Goal: Task Accomplishment & Management: Use online tool/utility

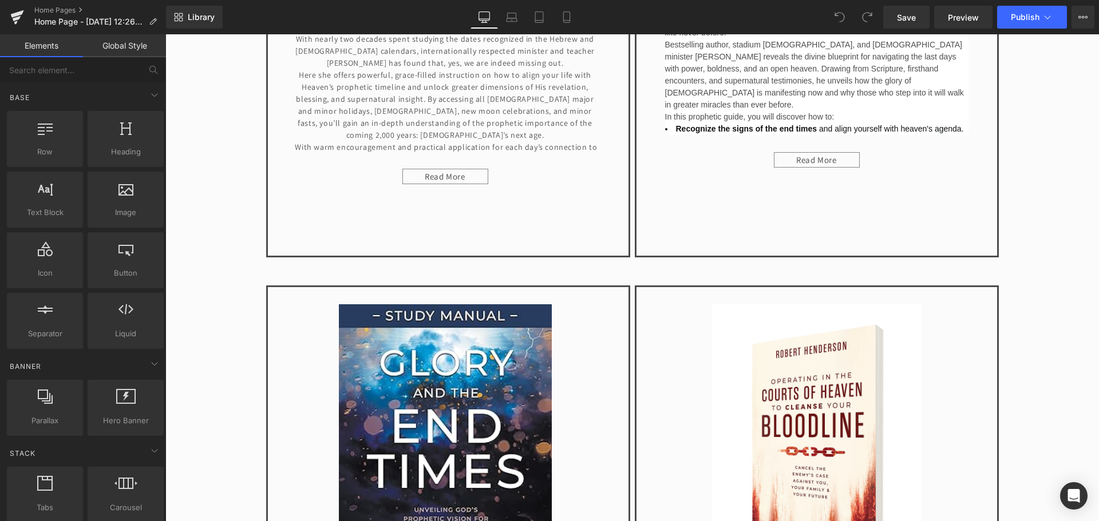
scroll to position [1163, 0]
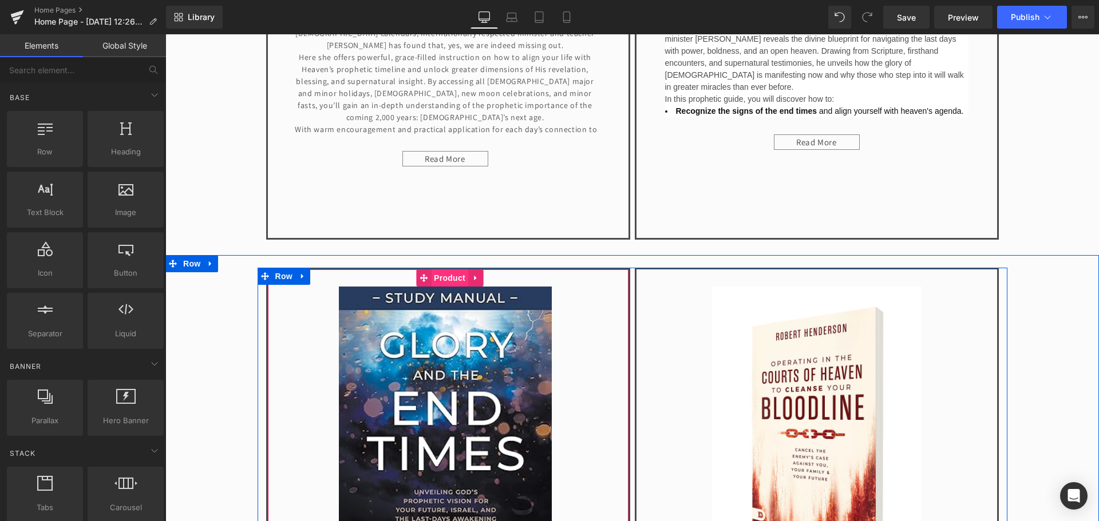
click at [449, 276] on span "Product" at bounding box center [449, 278] width 37 height 17
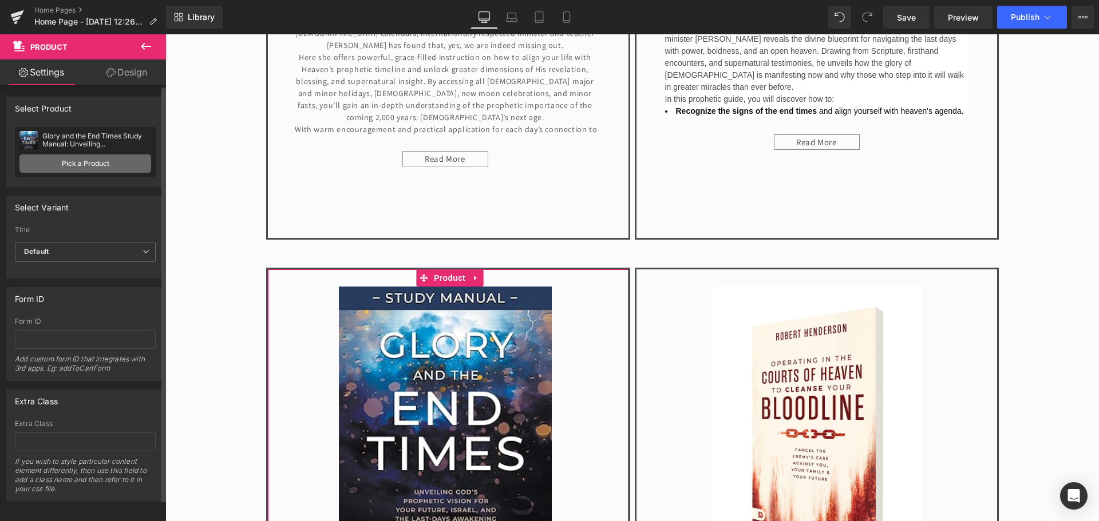
click at [102, 155] on link "Pick a Product" at bounding box center [85, 164] width 132 height 18
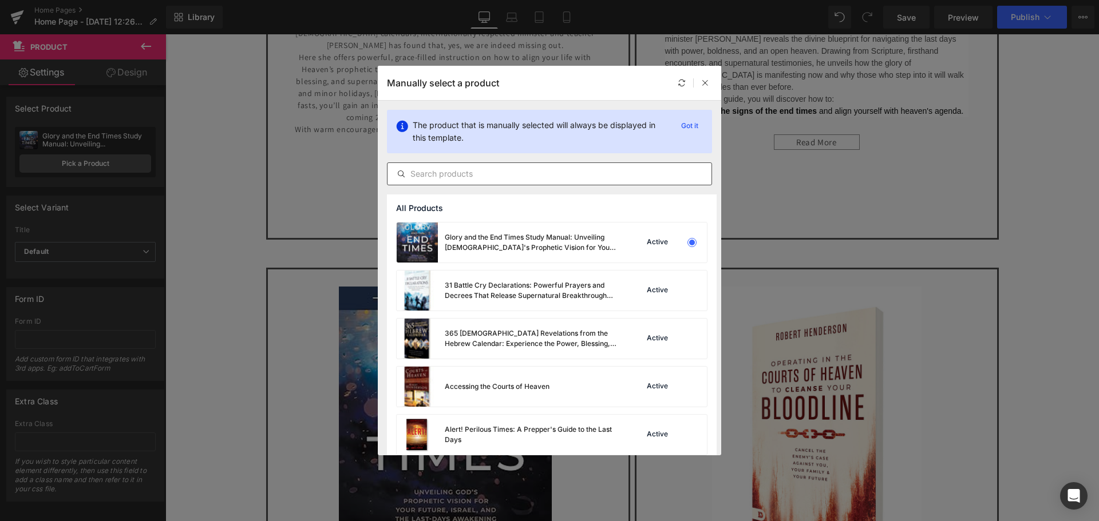
click at [447, 172] on input "text" at bounding box center [549, 174] width 324 height 14
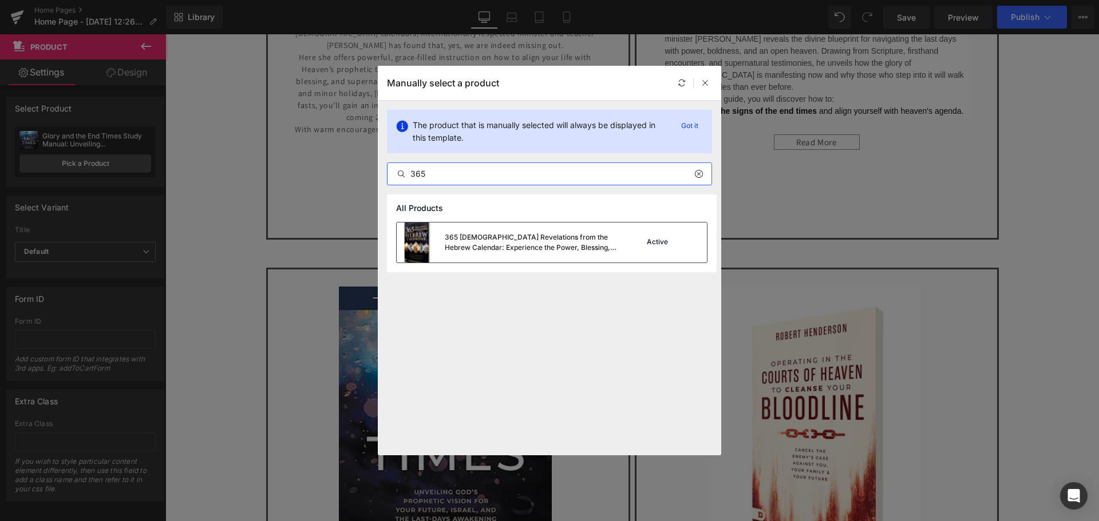
type input "365"
click at [465, 246] on div "365 [DEMOGRAPHIC_DATA] Revelations from the Hebrew Calendar: Experience the Pow…" at bounding box center [531, 242] width 172 height 21
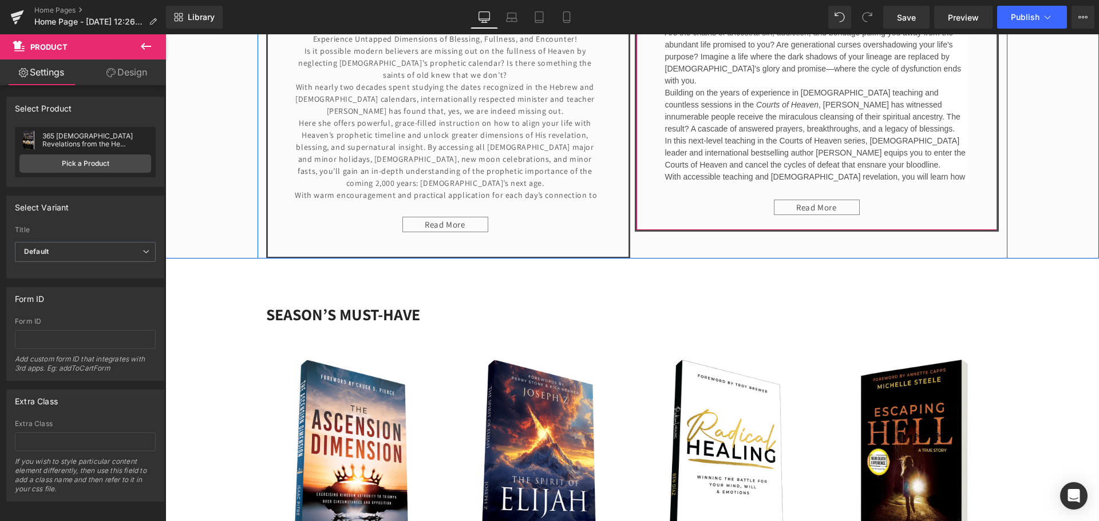
scroll to position [1964, 0]
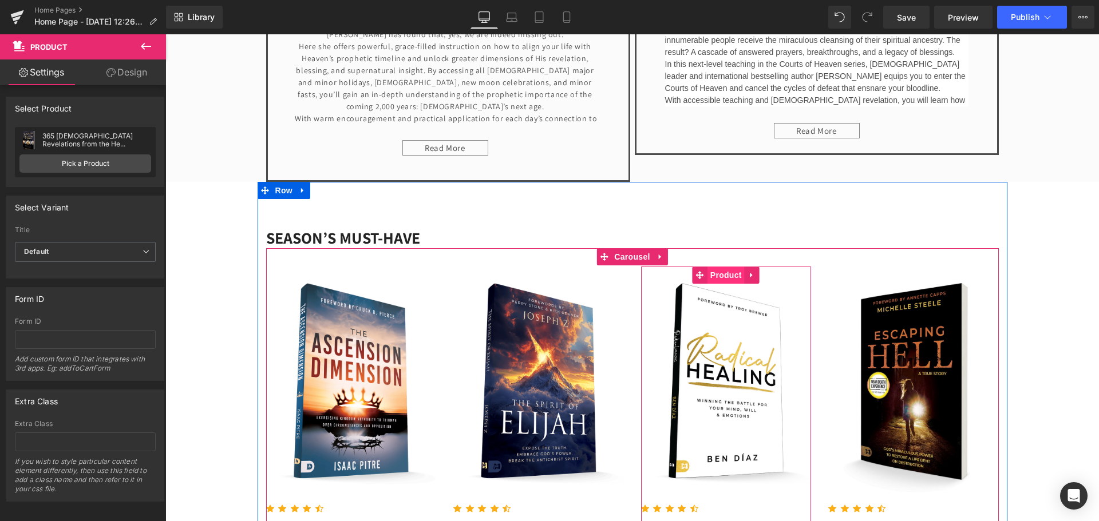
click at [728, 269] on span "Product" at bounding box center [725, 275] width 37 height 17
click at [528, 274] on span "Product" at bounding box center [538, 275] width 37 height 17
click at [536, 273] on span "Product" at bounding box center [538, 275] width 37 height 17
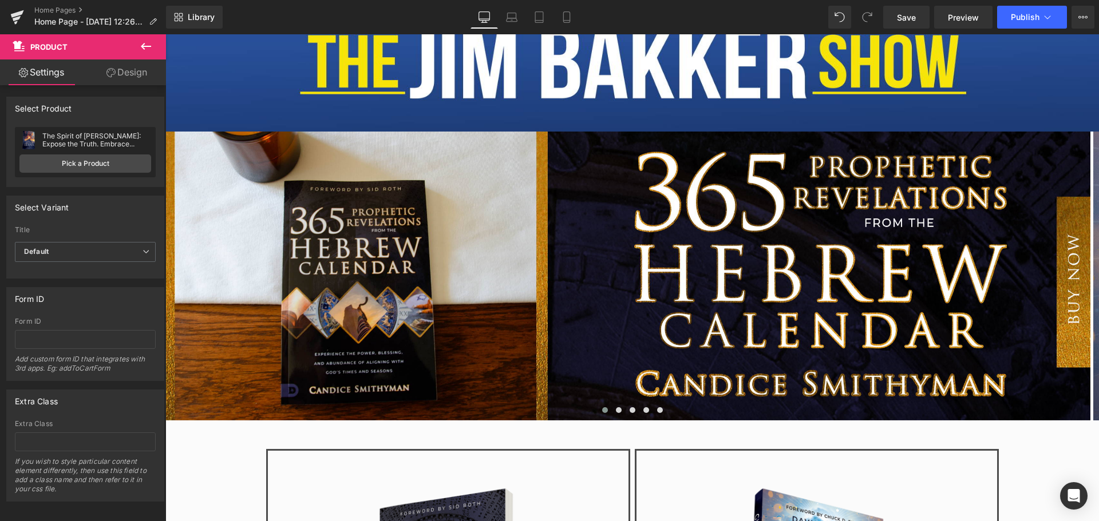
scroll to position [190, 0]
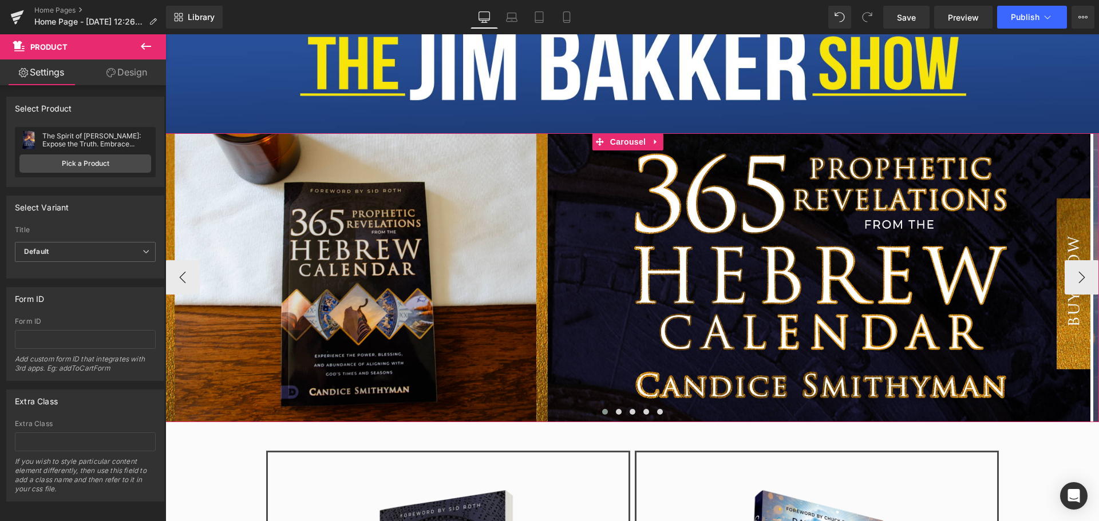
click at [602, 412] on span at bounding box center [605, 412] width 6 height 6
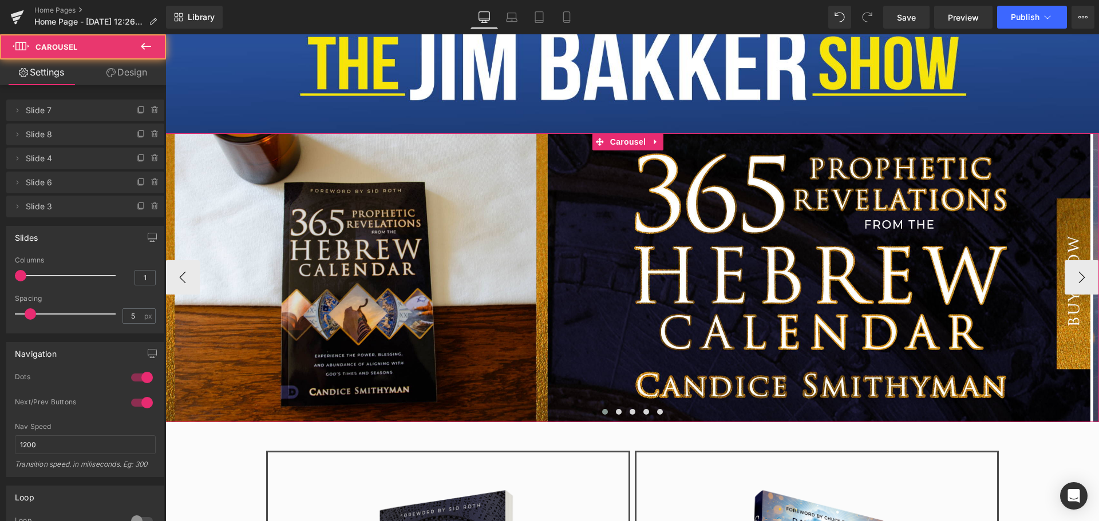
click at [602, 411] on span at bounding box center [605, 412] width 6 height 6
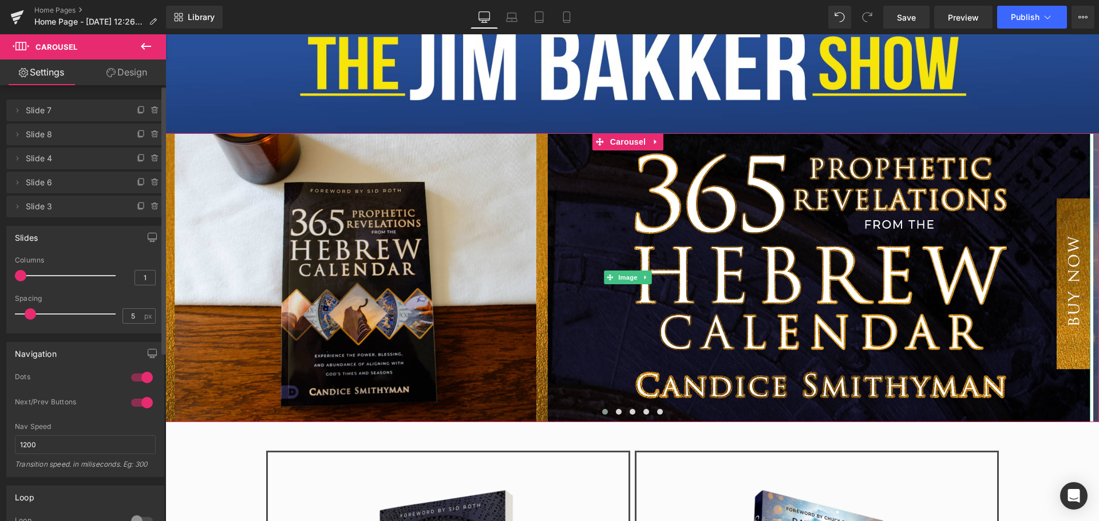
click at [54, 110] on span "Slide 7" at bounding box center [74, 111] width 96 height 22
click at [81, 110] on span "Slide 7" at bounding box center [74, 111] width 96 height 22
click at [1074, 274] on button "›" at bounding box center [1082, 277] width 34 height 34
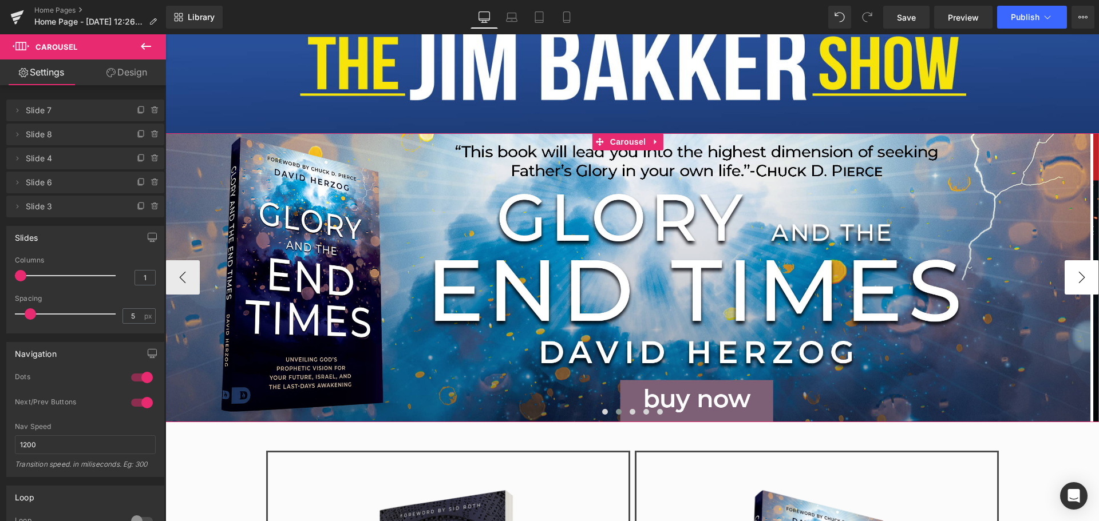
click at [1074, 274] on button "›" at bounding box center [1082, 277] width 34 height 34
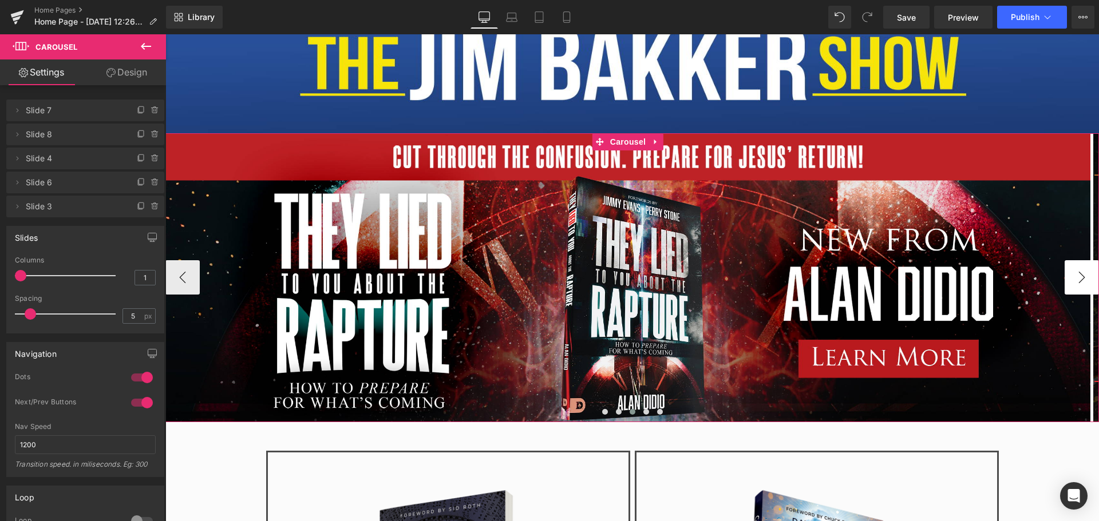
click at [1074, 274] on button "›" at bounding box center [1082, 277] width 34 height 34
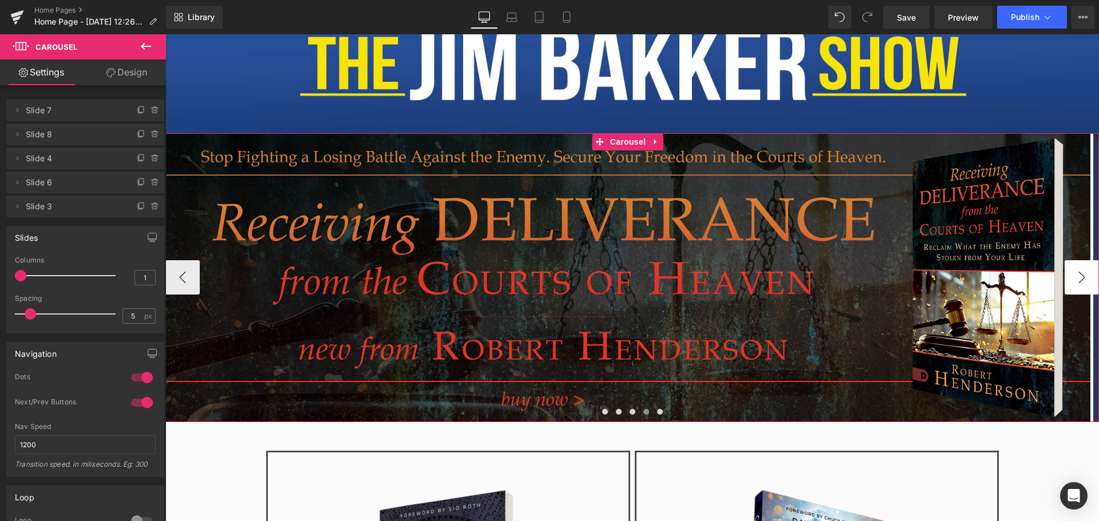
click at [1074, 274] on button "›" at bounding box center [1082, 277] width 34 height 34
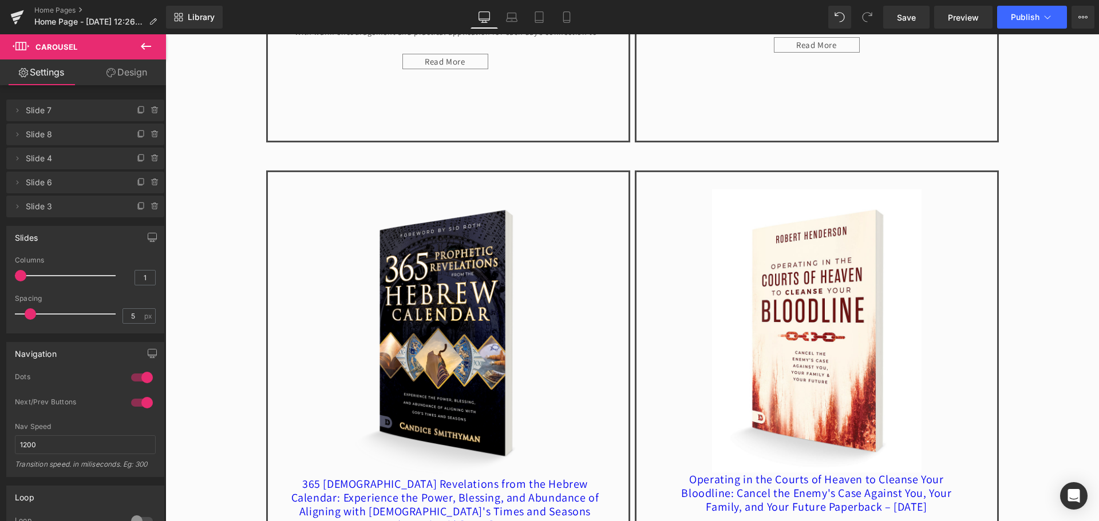
scroll to position [1277, 0]
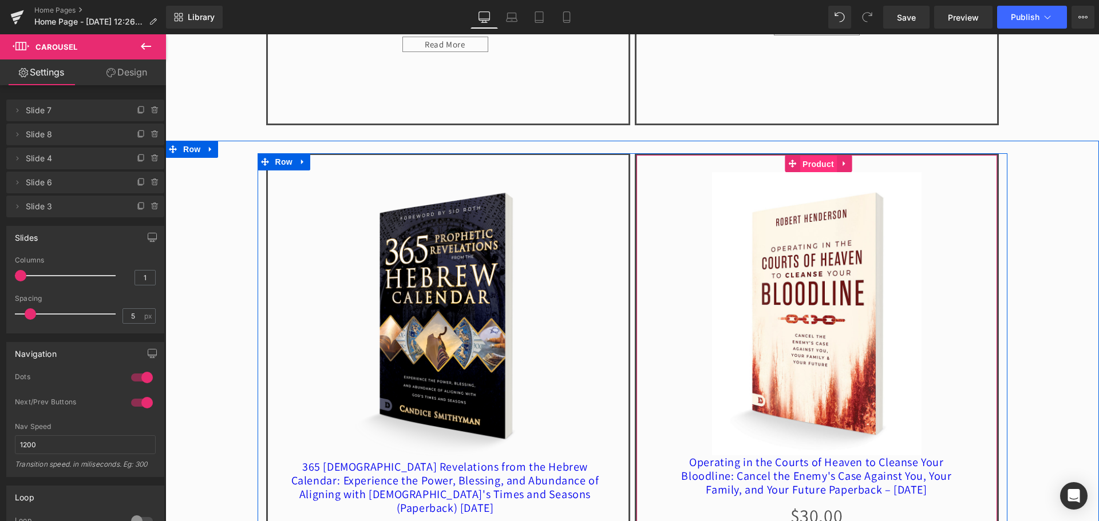
click at [809, 160] on span "Product" at bounding box center [818, 164] width 37 height 17
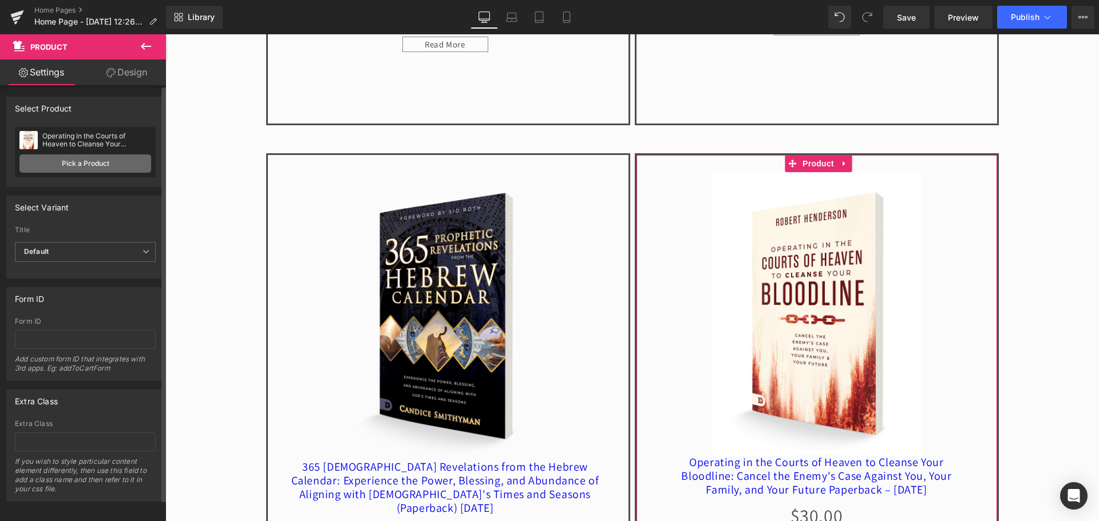
click at [65, 163] on link "Pick a Product" at bounding box center [85, 164] width 132 height 18
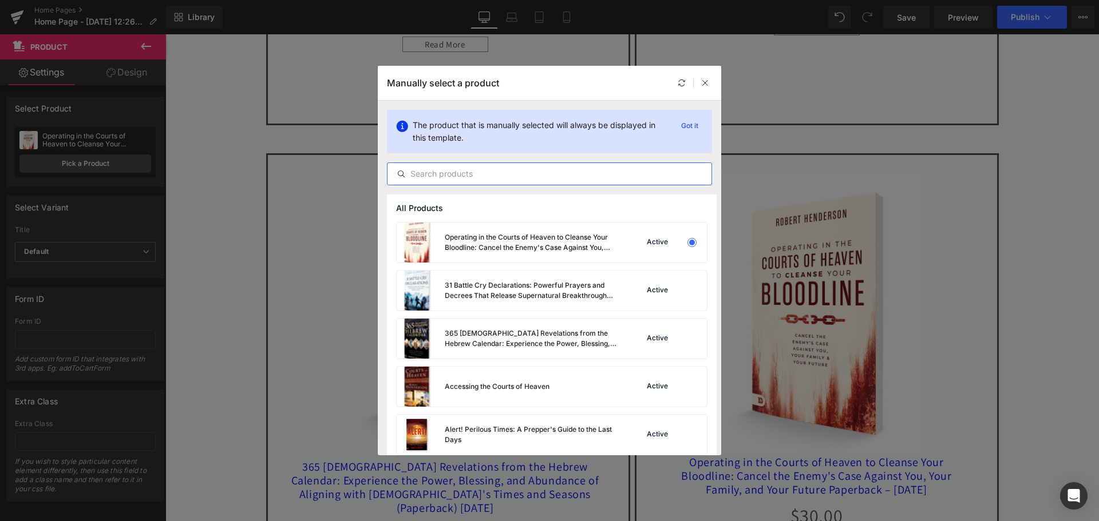
click at [482, 172] on input "text" at bounding box center [549, 174] width 324 height 14
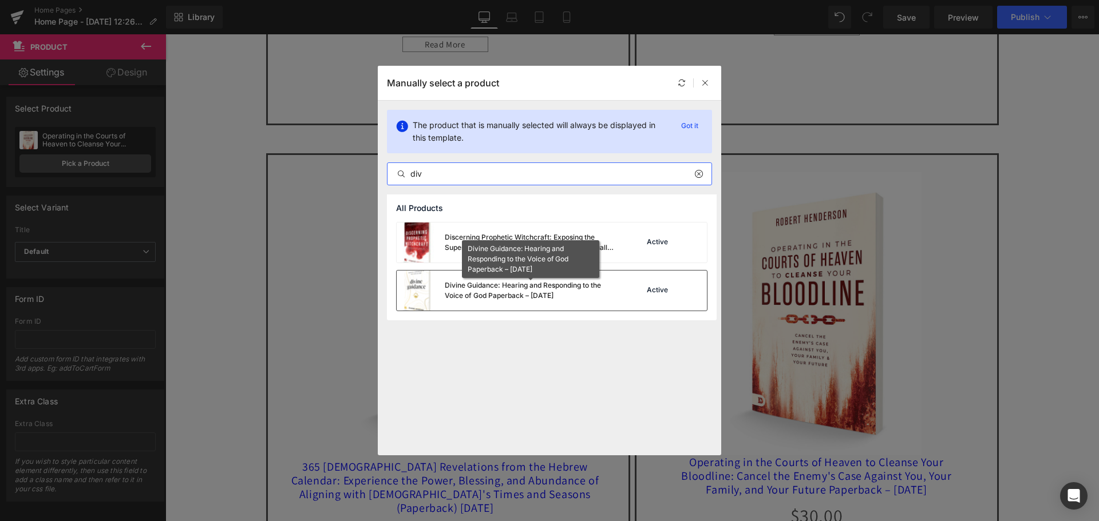
type input "div"
click at [515, 290] on div "Divine Guidance: Hearing and Responding to the Voice of God Paperback – [DATE]" at bounding box center [531, 290] width 172 height 21
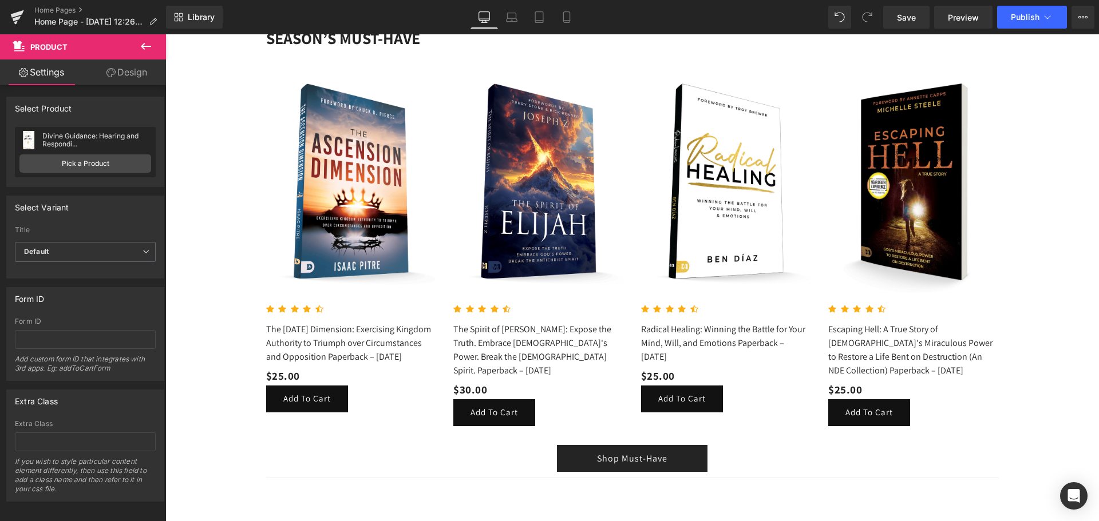
scroll to position [2098, 0]
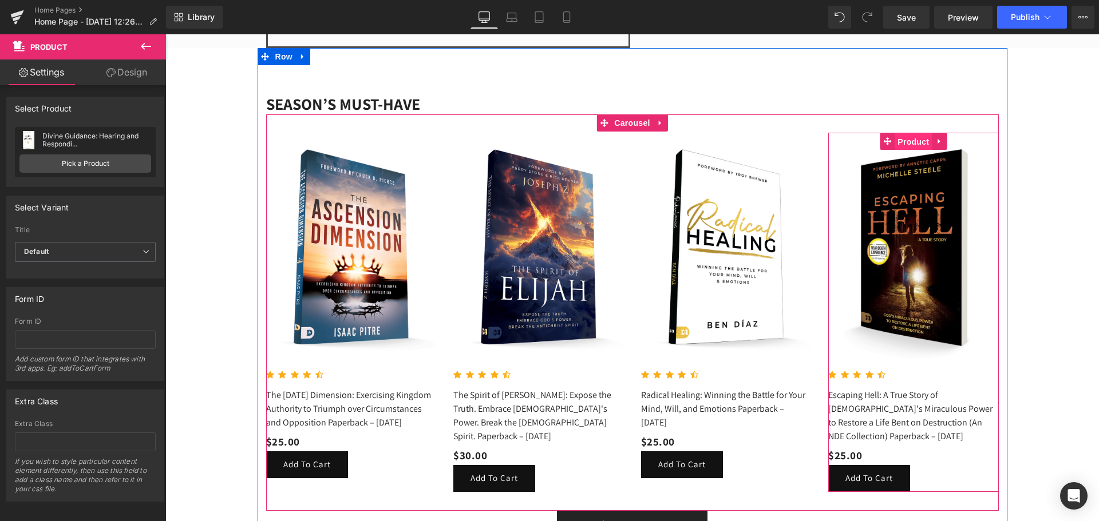
click at [909, 142] on span "Product" at bounding box center [913, 141] width 37 height 17
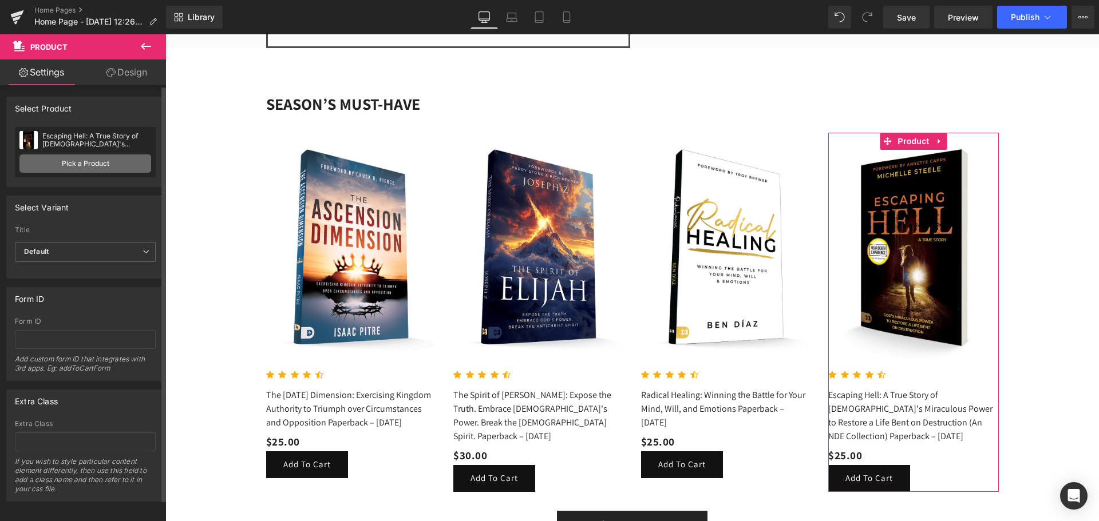
click at [107, 160] on link "Pick a Product" at bounding box center [85, 164] width 132 height 18
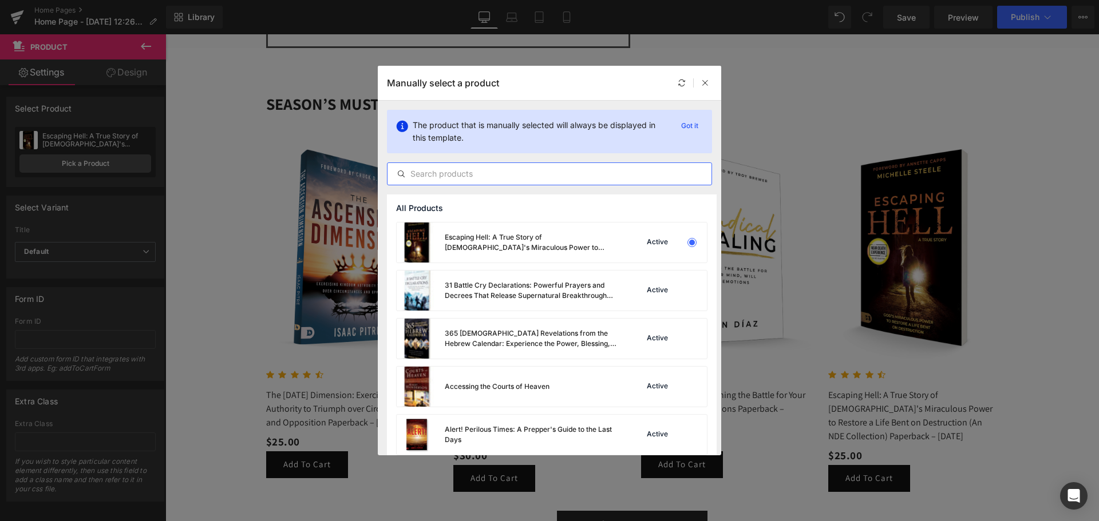
click at [485, 179] on input "text" at bounding box center [549, 174] width 324 height 14
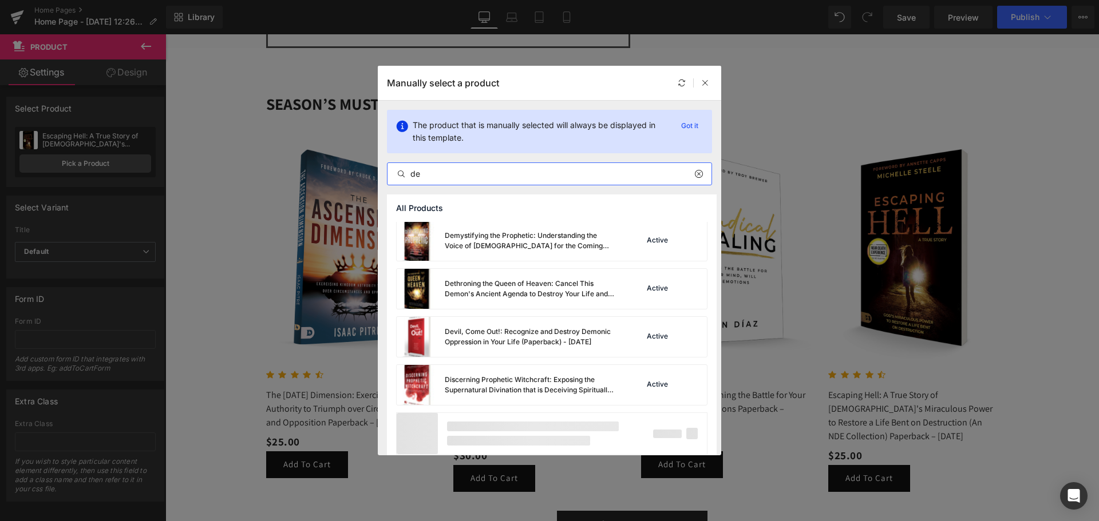
scroll to position [539, 0]
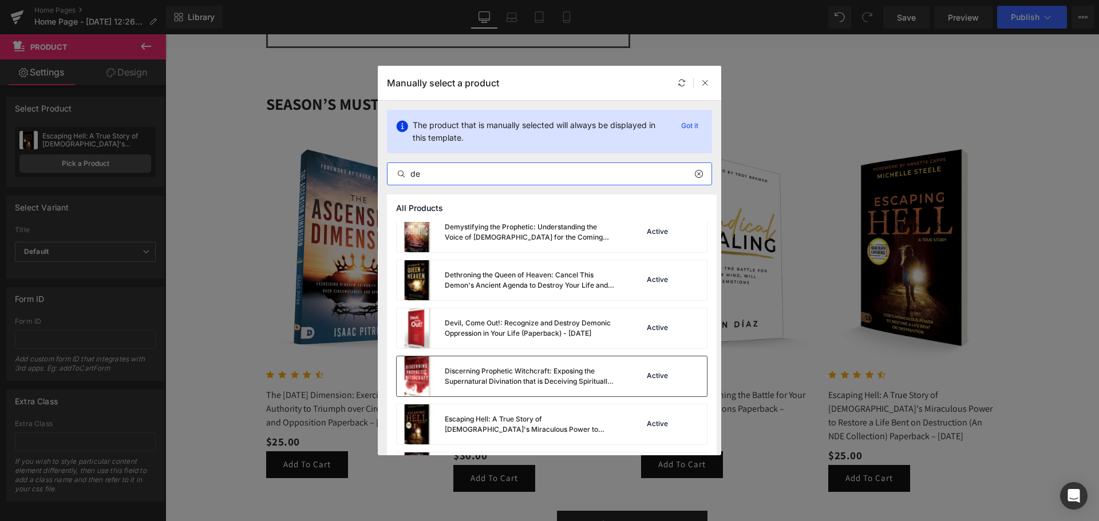
type input "de"
click at [524, 377] on div "Discerning Prophetic Witchcraft: Exposing the Supernatural Divination that is D…" at bounding box center [531, 376] width 172 height 21
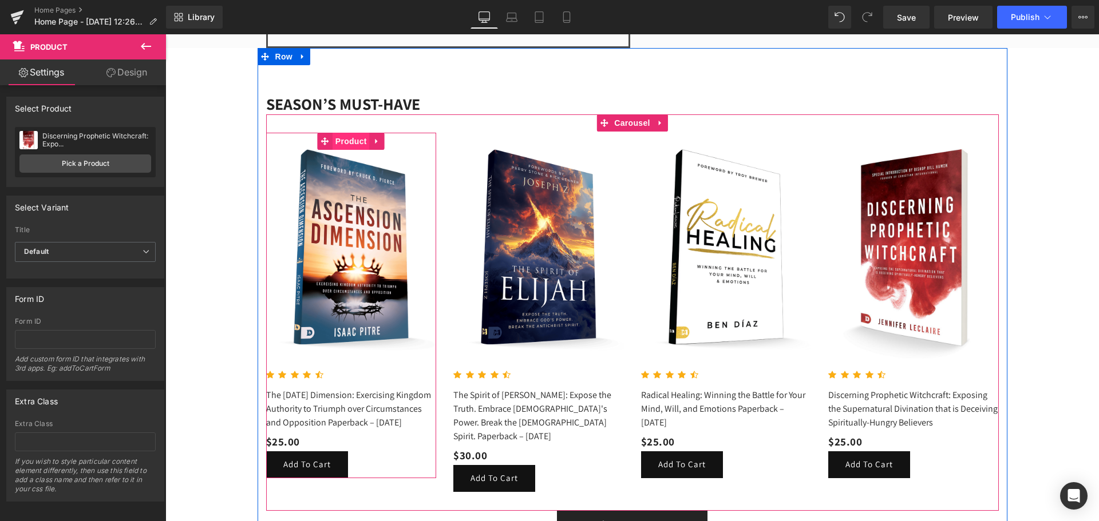
click at [341, 141] on span "Product" at bounding box center [351, 141] width 37 height 17
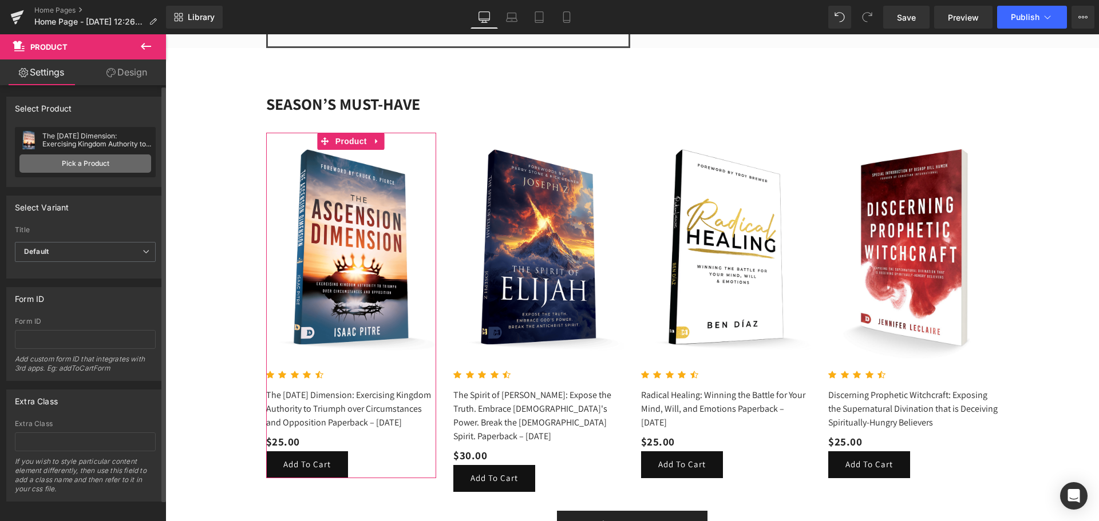
click at [94, 162] on link "Pick a Product" at bounding box center [85, 164] width 132 height 18
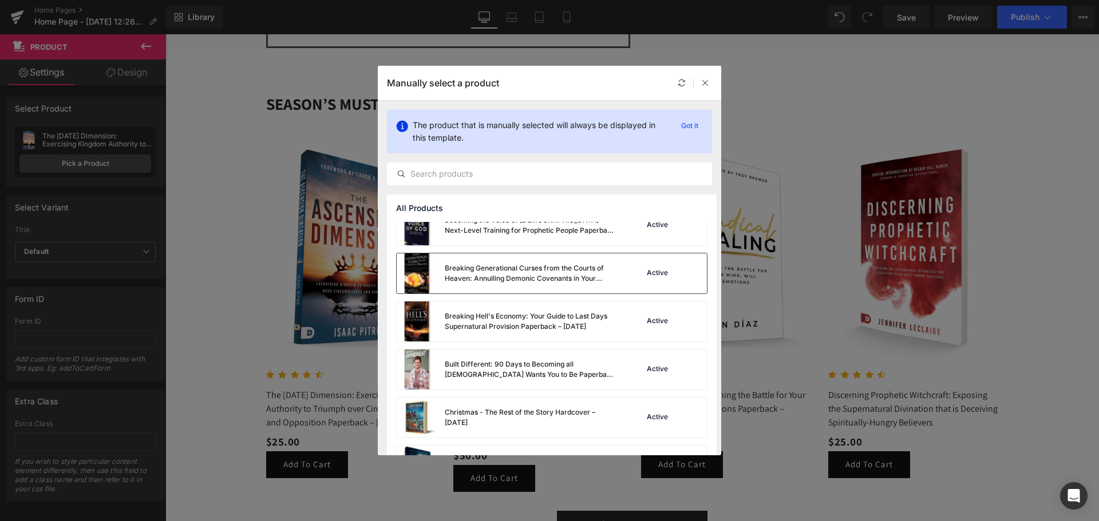
scroll to position [401, 0]
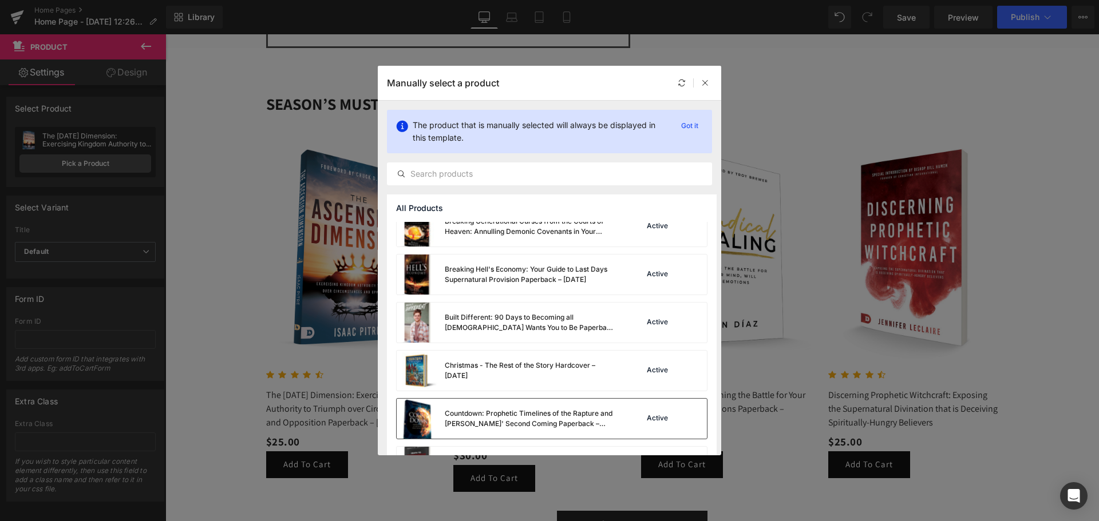
click at [554, 420] on div "Countdown: Prophetic Timelines of the Rapture and [PERSON_NAME]' Second Coming …" at bounding box center [531, 419] width 172 height 21
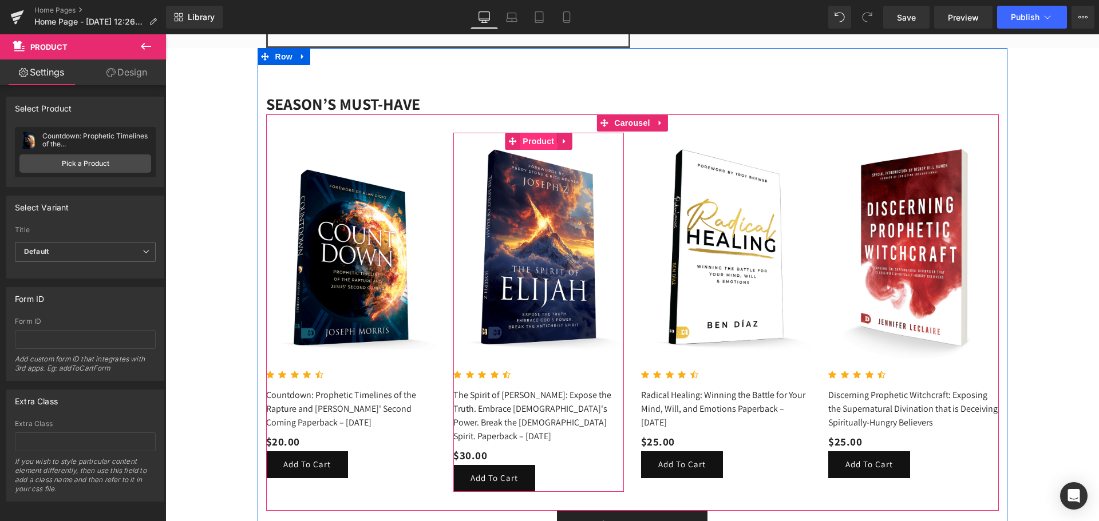
click at [538, 144] on span "Product" at bounding box center [538, 141] width 37 height 17
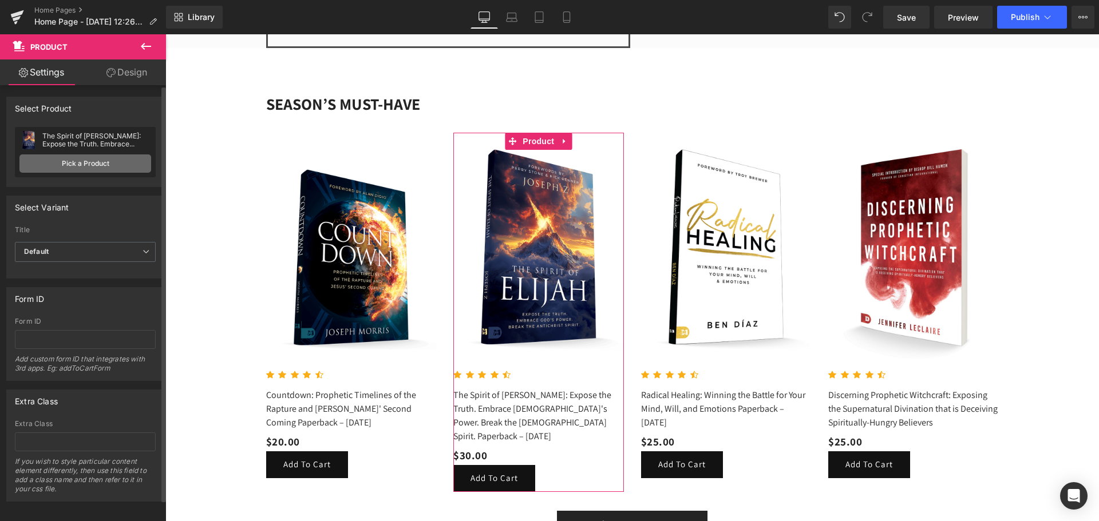
click at [90, 159] on link "Pick a Product" at bounding box center [85, 164] width 132 height 18
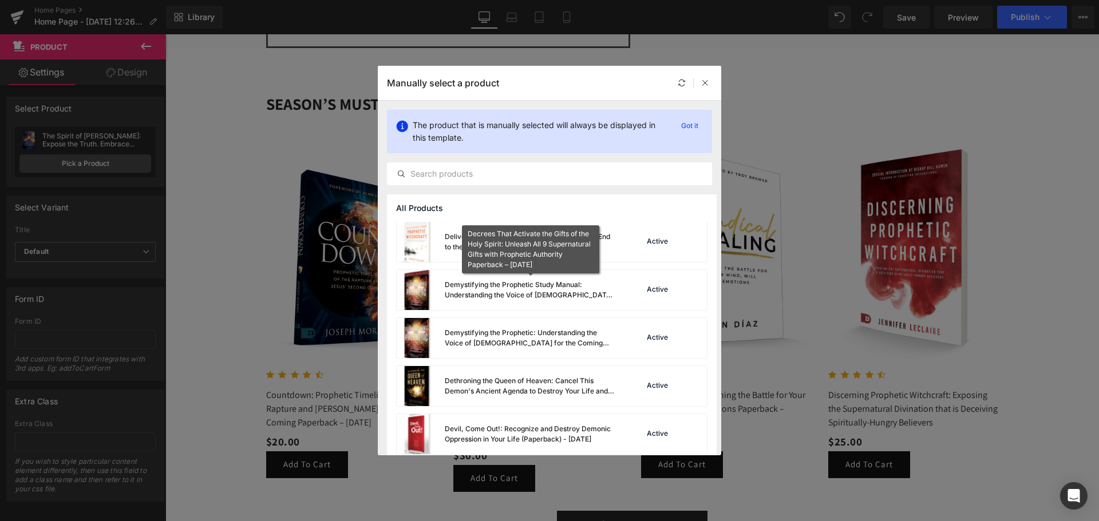
scroll to position [744, 0]
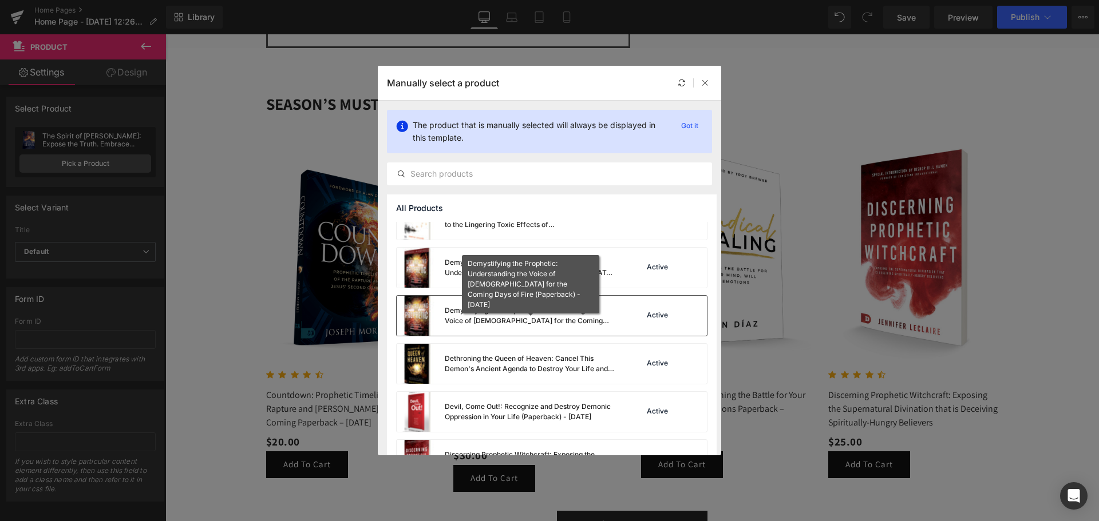
click at [539, 314] on div "Demystifying the Prophetic: Understanding the Voice of [DEMOGRAPHIC_DATA] for t…" at bounding box center [531, 316] width 172 height 21
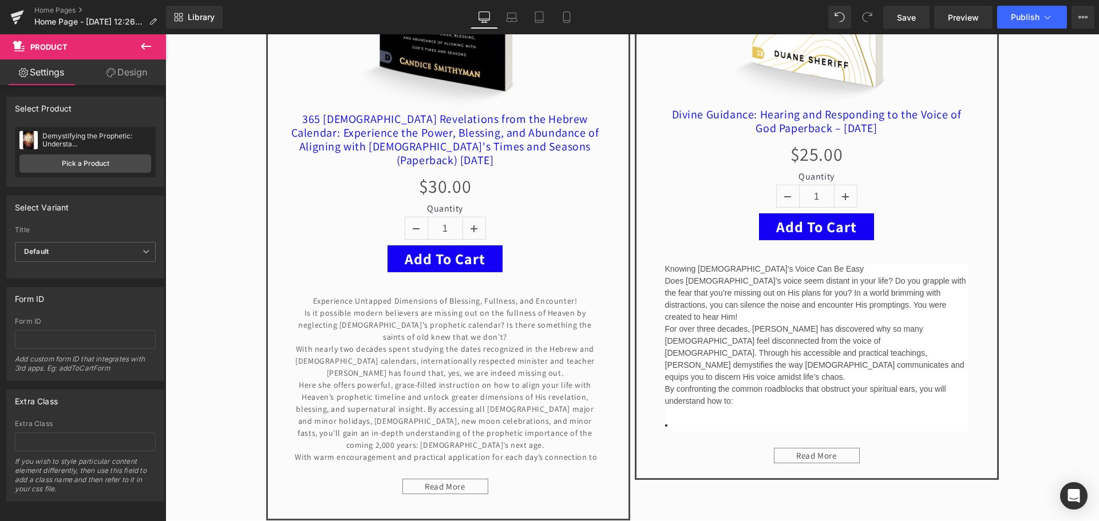
scroll to position [1755, 0]
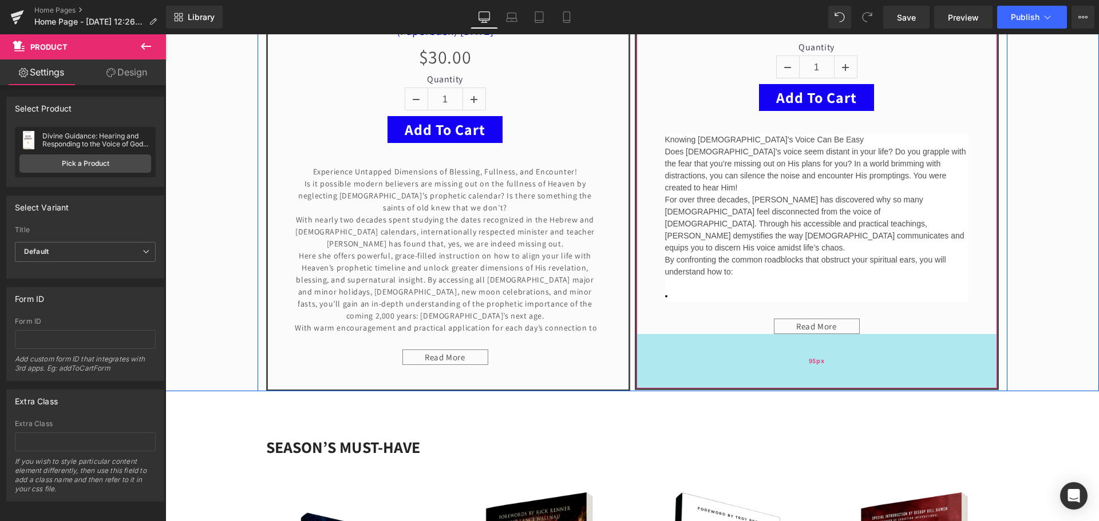
drag, startPoint x: 818, startPoint y: 346, endPoint x: 818, endPoint y: 386, distance: 39.5
click at [818, 386] on div "95px" at bounding box center [816, 361] width 361 height 54
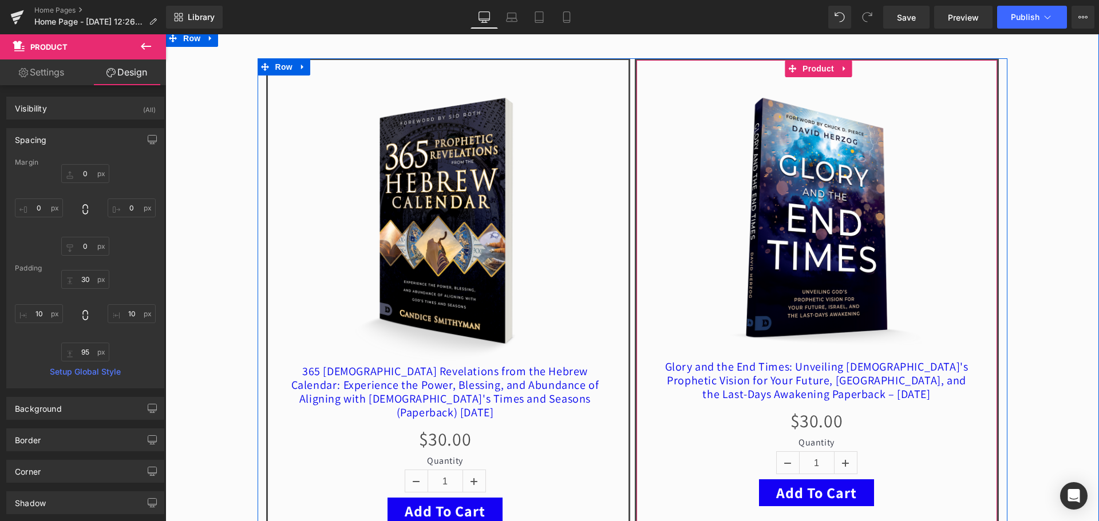
scroll to position [553, 0]
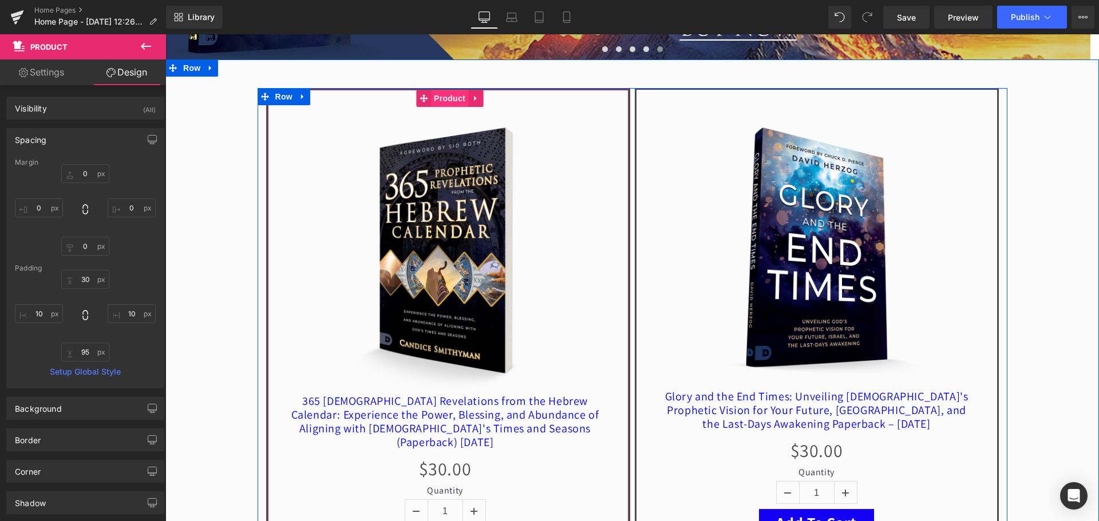
click at [449, 96] on span "Product" at bounding box center [449, 98] width 37 height 17
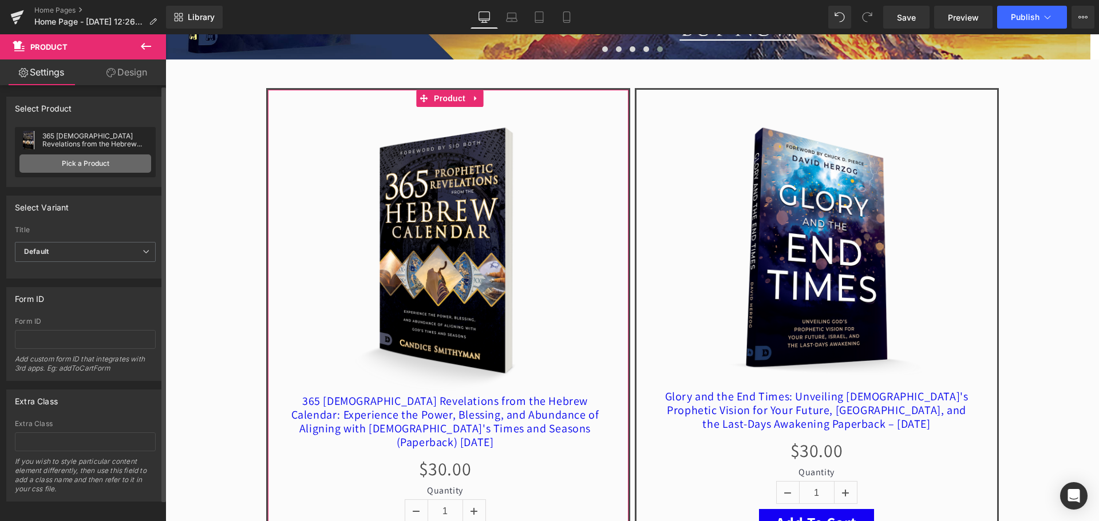
click at [97, 160] on link "Pick a Product" at bounding box center [85, 164] width 132 height 18
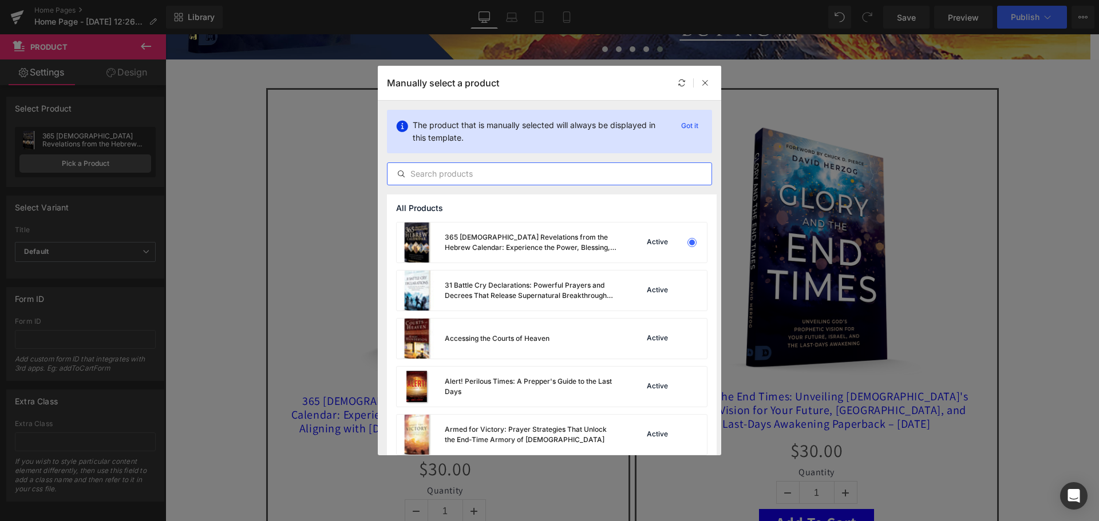
click at [478, 172] on input "text" at bounding box center [549, 174] width 324 height 14
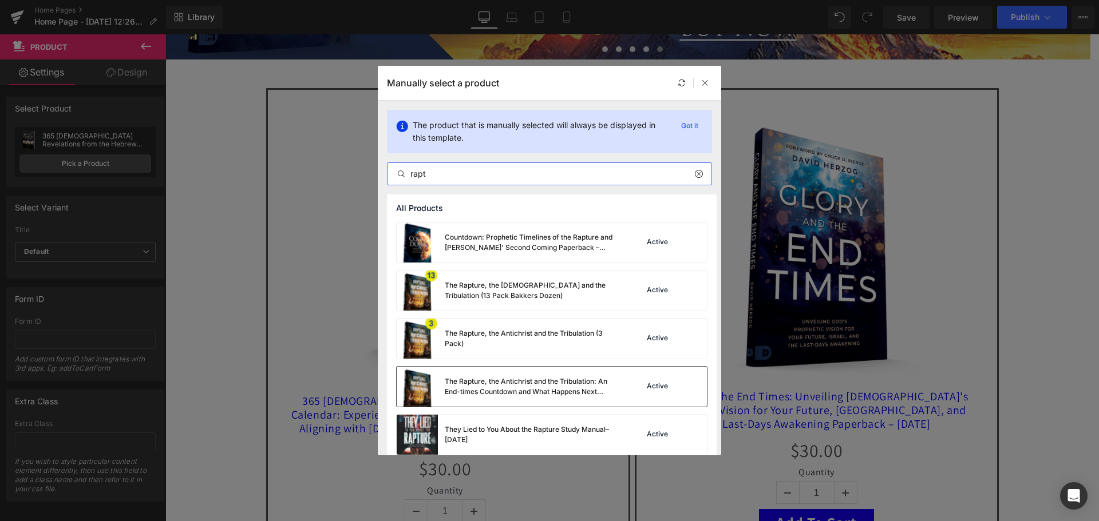
type input "rapt"
click at [511, 377] on div "The Rapture, the Antichrist and the Tribulation: An End-times Countdown and Wha…" at bounding box center [531, 387] width 172 height 21
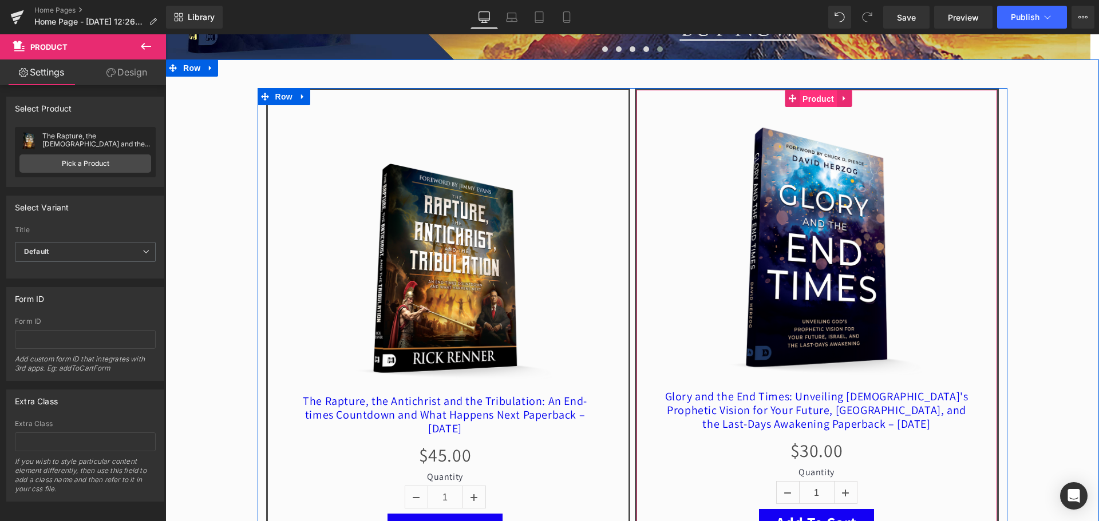
click at [813, 95] on span "Product" at bounding box center [818, 98] width 37 height 17
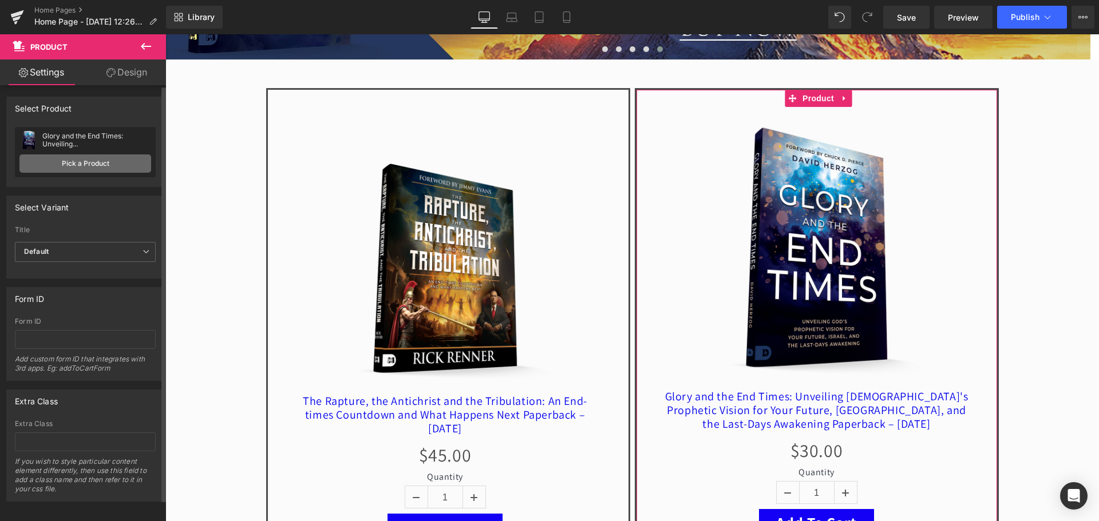
click at [120, 163] on link "Pick a Product" at bounding box center [85, 164] width 132 height 18
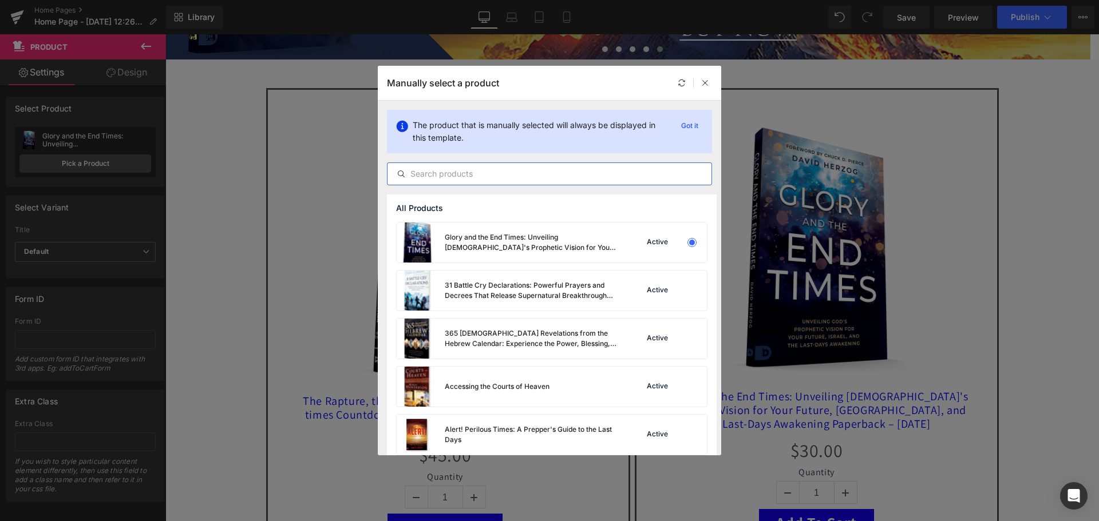
click at [471, 169] on input "text" at bounding box center [549, 174] width 324 height 14
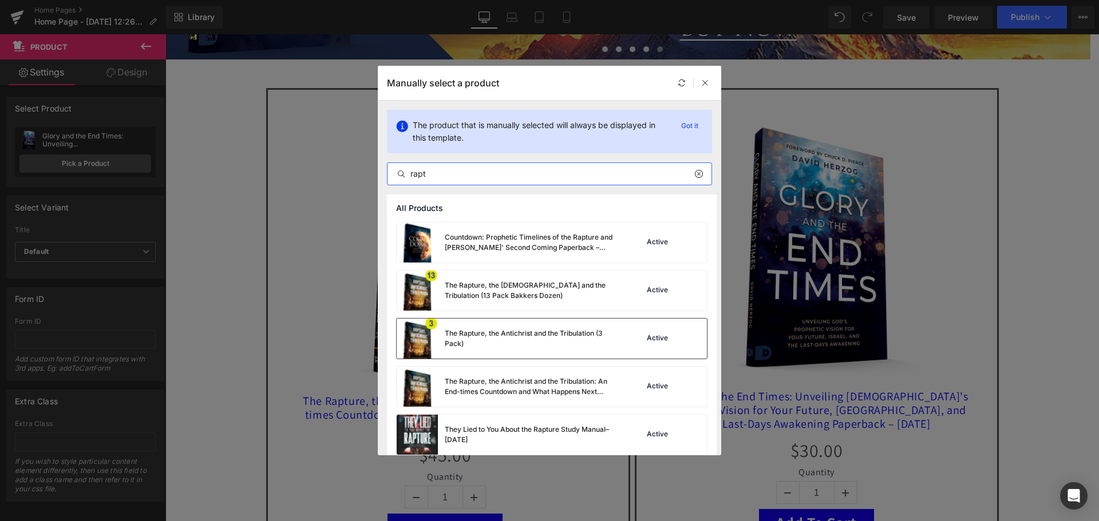
type input "rapt"
click at [514, 334] on div "The Rapture, the Antichrist and the Tribulation (3 Pack)" at bounding box center [531, 339] width 172 height 21
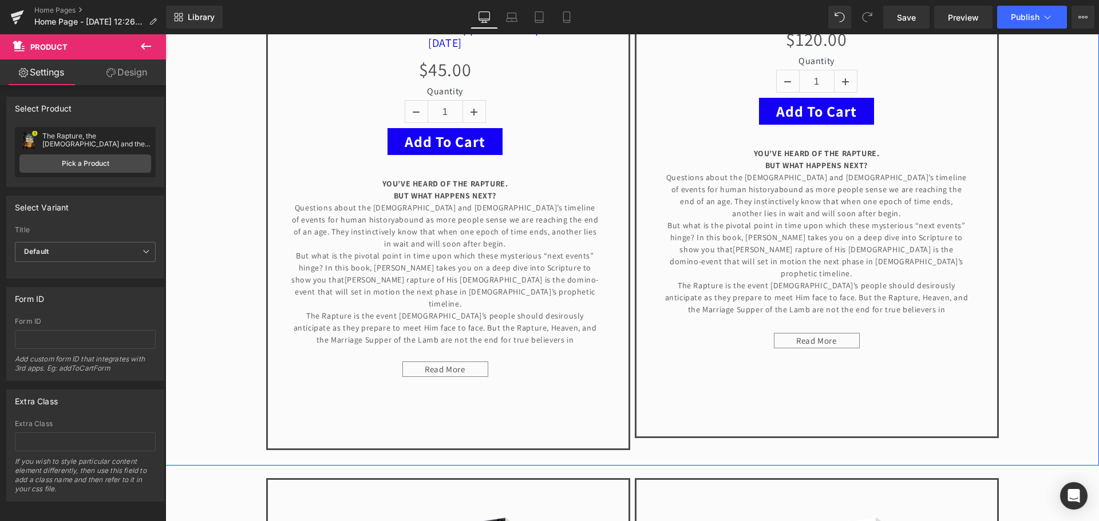
scroll to position [1011, 0]
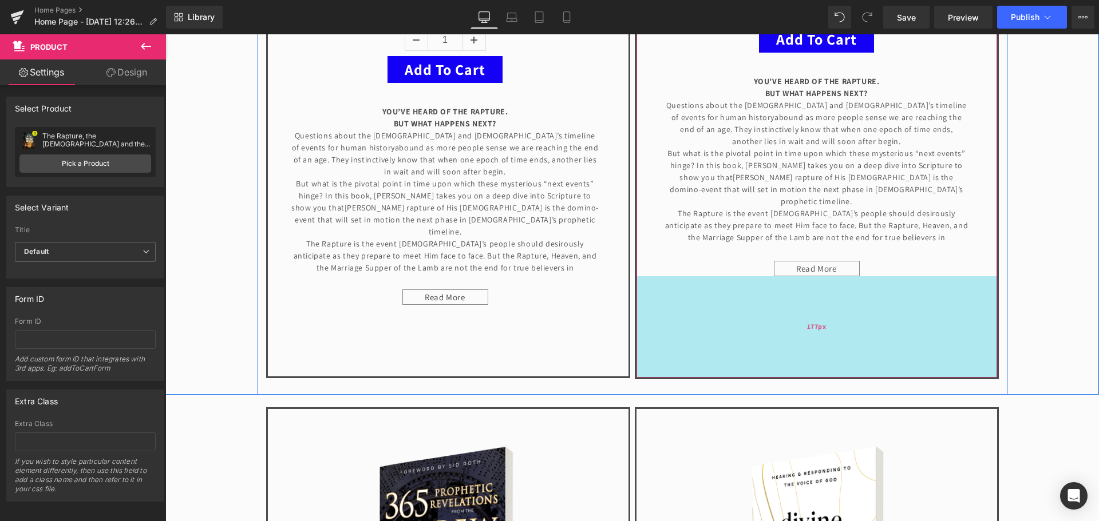
drag, startPoint x: 810, startPoint y: 362, endPoint x: 813, endPoint y: 375, distance: 13.4
click at [813, 375] on div "177px" at bounding box center [816, 326] width 361 height 101
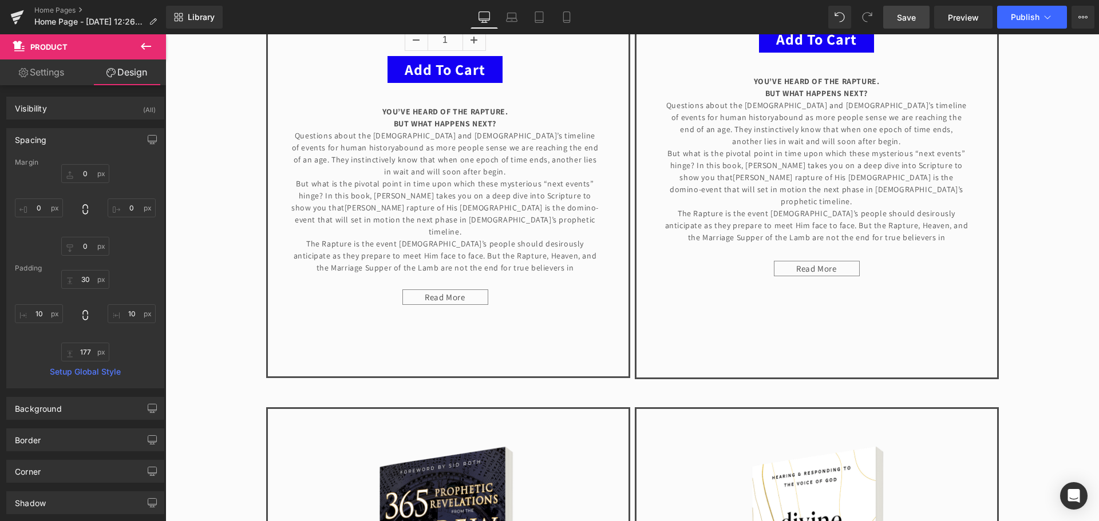
click at [910, 21] on span "Save" at bounding box center [906, 17] width 19 height 12
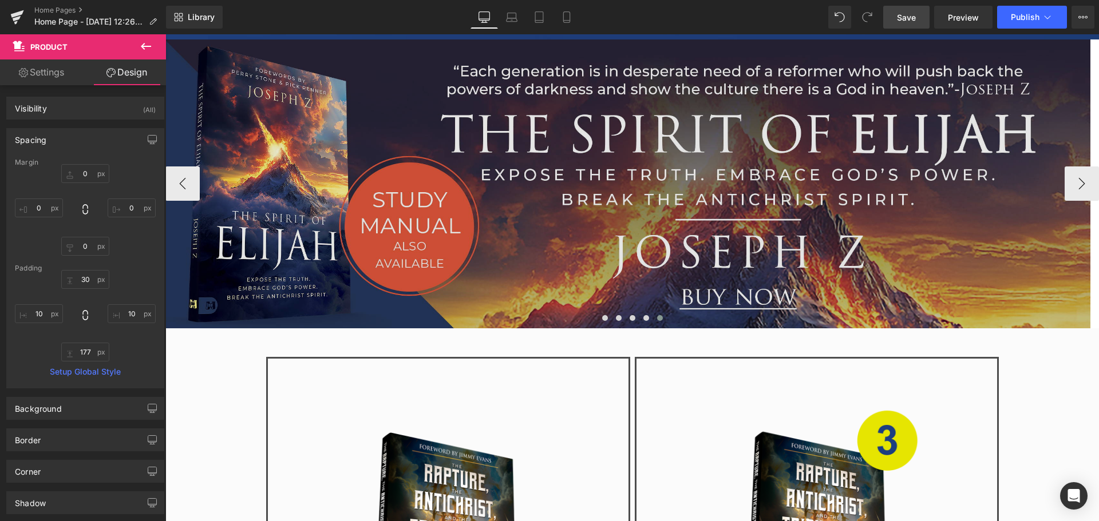
scroll to position [209, 0]
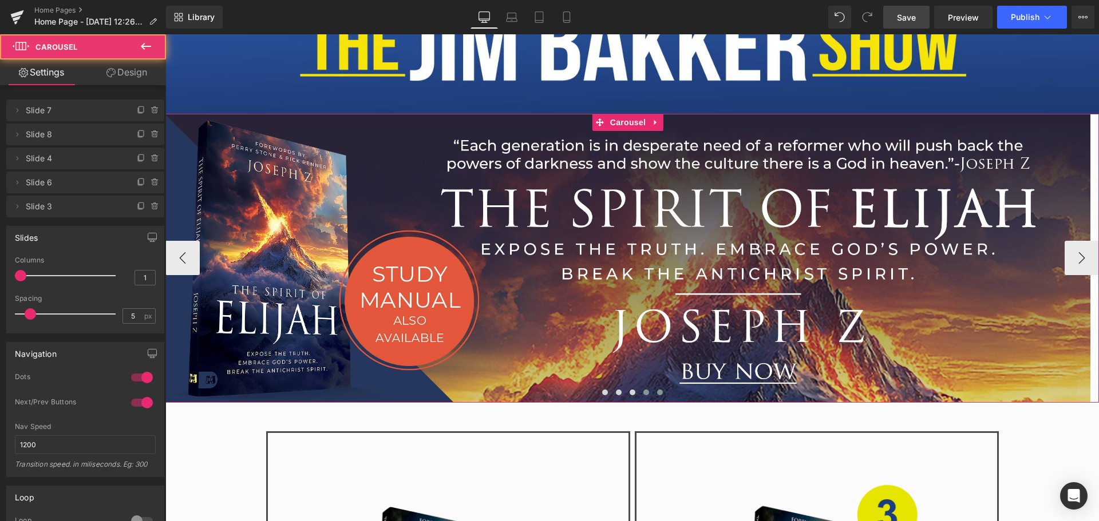
click at [643, 391] on span at bounding box center [646, 393] width 6 height 6
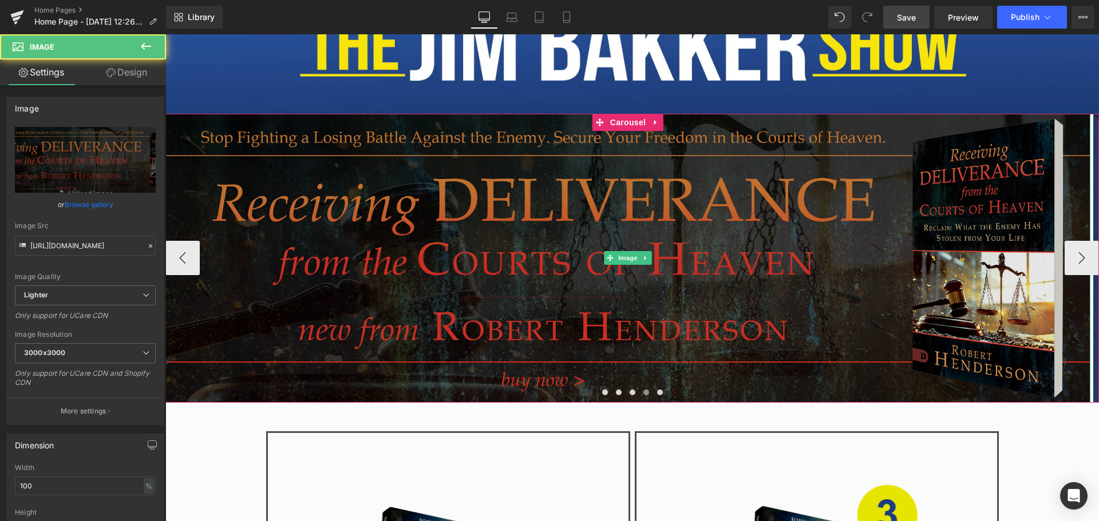
click at [318, 248] on img at bounding box center [627, 258] width 925 height 289
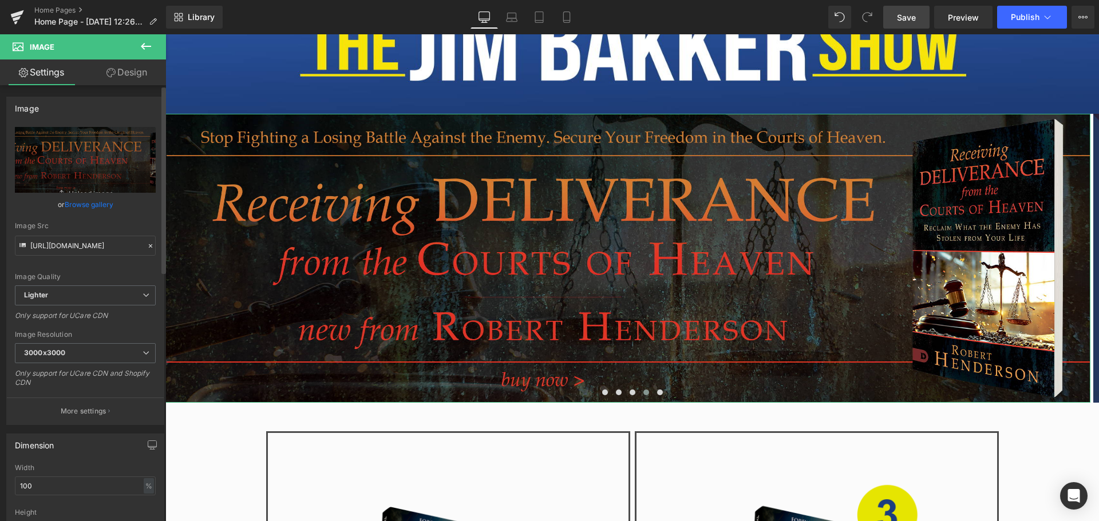
click at [86, 207] on link "Browse gallery" at bounding box center [89, 205] width 49 height 20
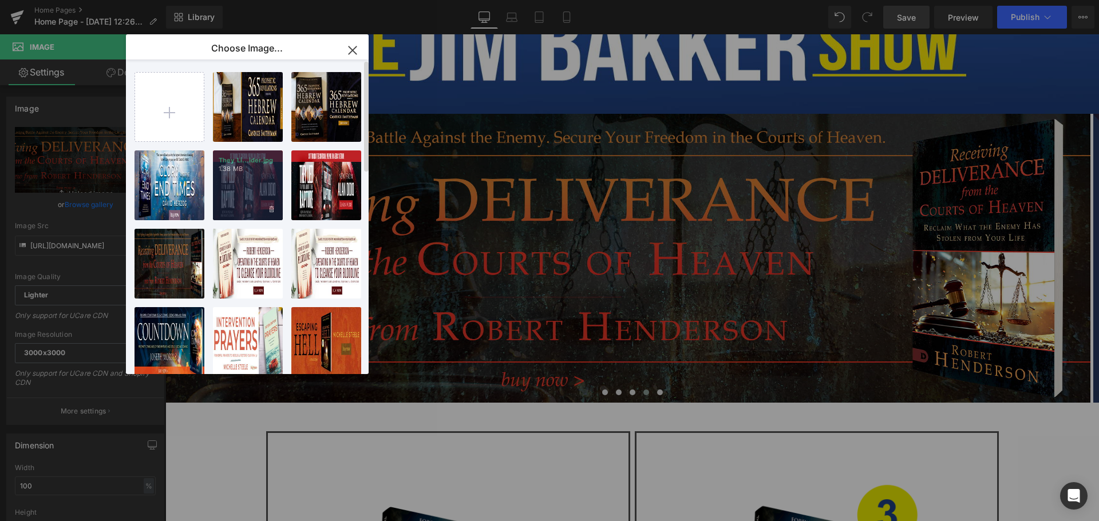
scroll to position [0, 0]
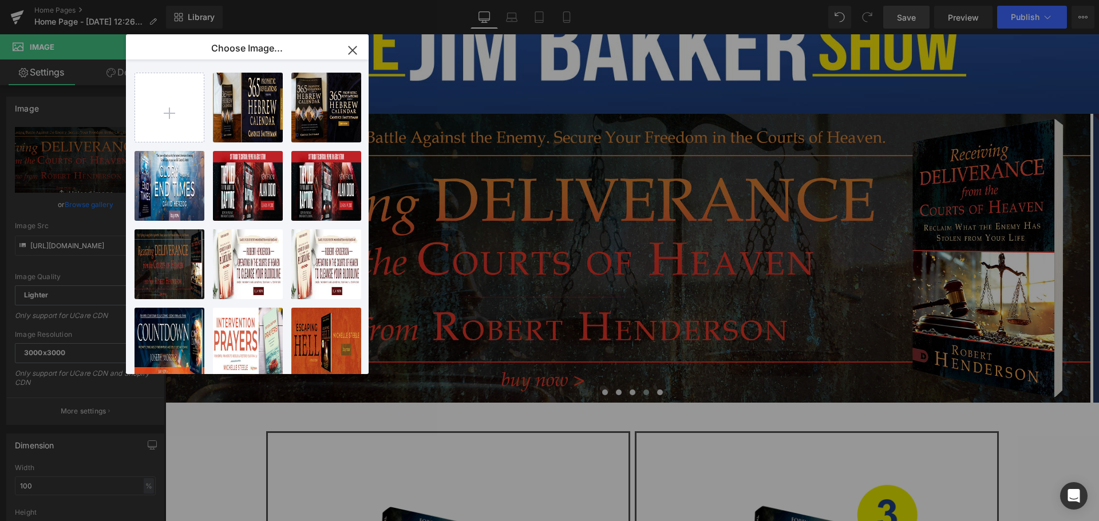
type input "C:\fakepath\Fallen Angels_Slider.jpg"
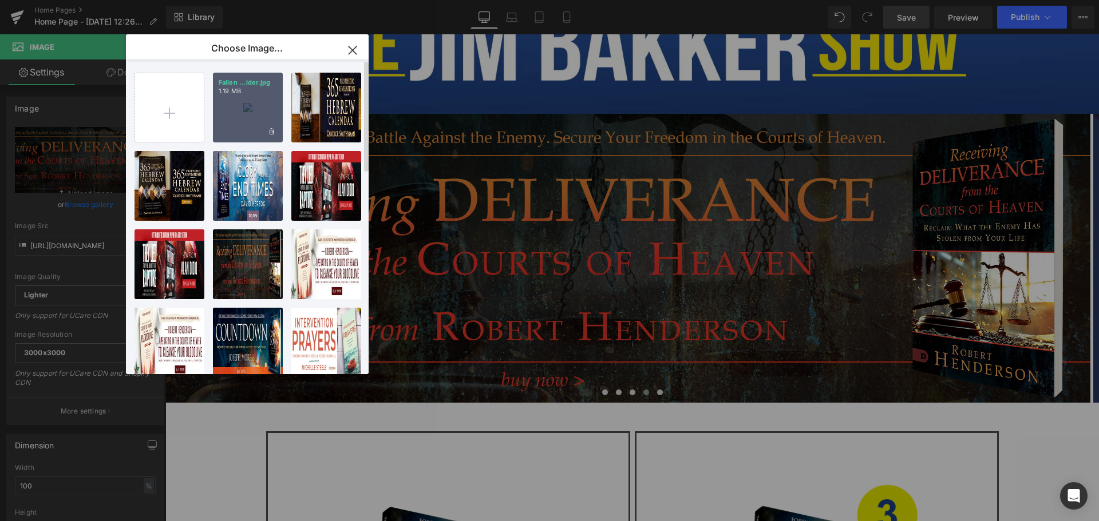
click at [245, 113] on div "Fallen ...ider.jpg 1.19 MB" at bounding box center [248, 108] width 70 height 70
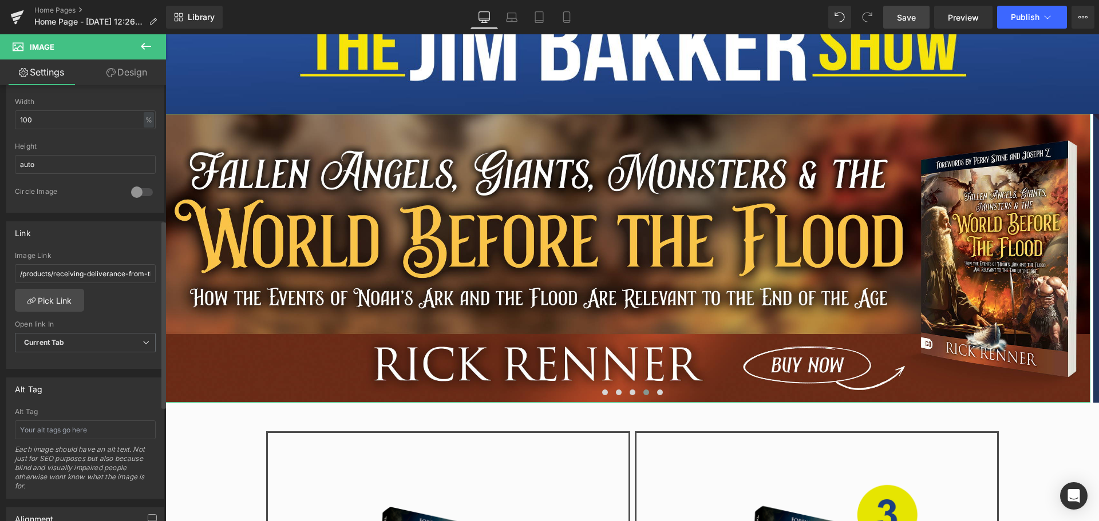
scroll to position [401, 0]
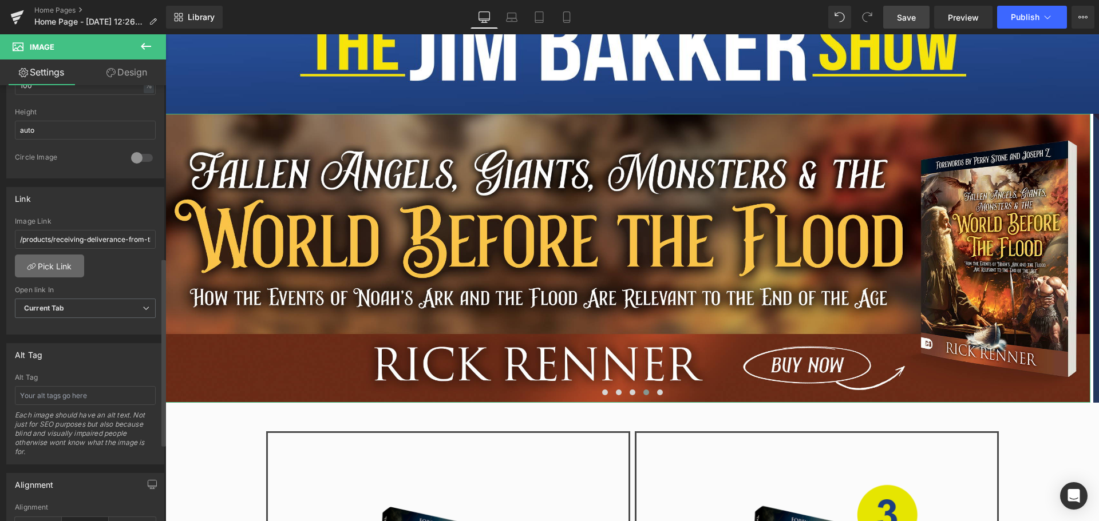
click at [53, 268] on link "Pick Link" at bounding box center [49, 266] width 69 height 23
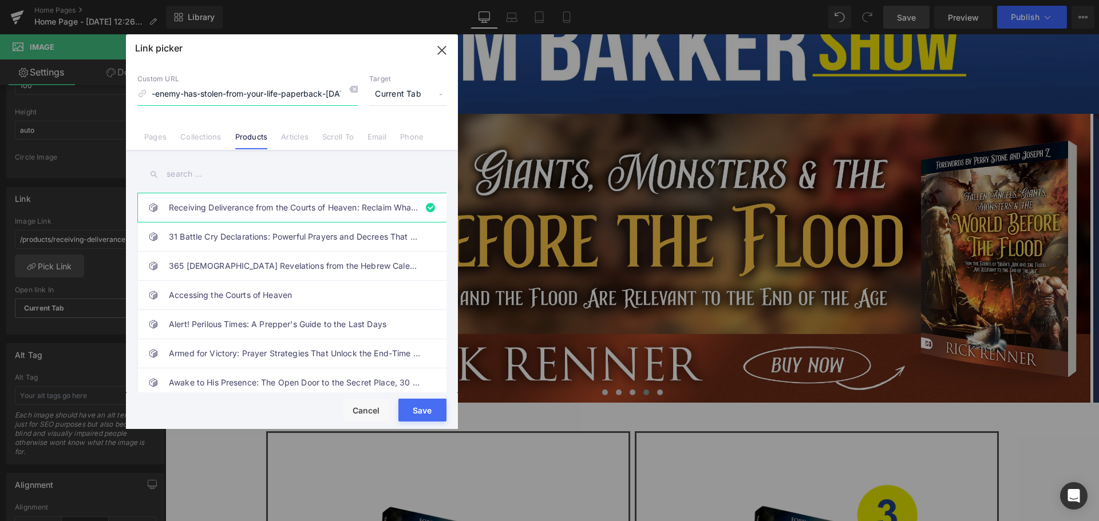
scroll to position [0, 307]
drag, startPoint x: 151, startPoint y: 96, endPoint x: 338, endPoint y: 97, distance: 187.2
click at [338, 97] on input "/products/receiving-deliverance-from-the-courts-of-heaven-reclaim-what-the-enem…" at bounding box center [247, 95] width 220 height 22
click at [309, 96] on input "/products/receiving-delst-5-2025" at bounding box center [247, 95] width 220 height 22
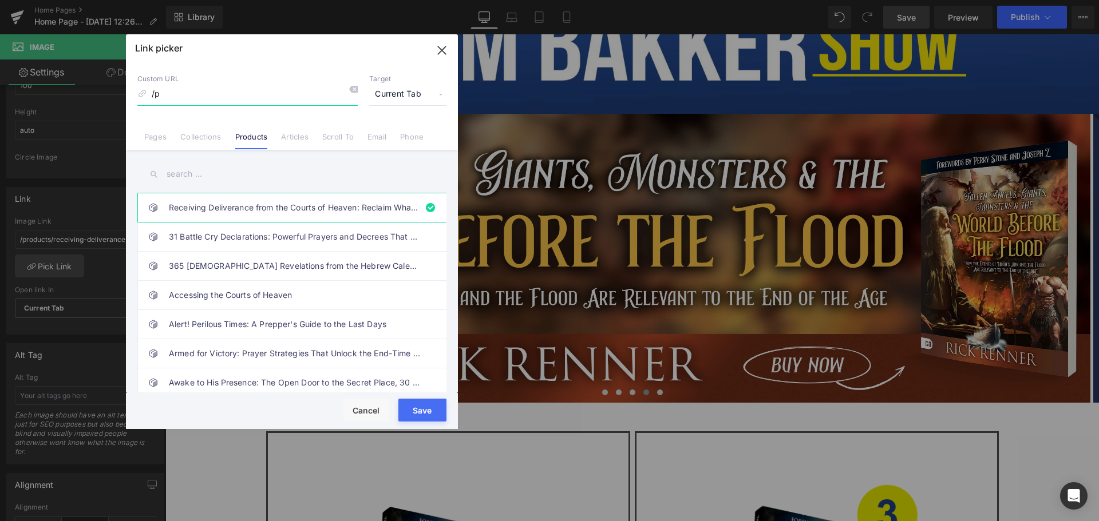
type input "/"
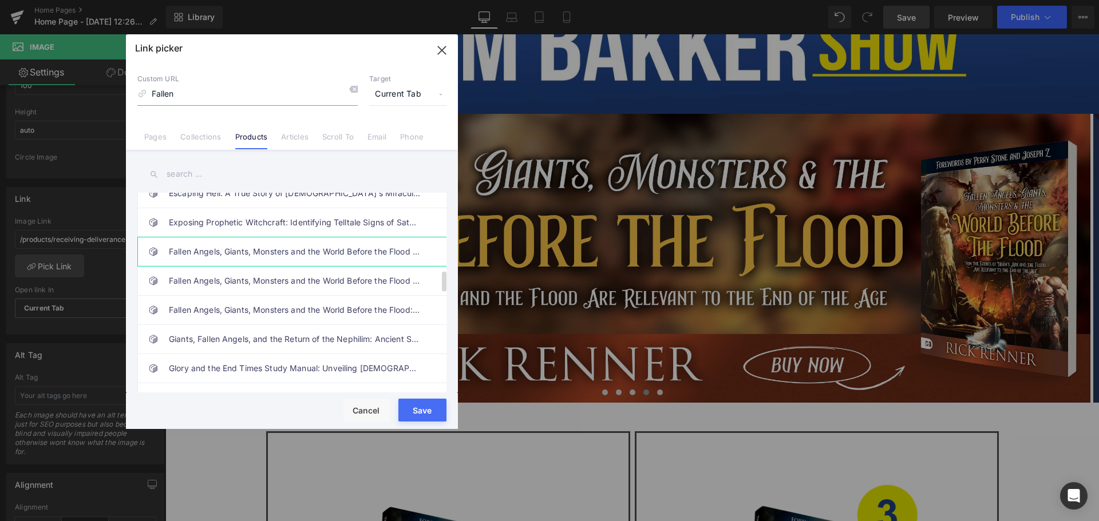
type input "Fallen"
click at [304, 259] on link "Fallen Angels, Giants, Monsters and the World Before the Flood (13 Pack - Bakke…" at bounding box center [295, 252] width 252 height 29
click at [428, 416] on button "Save" at bounding box center [422, 410] width 48 height 23
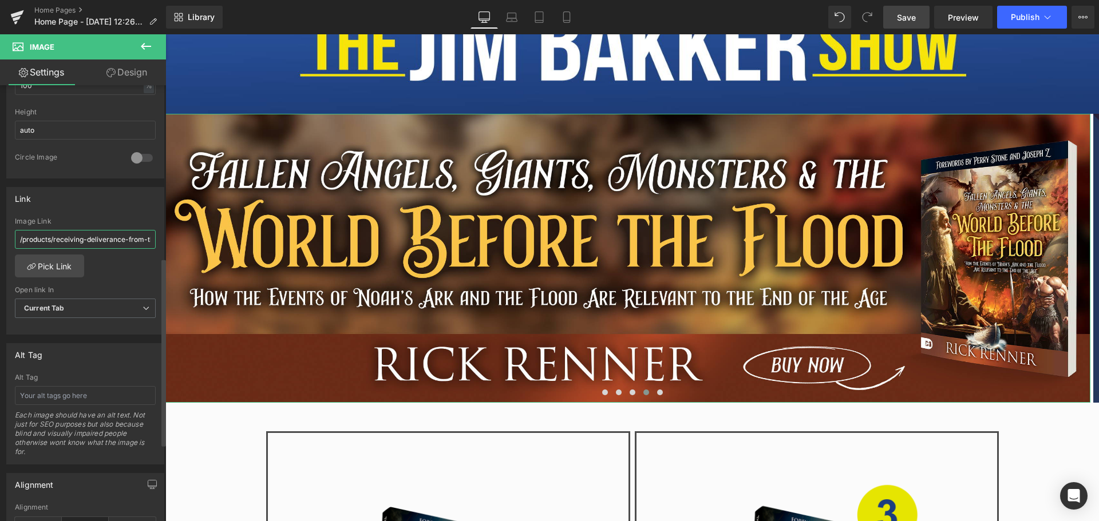
click at [81, 240] on input "/products/receiving-deliverance-from-the-courts-of-heaven-reclaim-what-the-enem…" at bounding box center [85, 239] width 141 height 19
click at [65, 267] on link "Pick Link" at bounding box center [49, 266] width 69 height 23
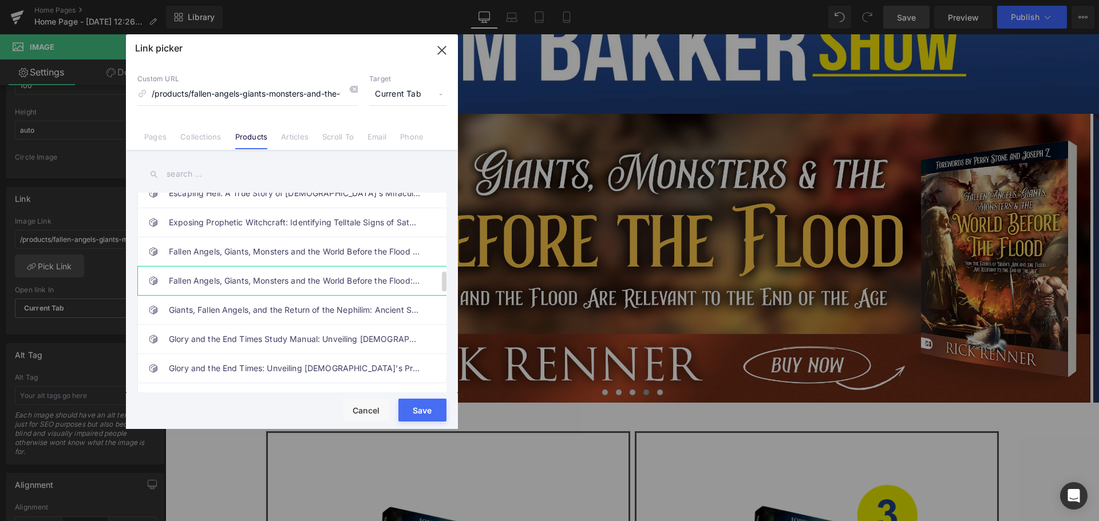
click at [258, 278] on link "Fallen Angels, Giants, Monsters and the World Before the Flood: How the Events …" at bounding box center [295, 281] width 252 height 29
click at [414, 405] on button "Save" at bounding box center [422, 410] width 48 height 23
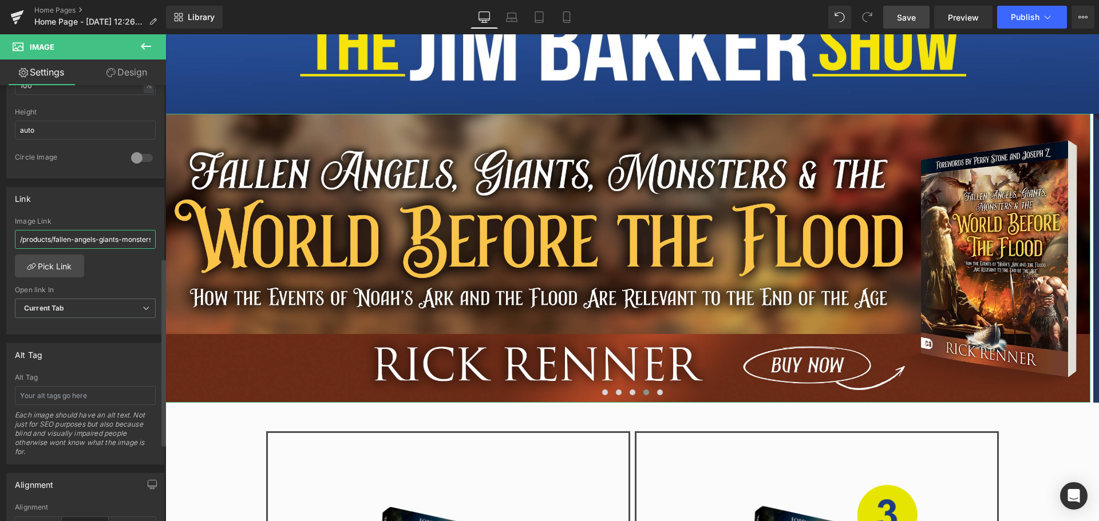
click at [100, 240] on input "/products/fallen-angels-giants-monsters-and-the-world-before-the-flood-13-pack-…" at bounding box center [85, 239] width 141 height 19
type input "/products/fallen-angels-giants-monsters-and-the-world-before-the-flood-how-the-…"
click at [906, 19] on span "Save" at bounding box center [906, 17] width 19 height 12
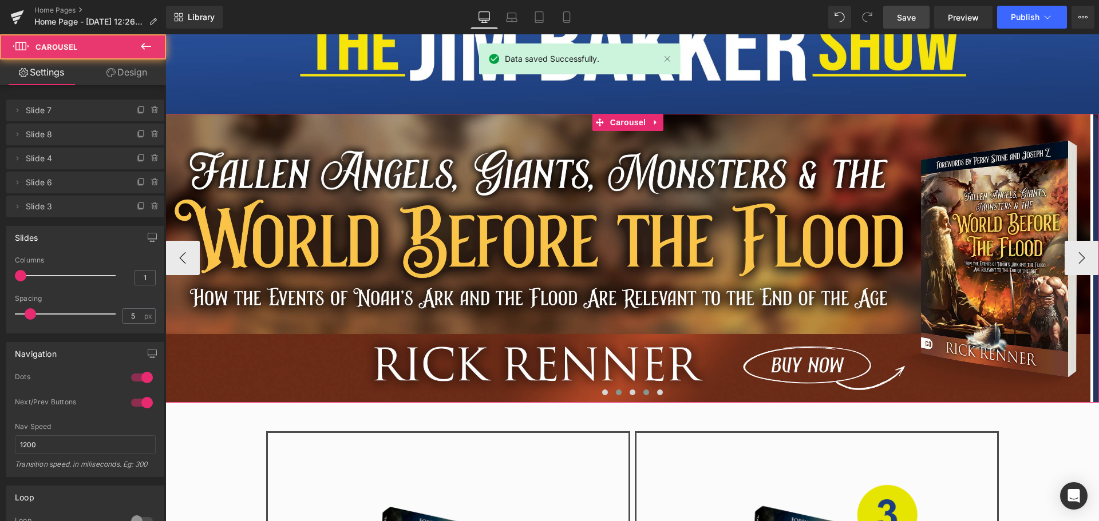
click at [616, 390] on span at bounding box center [619, 393] width 6 height 6
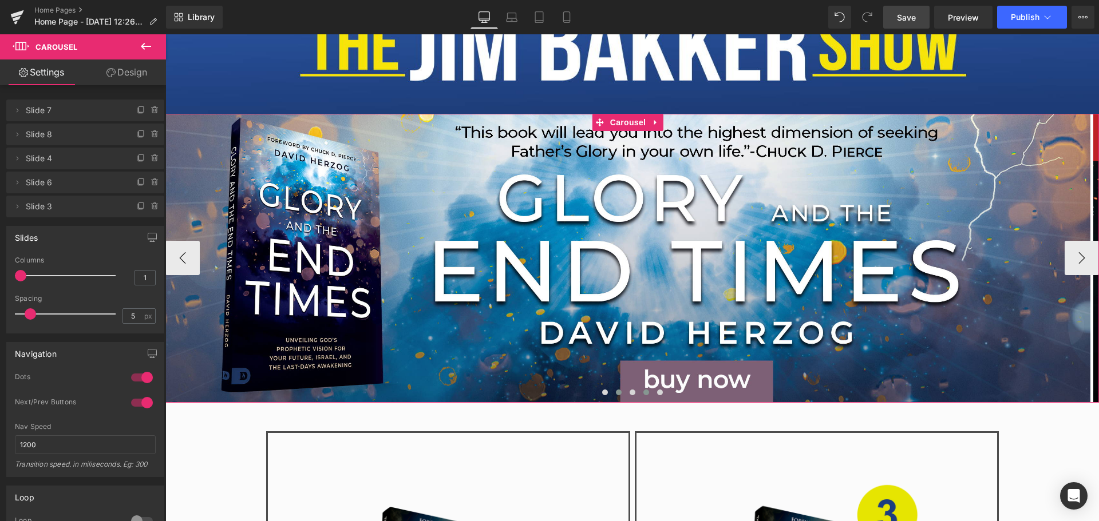
click at [643, 392] on span at bounding box center [646, 393] width 6 height 6
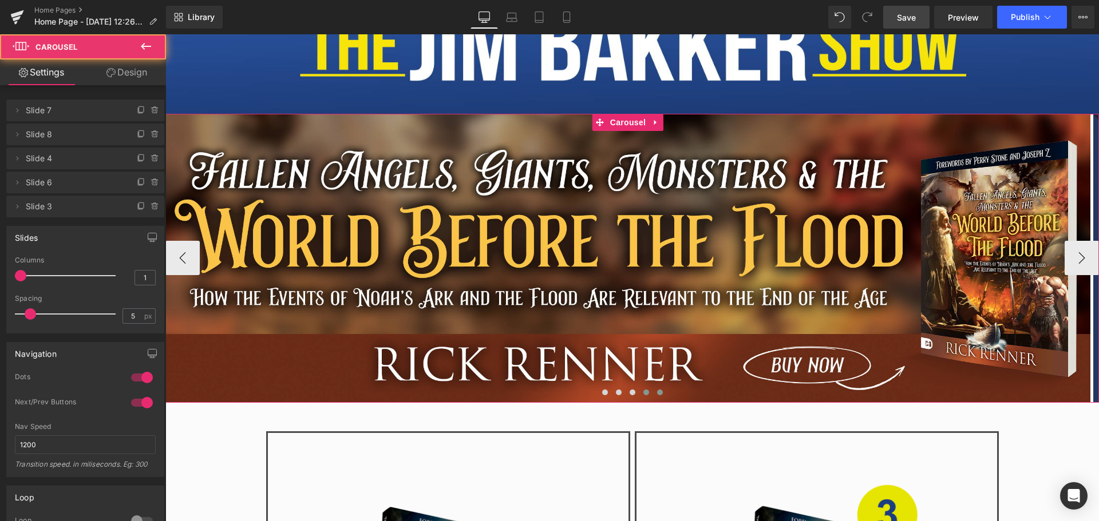
click at [658, 390] on span at bounding box center [660, 393] width 6 height 6
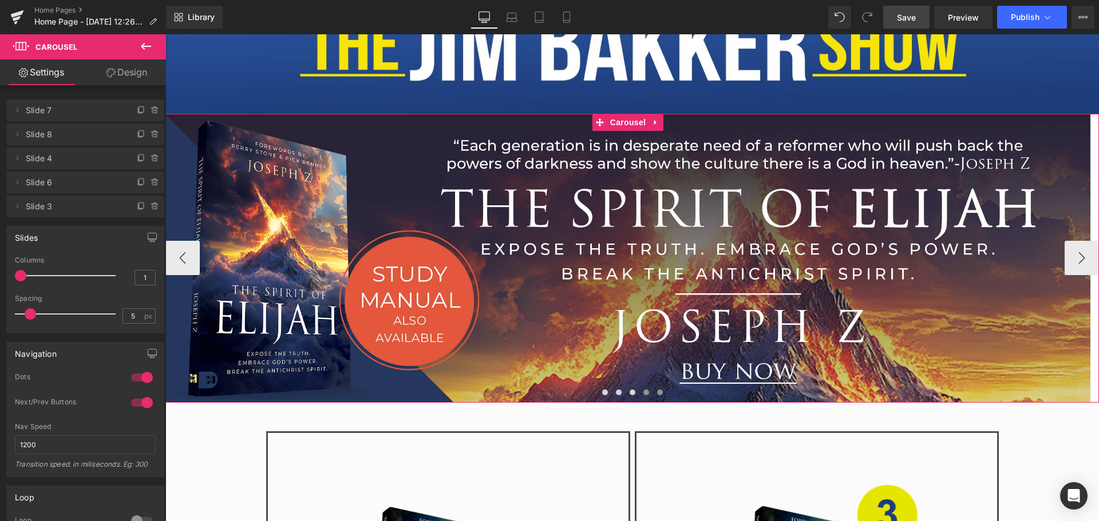
click at [643, 390] on span at bounding box center [646, 393] width 6 height 6
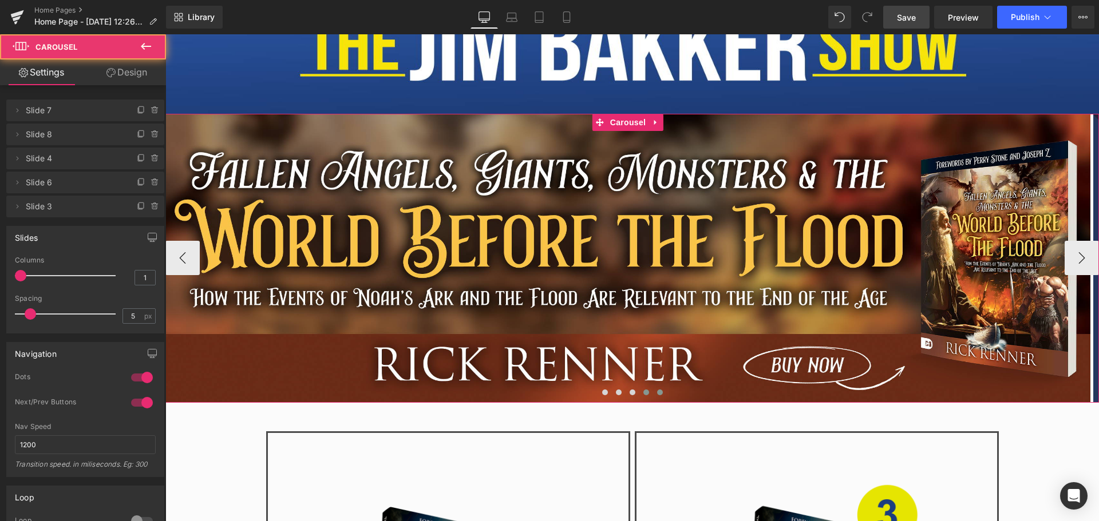
click at [653, 393] on button at bounding box center [660, 392] width 14 height 11
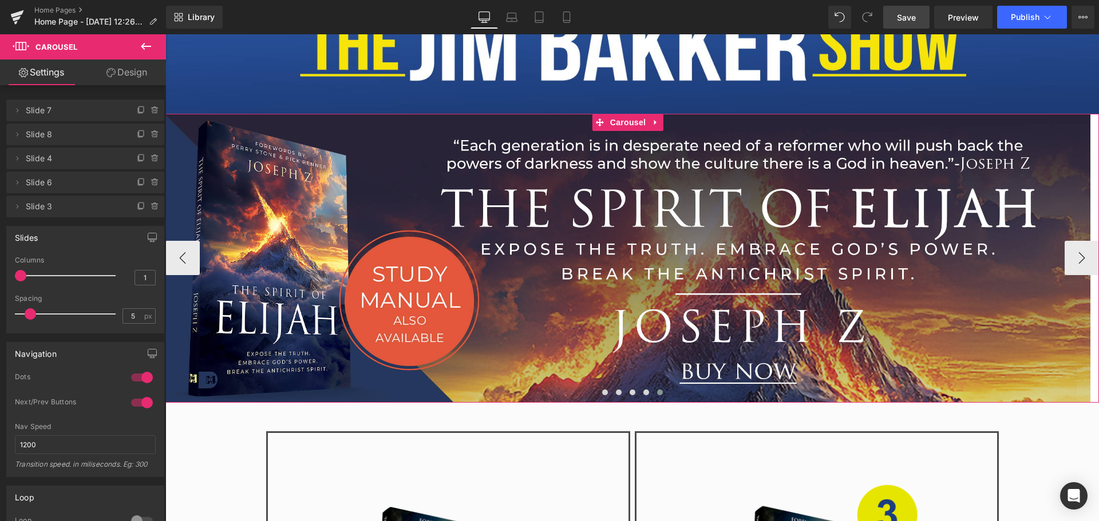
click at [657, 391] on span at bounding box center [660, 393] width 6 height 6
click at [1077, 249] on button "›" at bounding box center [1082, 258] width 34 height 34
click at [1076, 252] on button "›" at bounding box center [1082, 258] width 34 height 34
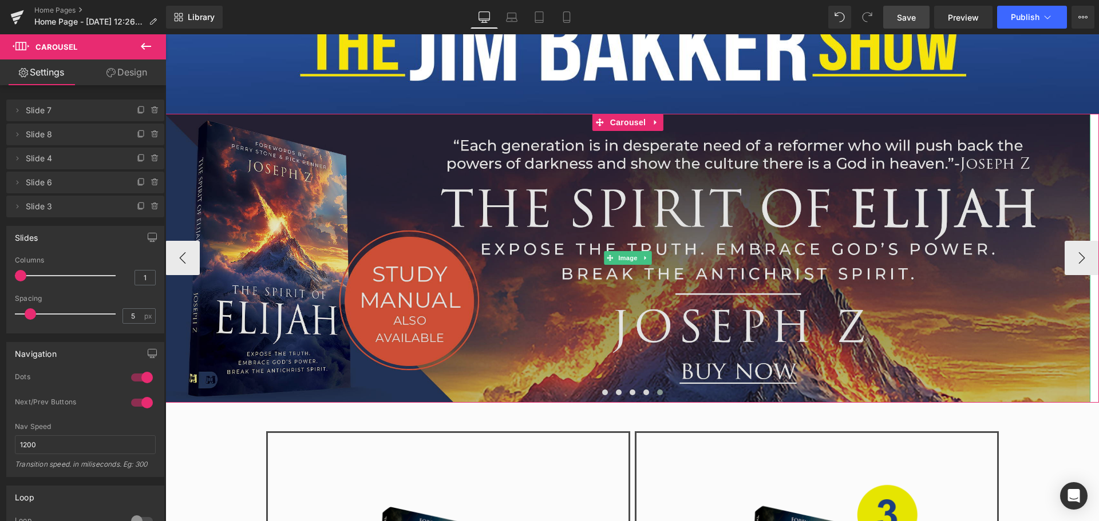
click at [781, 341] on img at bounding box center [627, 258] width 925 height 289
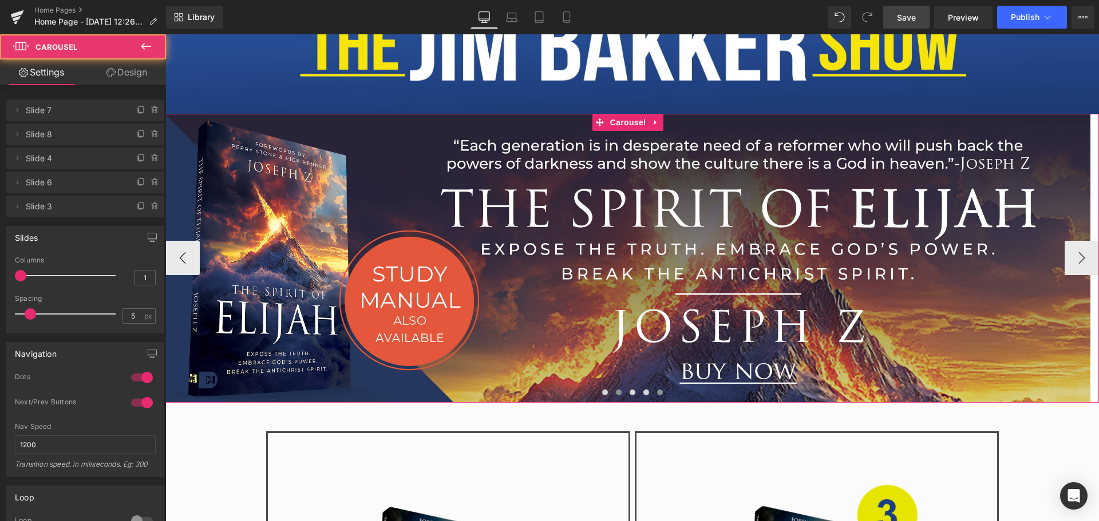
click at [616, 390] on span at bounding box center [619, 393] width 6 height 6
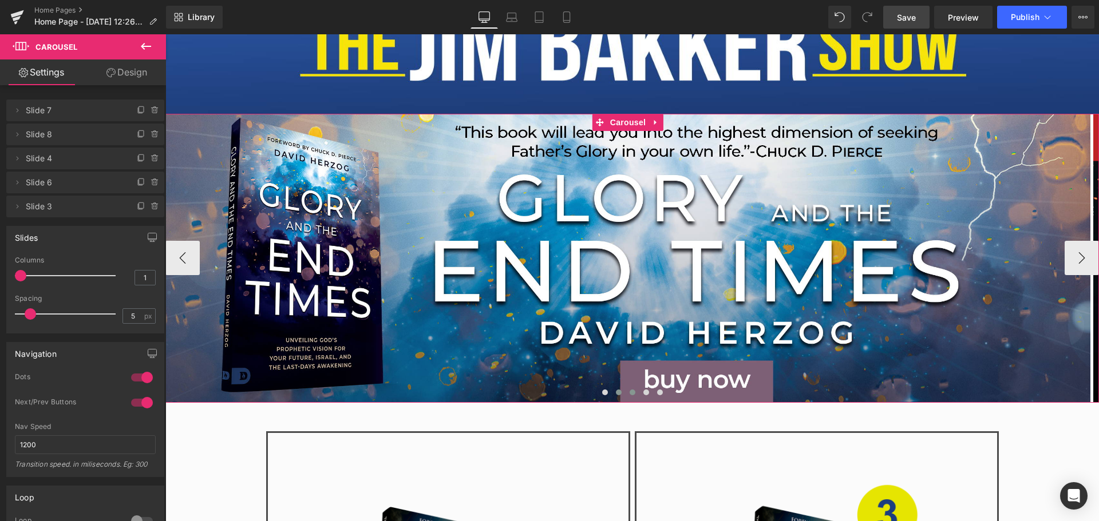
click at [628, 387] on button at bounding box center [633, 392] width 14 height 11
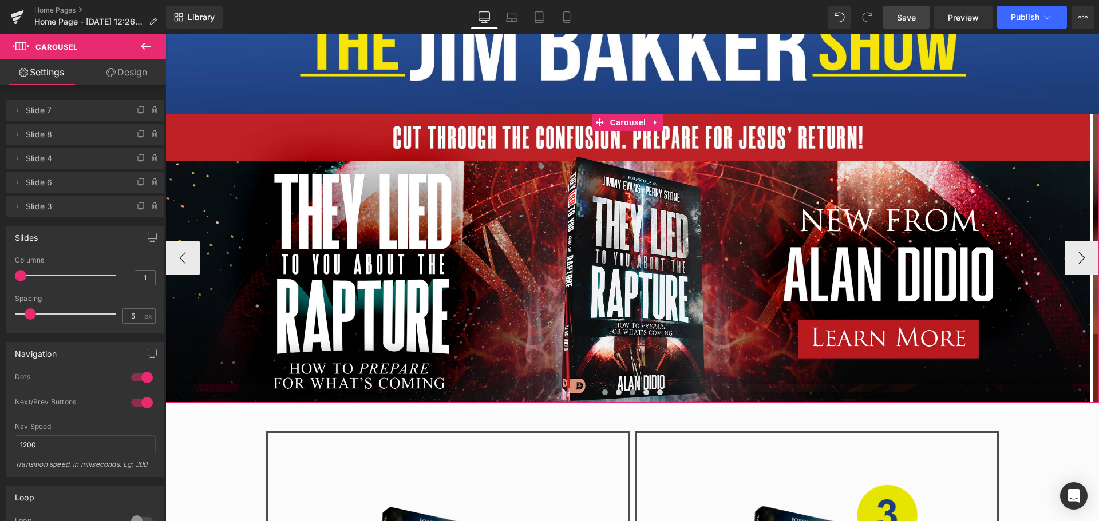
click at [603, 390] on button at bounding box center [605, 392] width 14 height 11
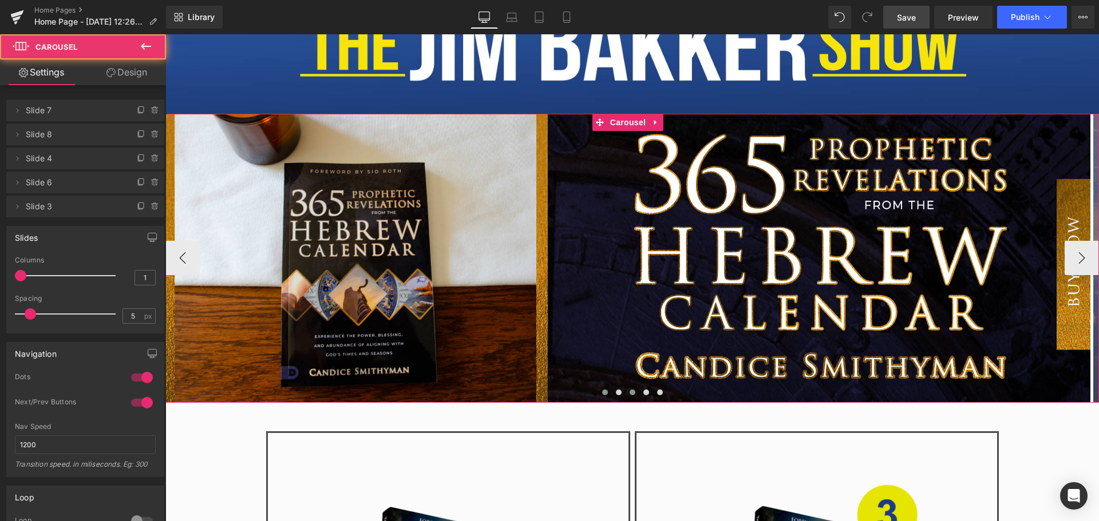
click at [630, 393] on span at bounding box center [633, 393] width 6 height 6
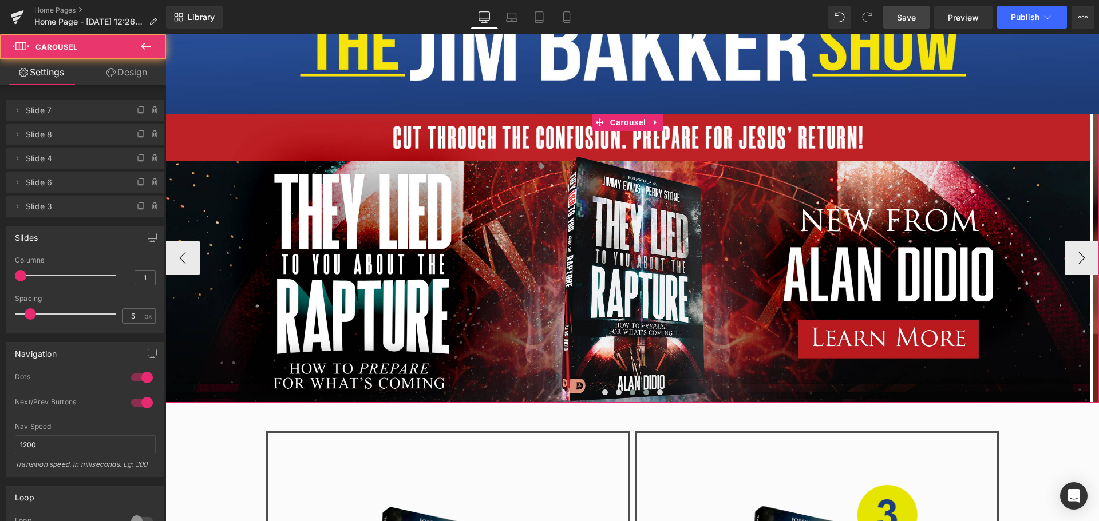
click at [643, 390] on span at bounding box center [646, 393] width 6 height 6
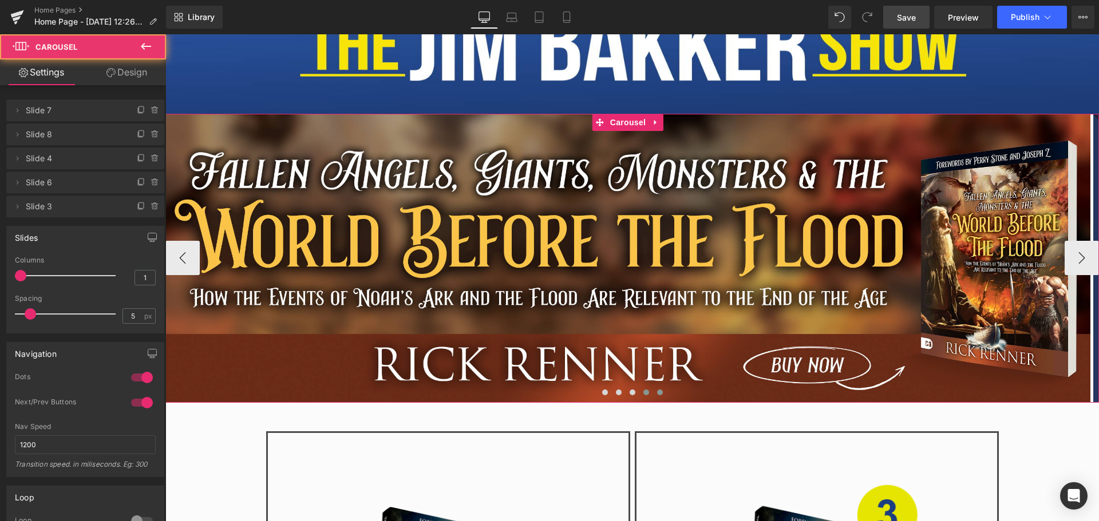
click at [657, 391] on span at bounding box center [660, 393] width 6 height 6
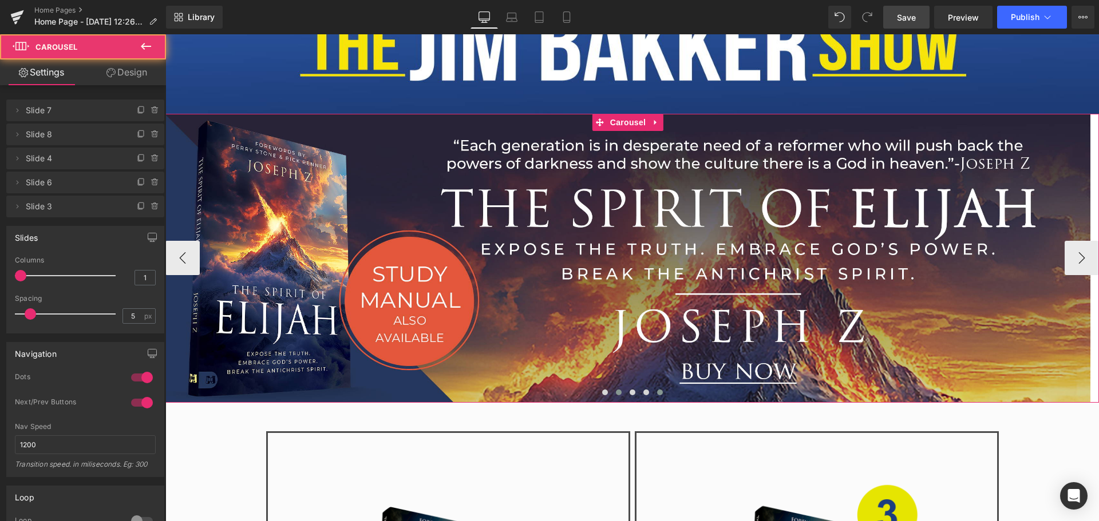
click at [616, 390] on span at bounding box center [619, 393] width 6 height 6
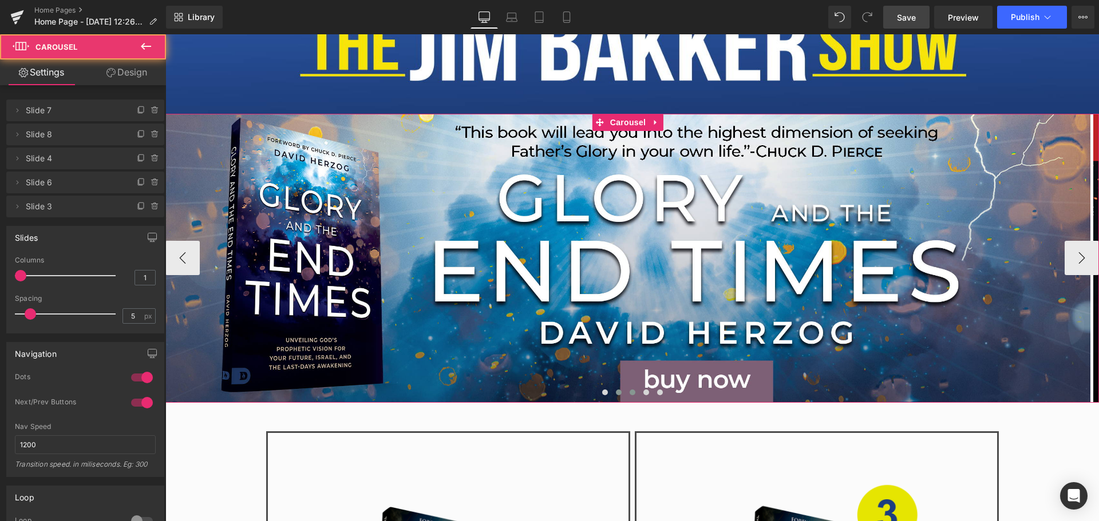
click at [630, 390] on span at bounding box center [633, 393] width 6 height 6
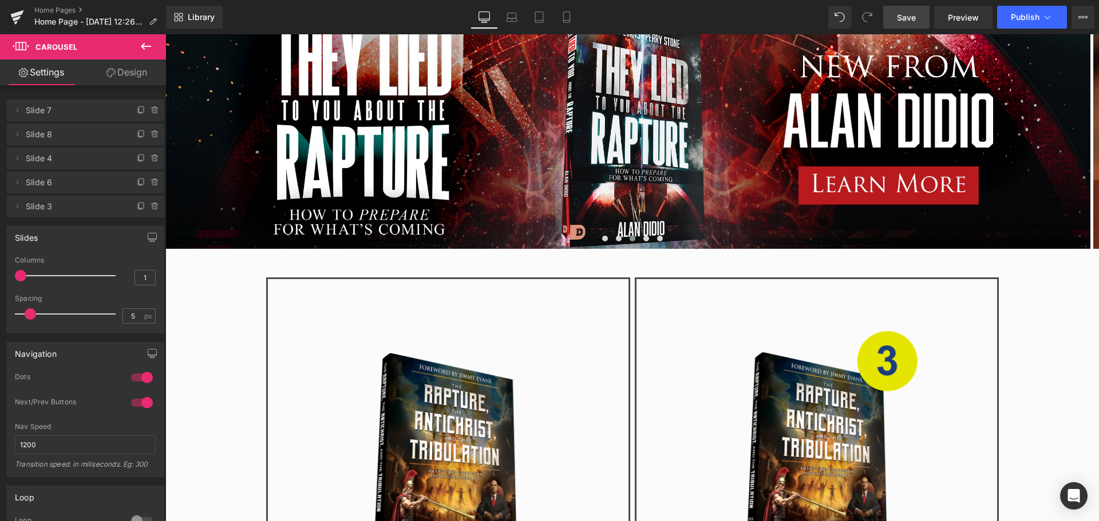
scroll to position [267, 0]
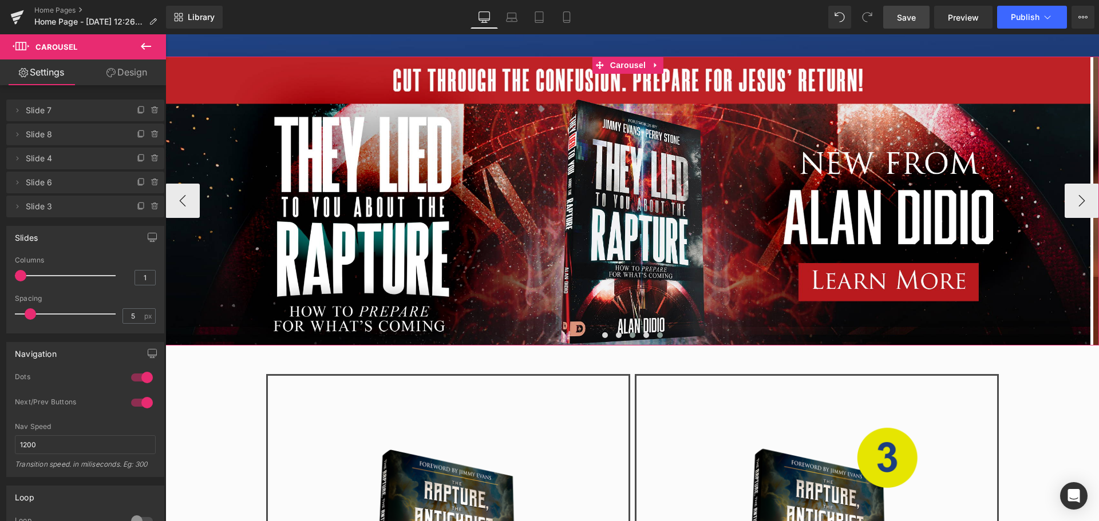
click at [657, 333] on span at bounding box center [660, 336] width 6 height 6
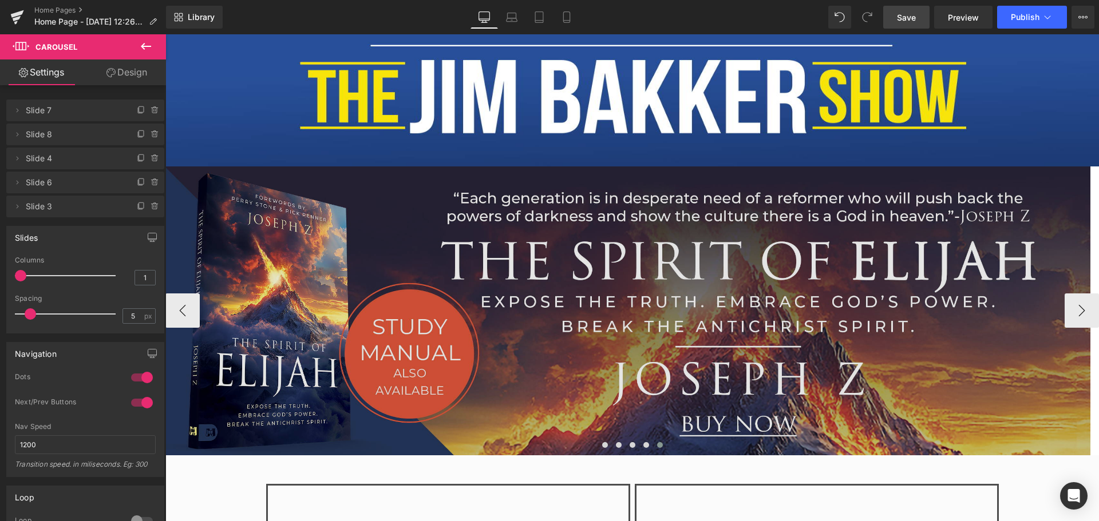
scroll to position [172, 0]
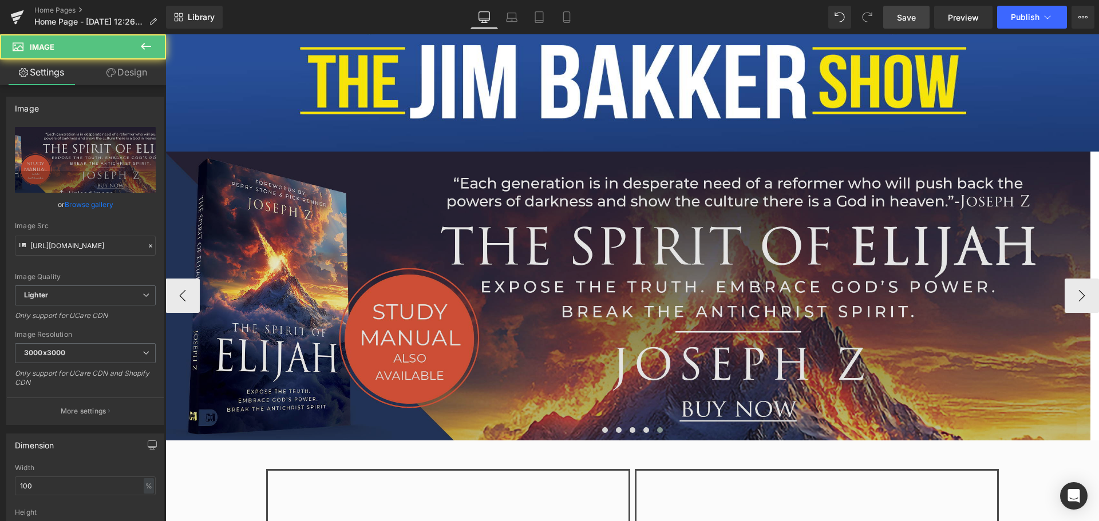
click at [570, 309] on img at bounding box center [627, 296] width 925 height 289
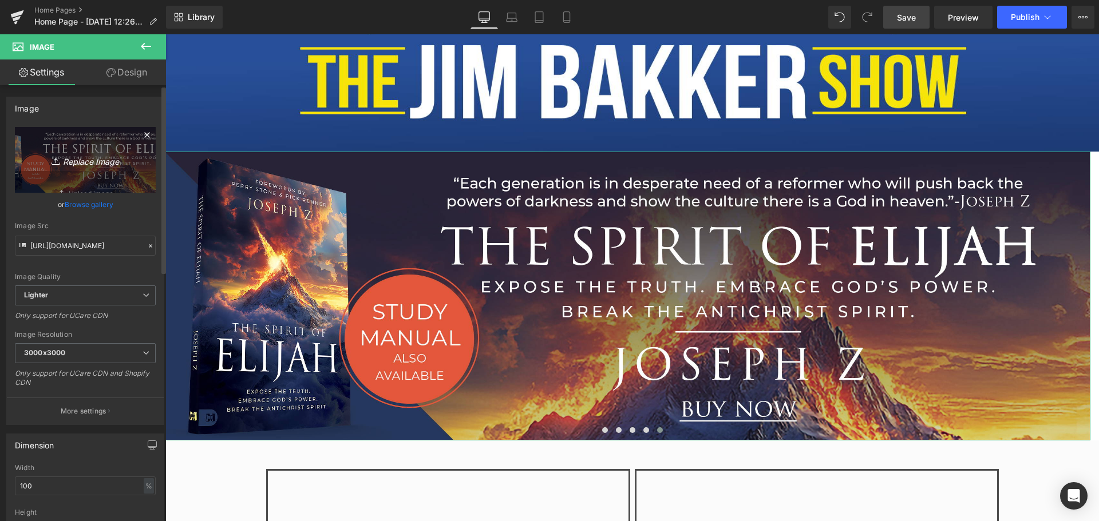
click at [118, 155] on icon "Replace Image" at bounding box center [85, 160] width 92 height 14
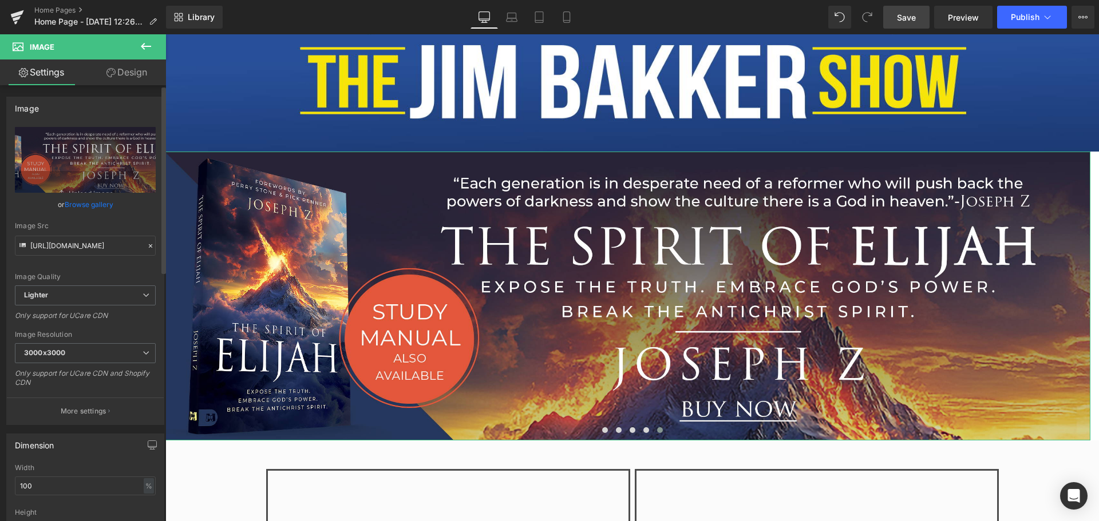
click at [90, 208] on link "Browse gallery" at bounding box center [89, 205] width 49 height 20
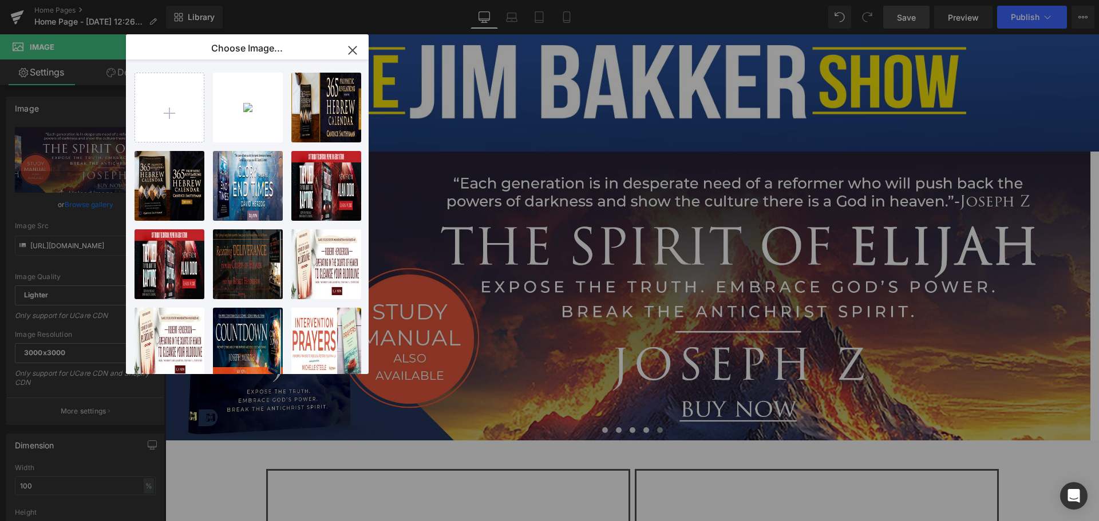
type input "C:\fakepath\The Rapture_Slider.jpg"
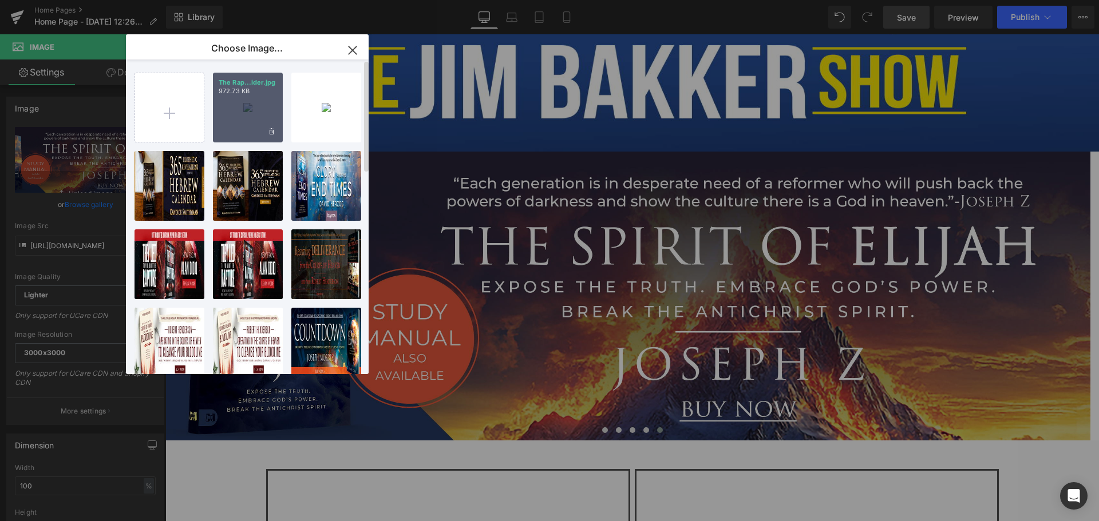
click at [250, 102] on div "The Rap...ider.jpg 972.73 KB" at bounding box center [248, 108] width 70 height 70
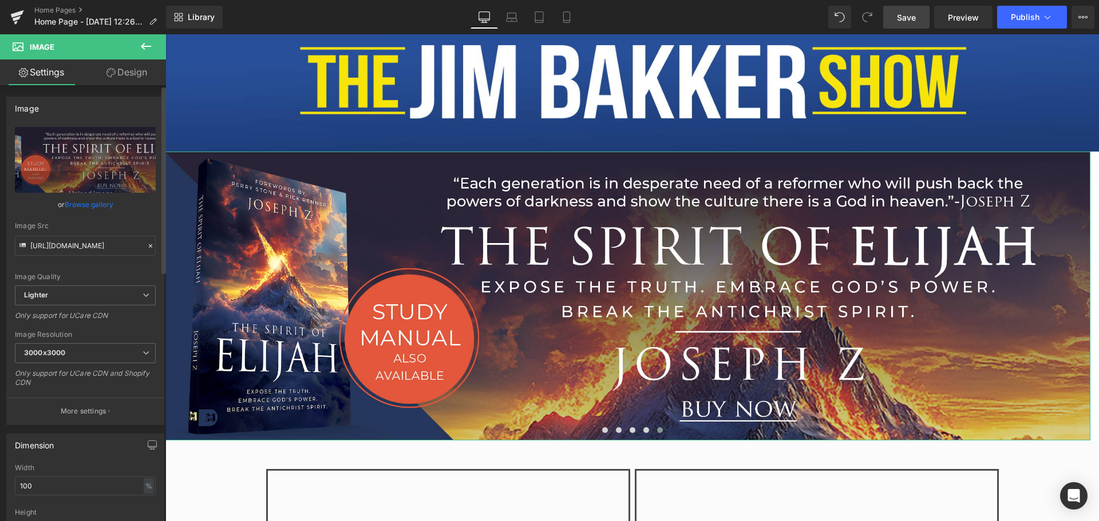
click at [94, 202] on link "Browse gallery" at bounding box center [89, 205] width 49 height 20
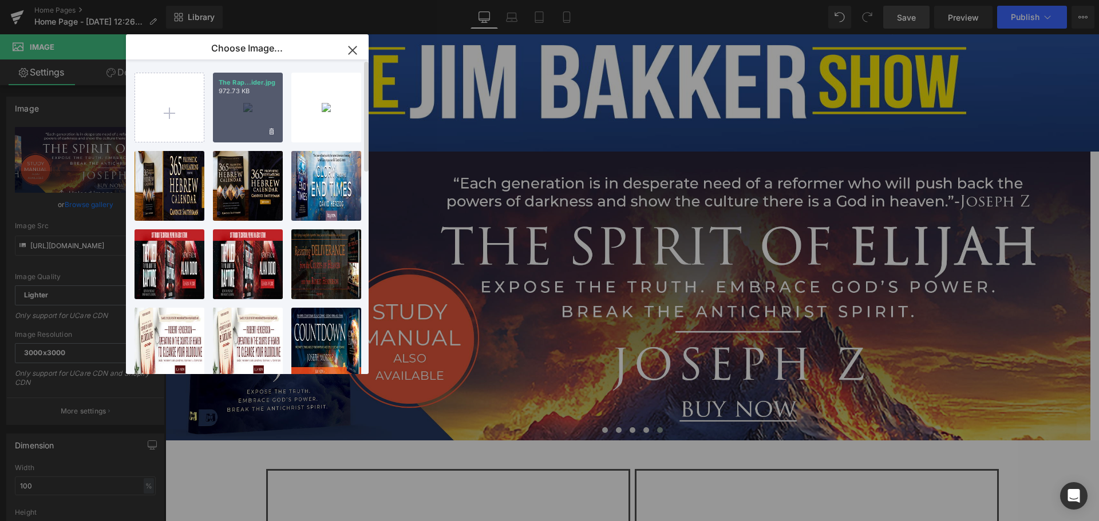
click at [227, 112] on div "The Rap...ider.jpg 972.73 KB" at bounding box center [248, 108] width 70 height 70
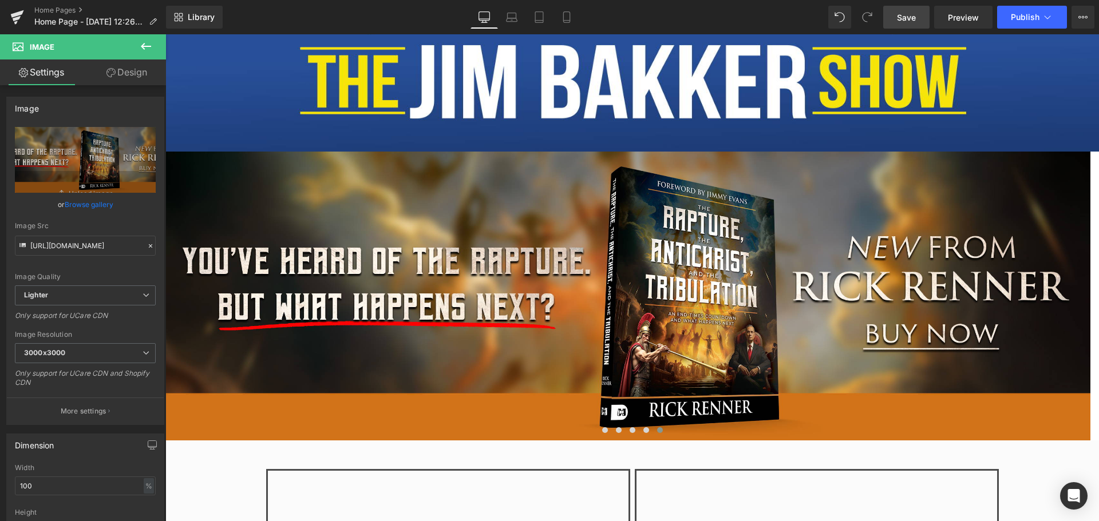
click at [915, 15] on span "Save" at bounding box center [906, 17] width 19 height 12
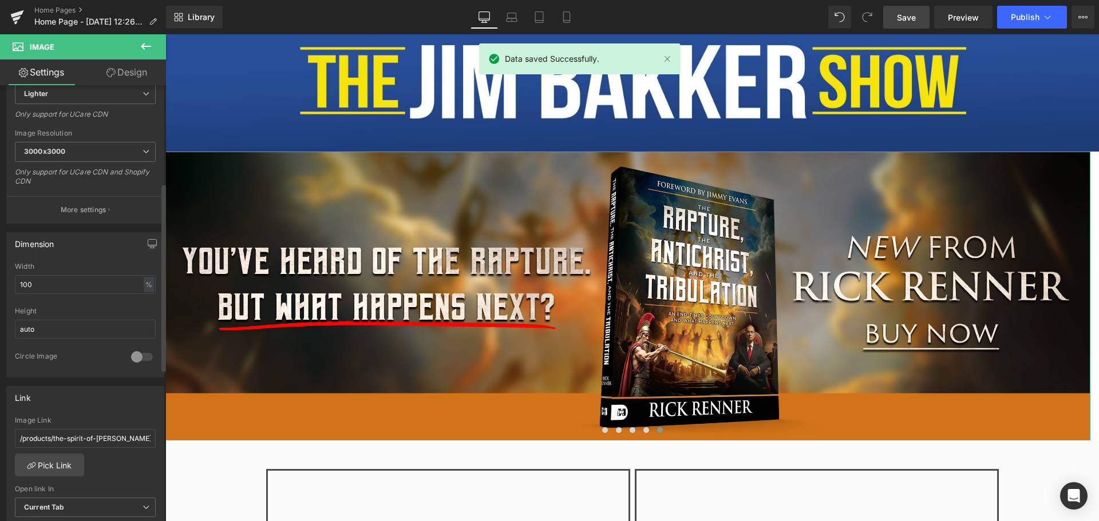
scroll to position [229, 0]
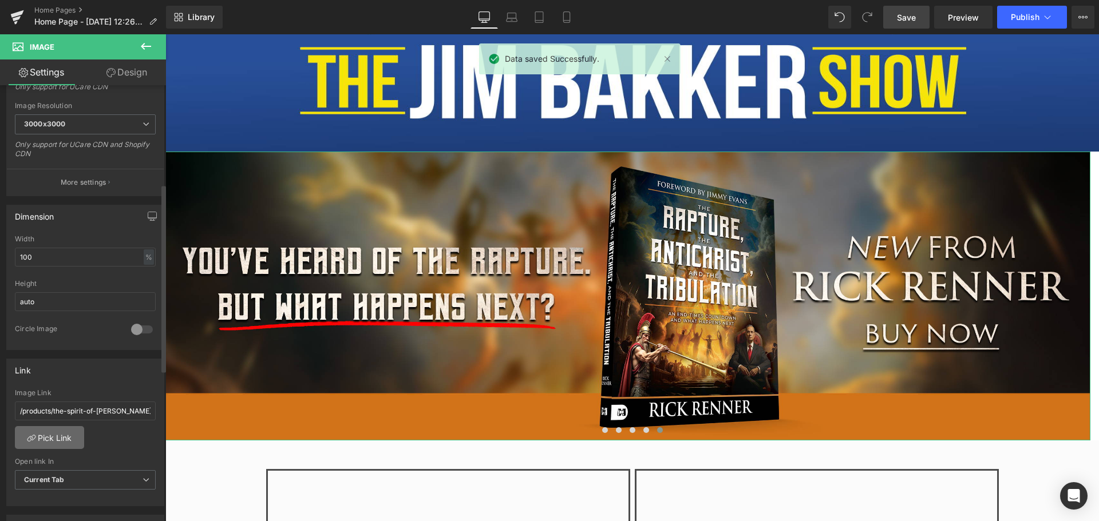
click at [66, 440] on link "Pick Link" at bounding box center [49, 437] width 69 height 23
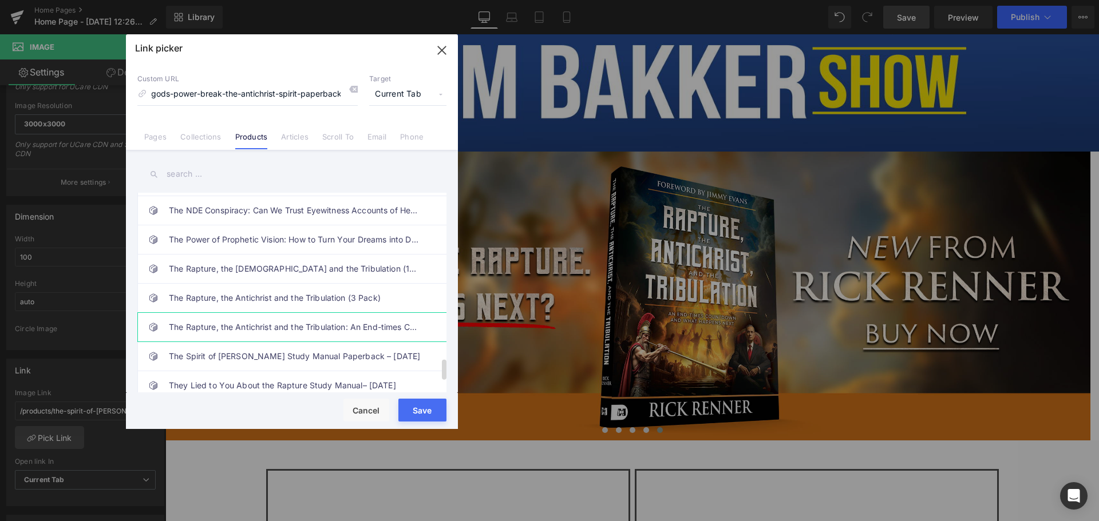
scroll to position [0, 0]
click at [262, 327] on link "The Rapture, the Antichrist and the Tribulation: An End-times Countdown and Wha…" at bounding box center [295, 327] width 252 height 29
click at [425, 410] on button "Save" at bounding box center [422, 410] width 48 height 23
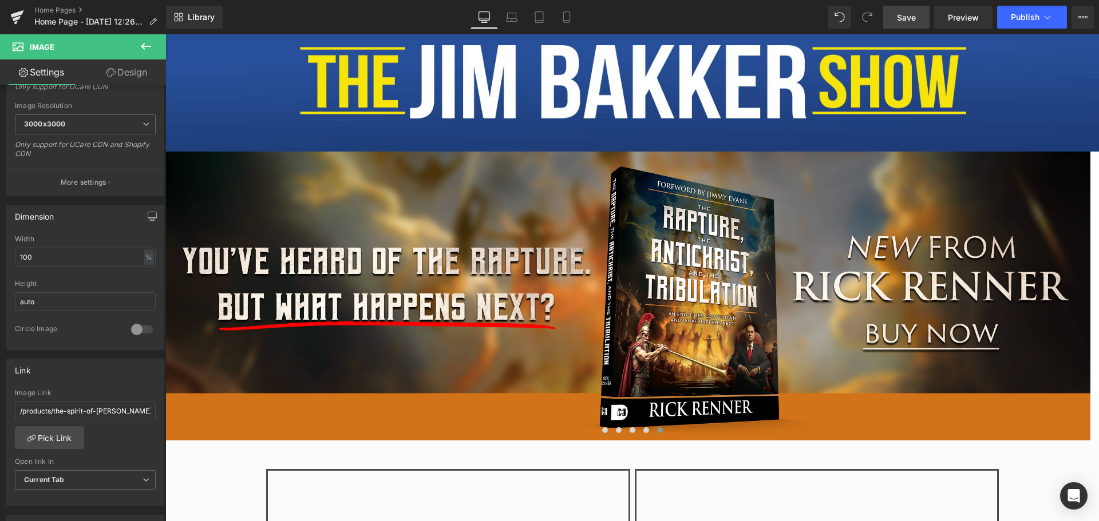
click at [908, 14] on span "Save" at bounding box center [906, 17] width 19 height 12
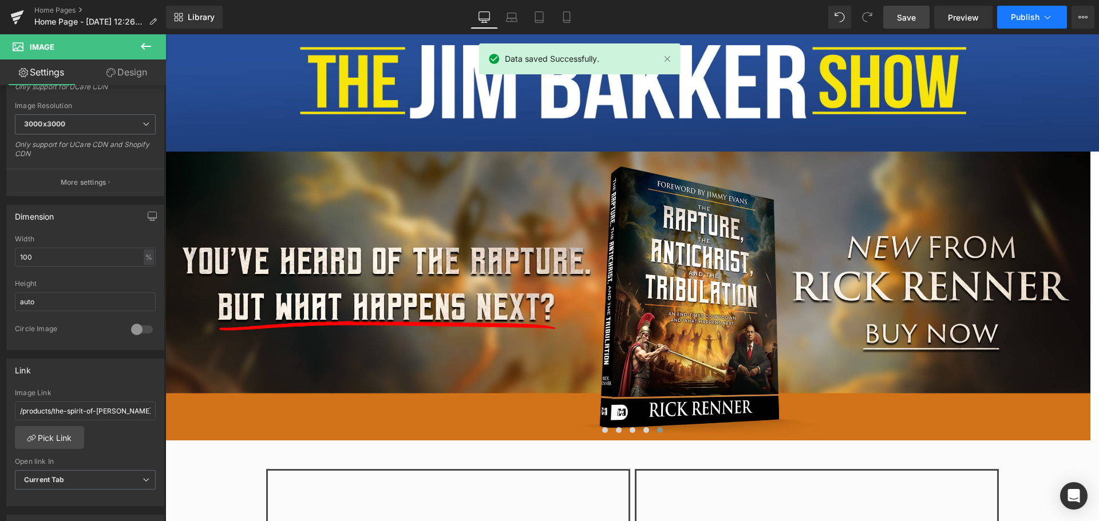
click at [1018, 19] on span "Publish" at bounding box center [1025, 17] width 29 height 9
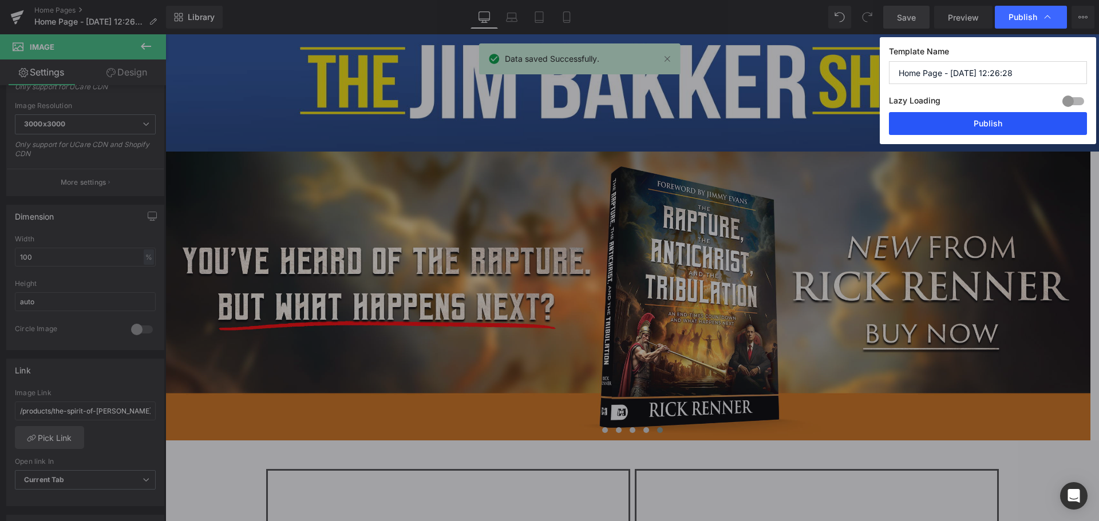
click at [992, 120] on button "Publish" at bounding box center [988, 123] width 198 height 23
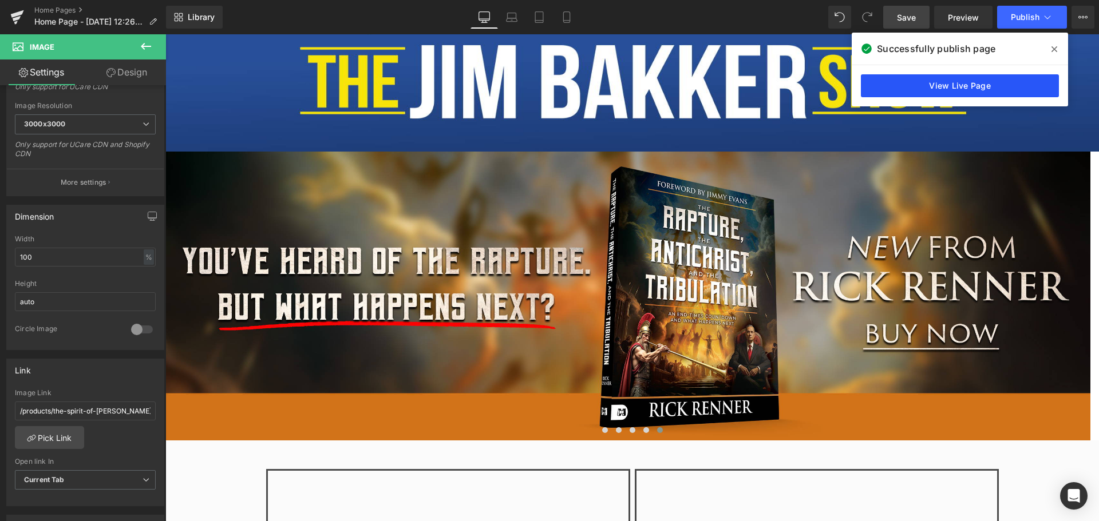
click at [973, 85] on link "View Live Page" at bounding box center [960, 85] width 198 height 23
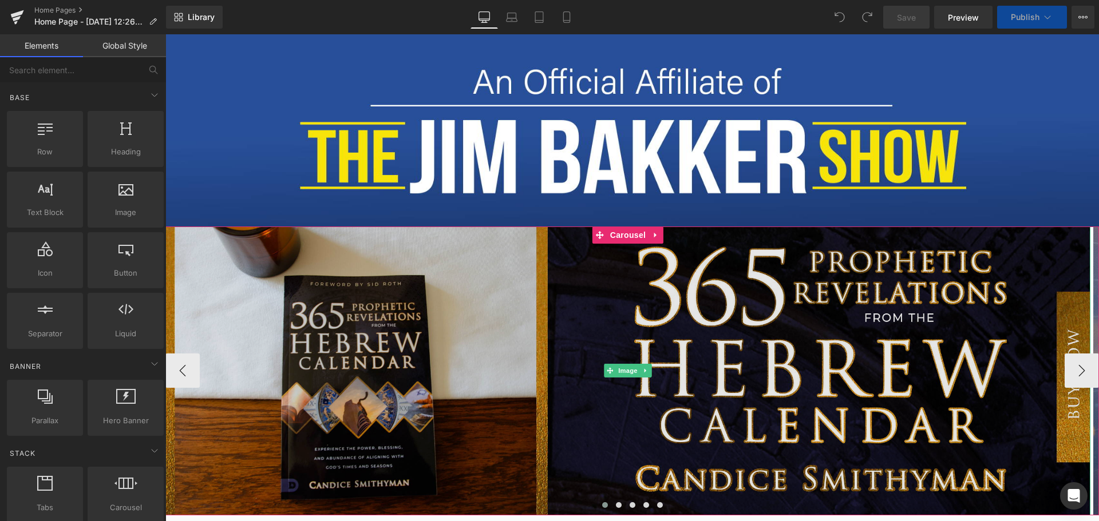
scroll to position [114, 0]
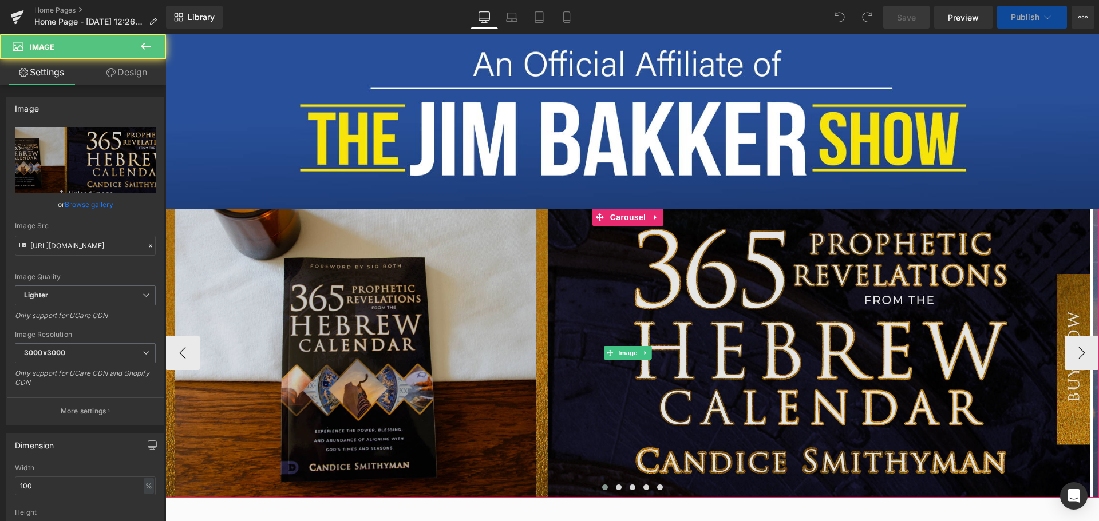
click at [422, 361] on img at bounding box center [627, 353] width 925 height 289
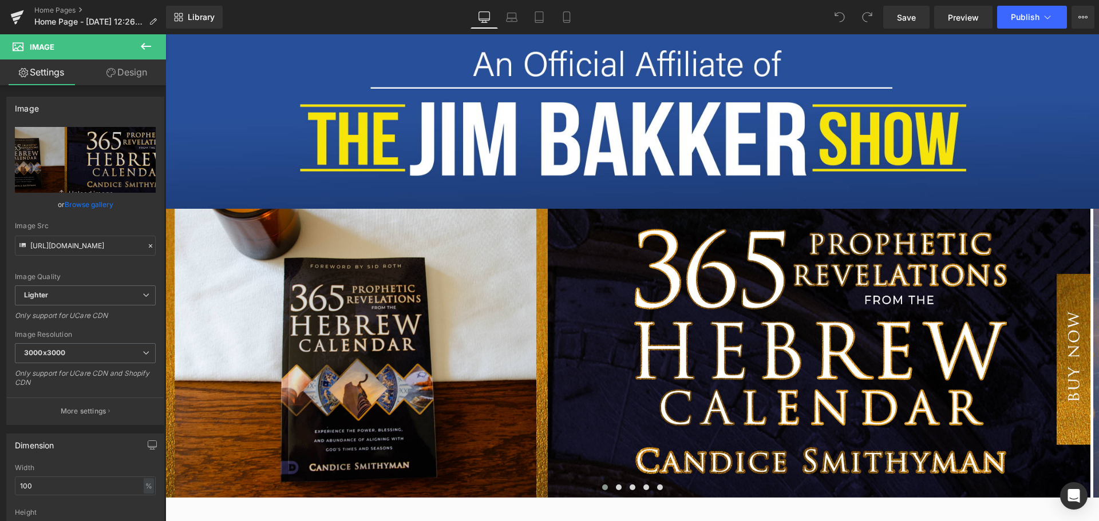
click at [139, 42] on button at bounding box center [146, 46] width 40 height 25
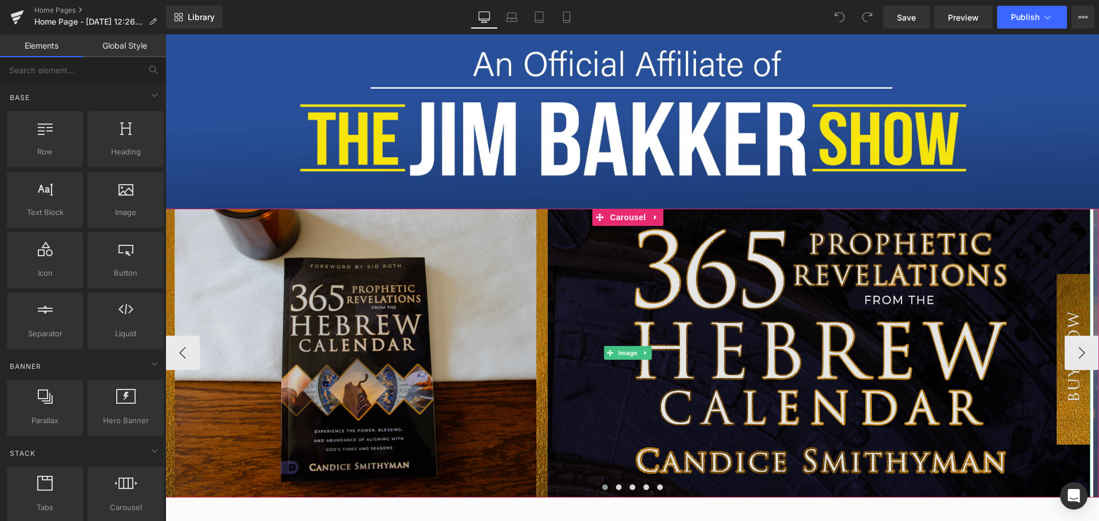
click at [240, 300] on img at bounding box center [627, 353] width 925 height 289
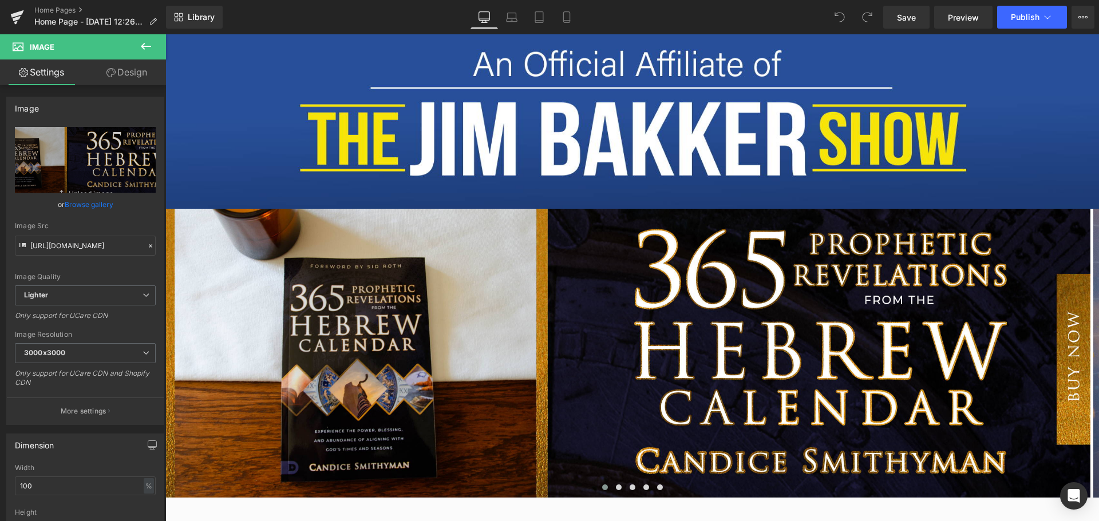
click at [141, 42] on icon at bounding box center [146, 46] width 14 height 14
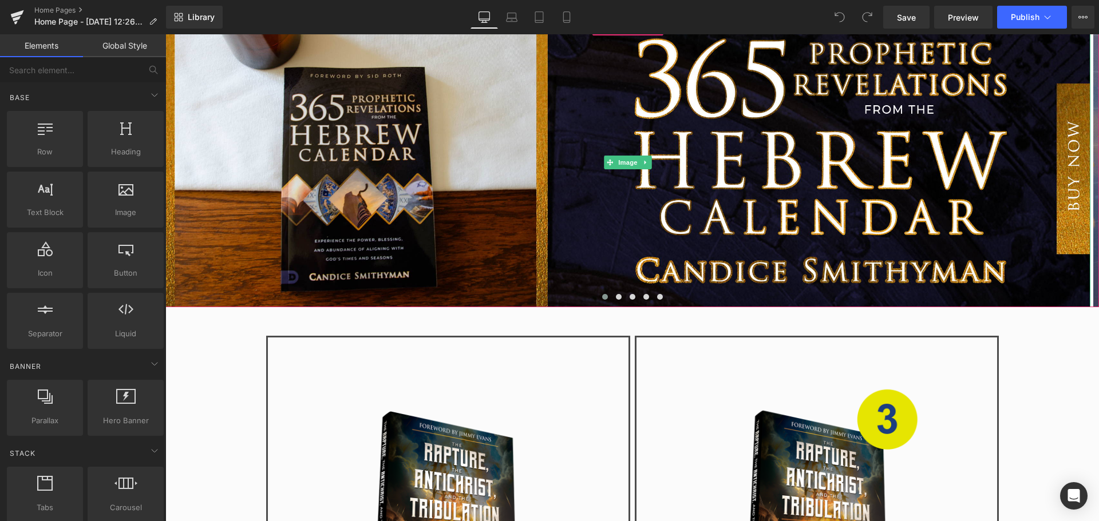
scroll to position [343, 0]
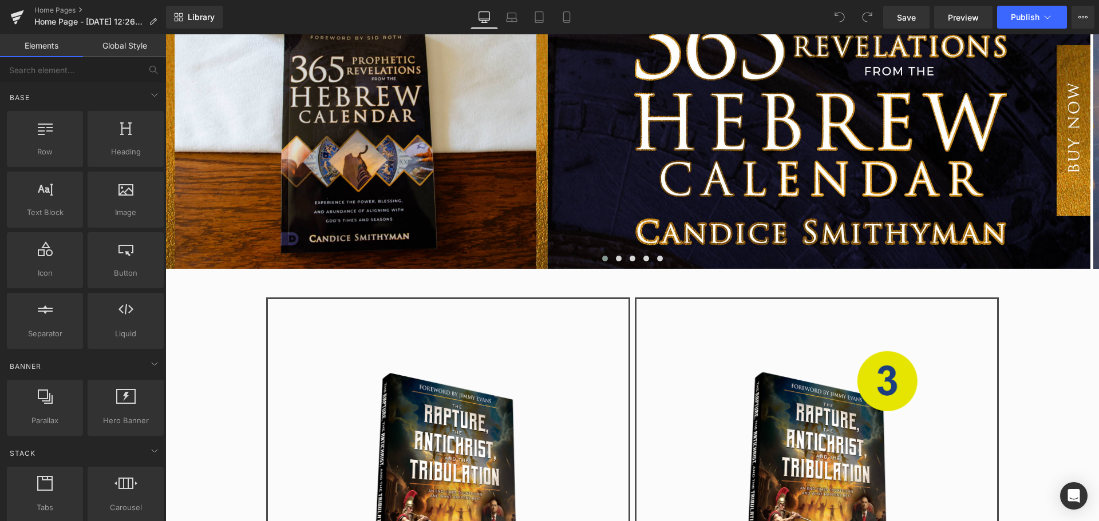
click at [303, 320] on div "Sale Off" at bounding box center [445, 460] width 355 height 288
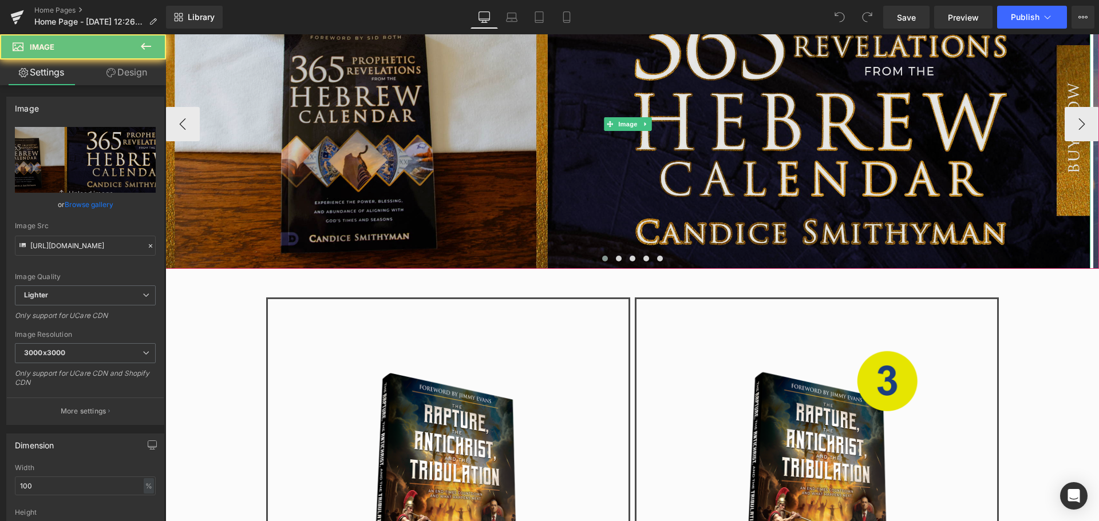
click at [291, 216] on img at bounding box center [627, 124] width 925 height 289
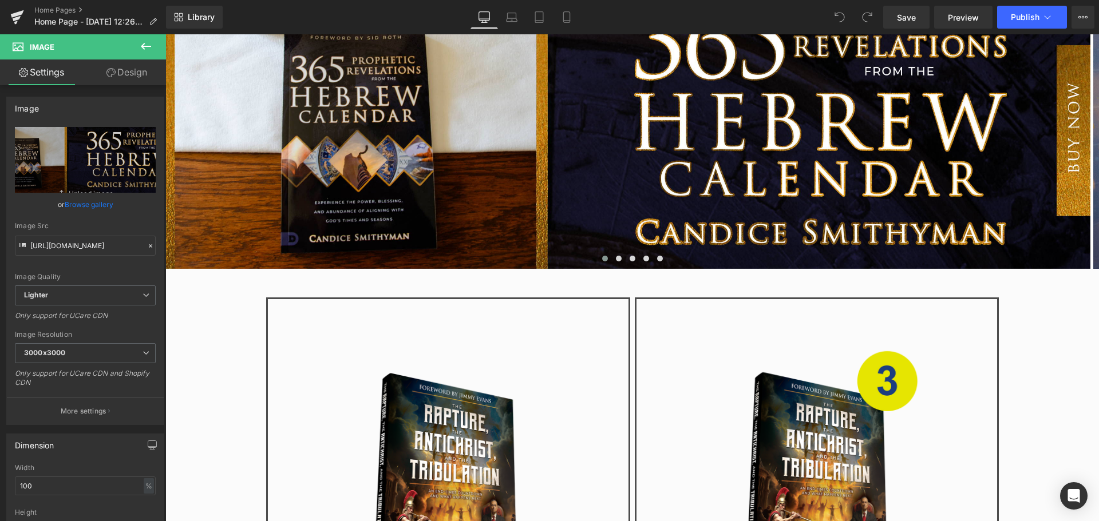
click at [140, 45] on icon at bounding box center [146, 46] width 14 height 14
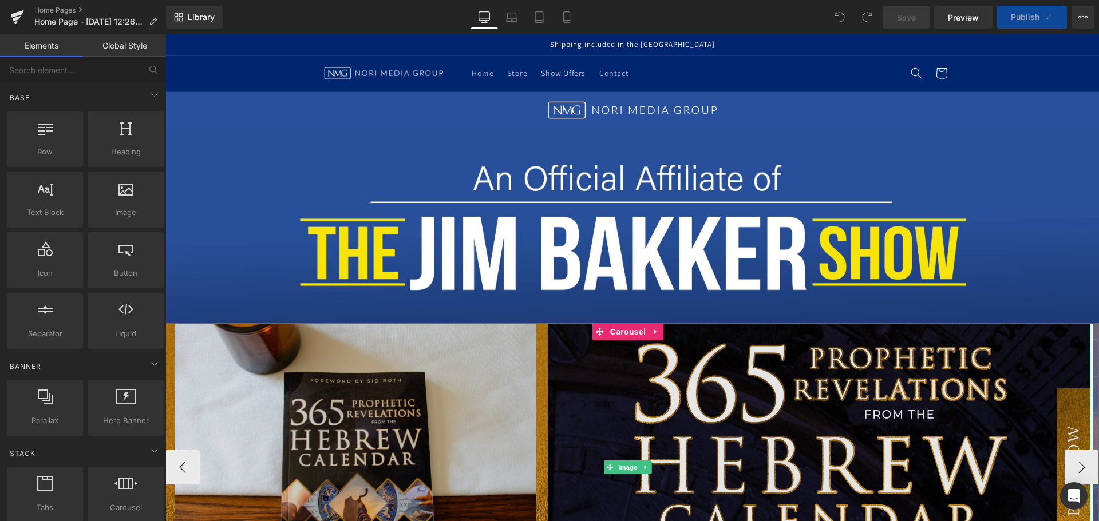
click at [492, 367] on img at bounding box center [627, 467] width 925 height 289
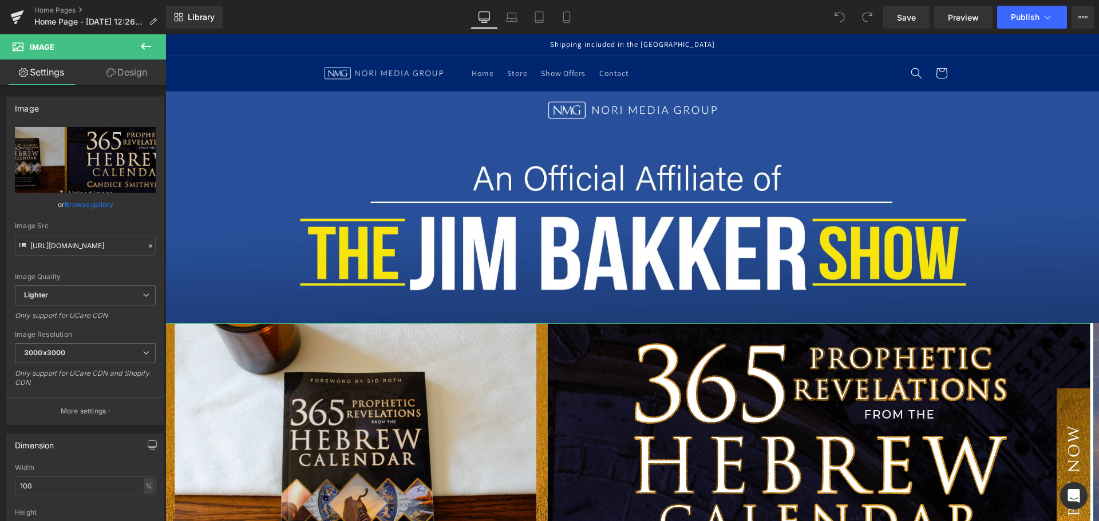
click at [126, 69] on link "Design" at bounding box center [126, 73] width 83 height 26
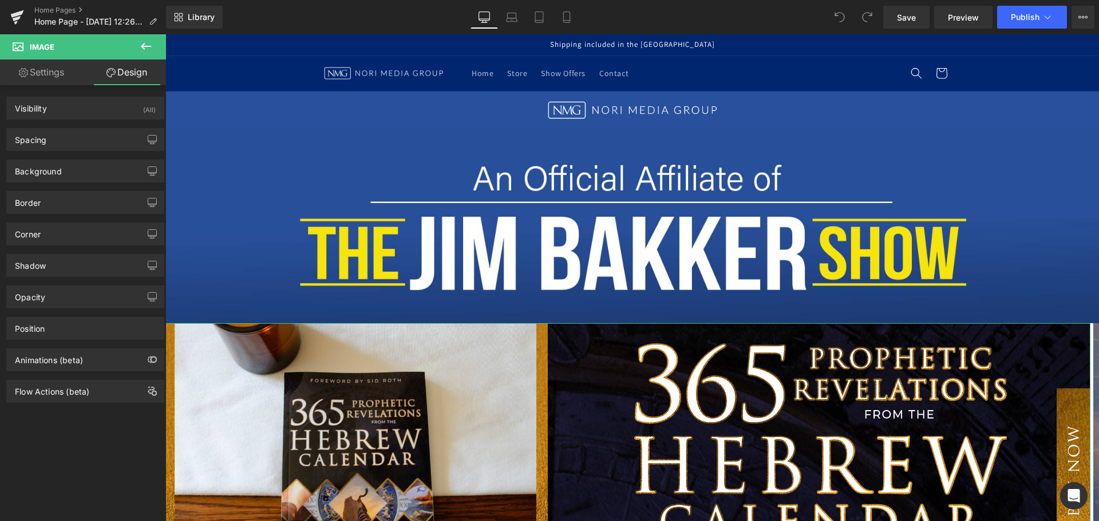
click at [54, 67] on link "Settings" at bounding box center [41, 73] width 83 height 26
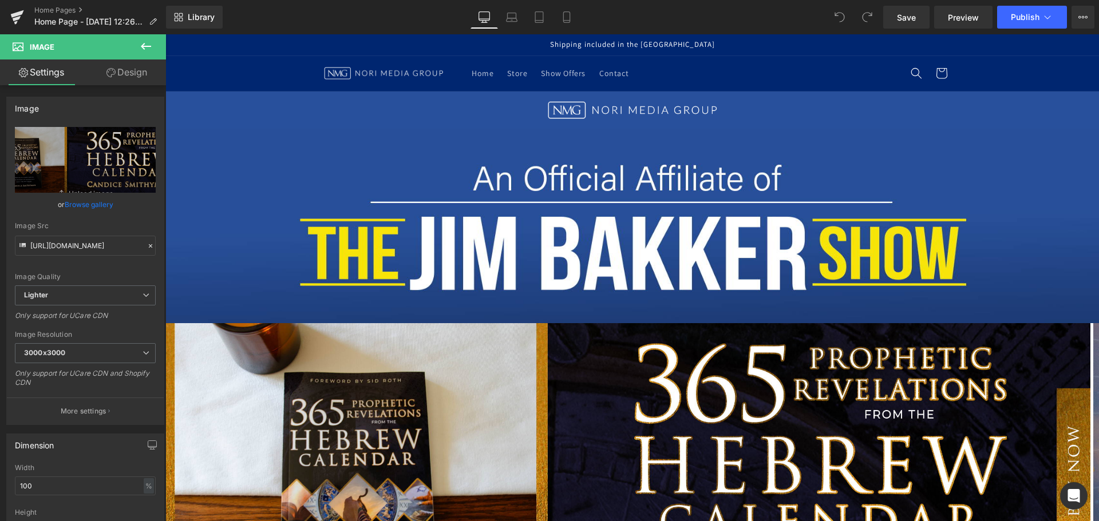
click at [31, 49] on span "Image" at bounding box center [42, 46] width 25 height 9
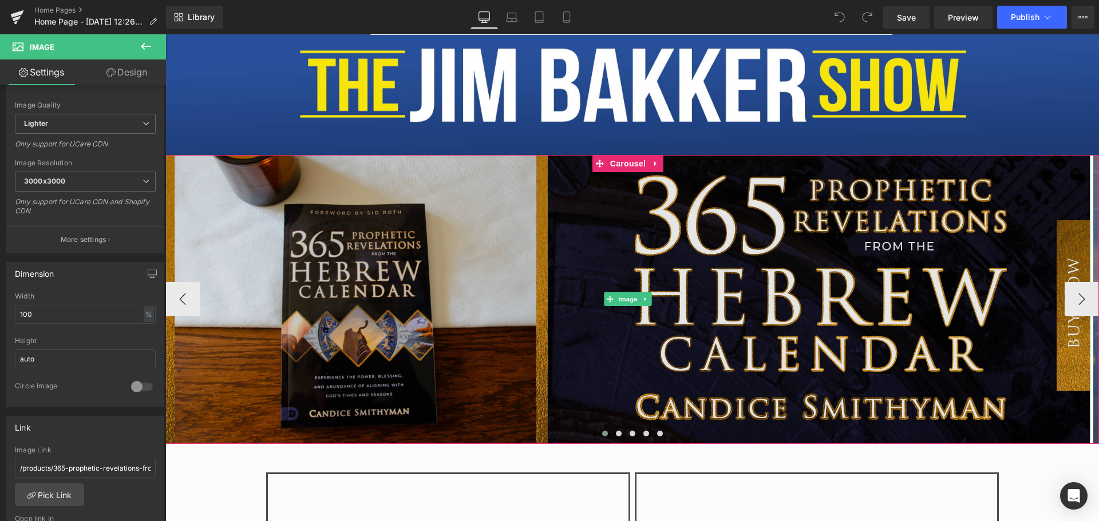
scroll to position [172, 0]
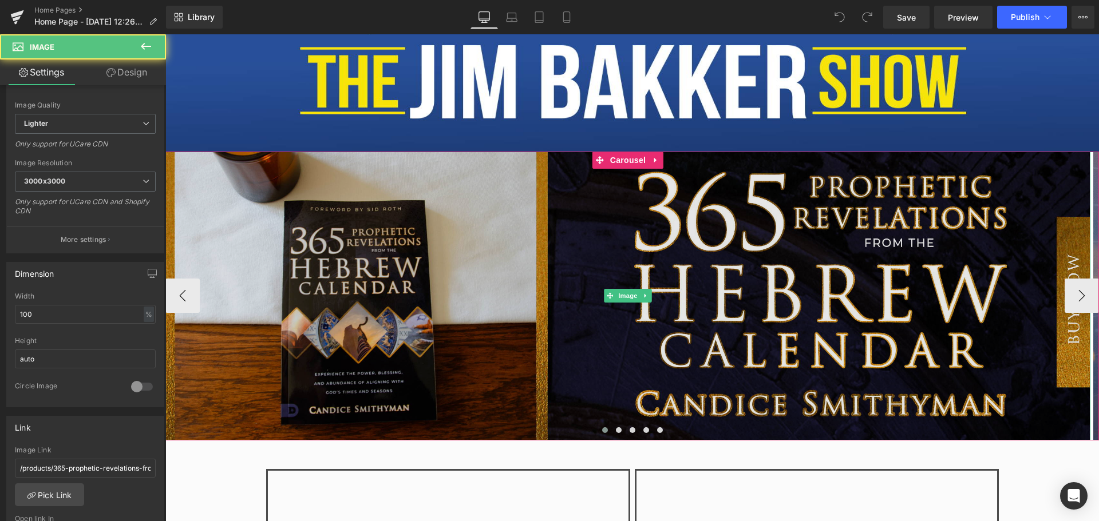
click at [454, 337] on img at bounding box center [627, 296] width 925 height 289
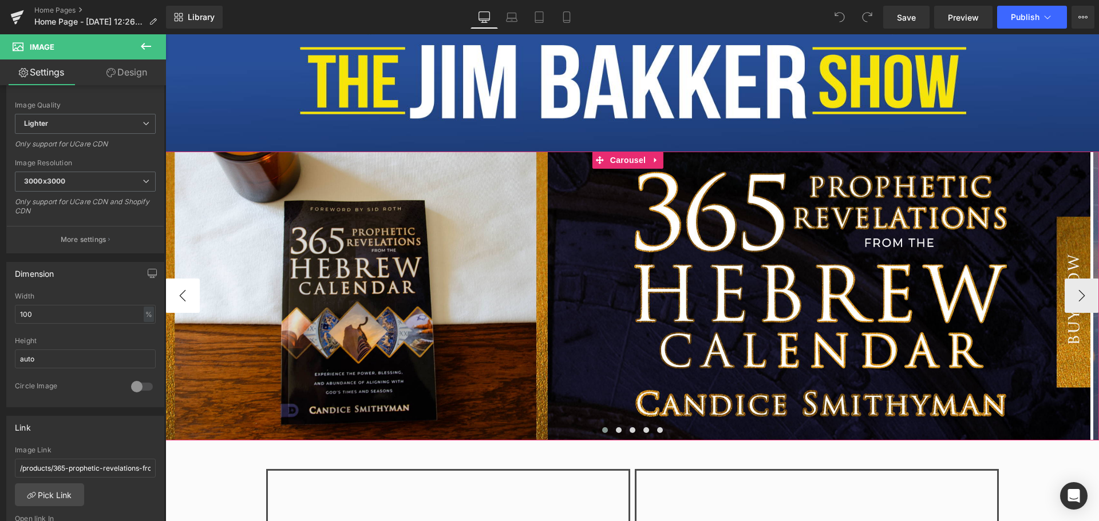
click at [183, 294] on button "‹" at bounding box center [182, 296] width 34 height 34
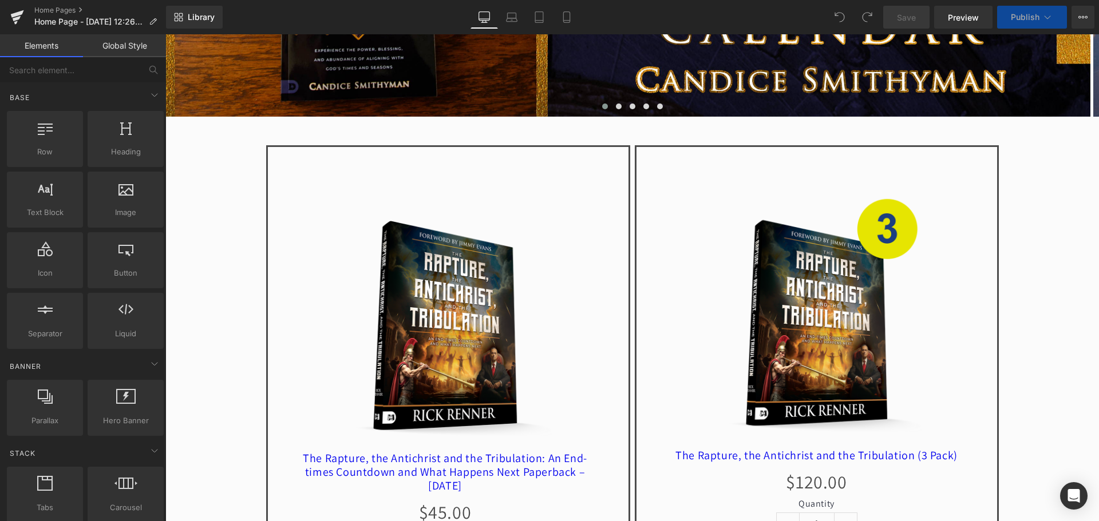
scroll to position [515, 0]
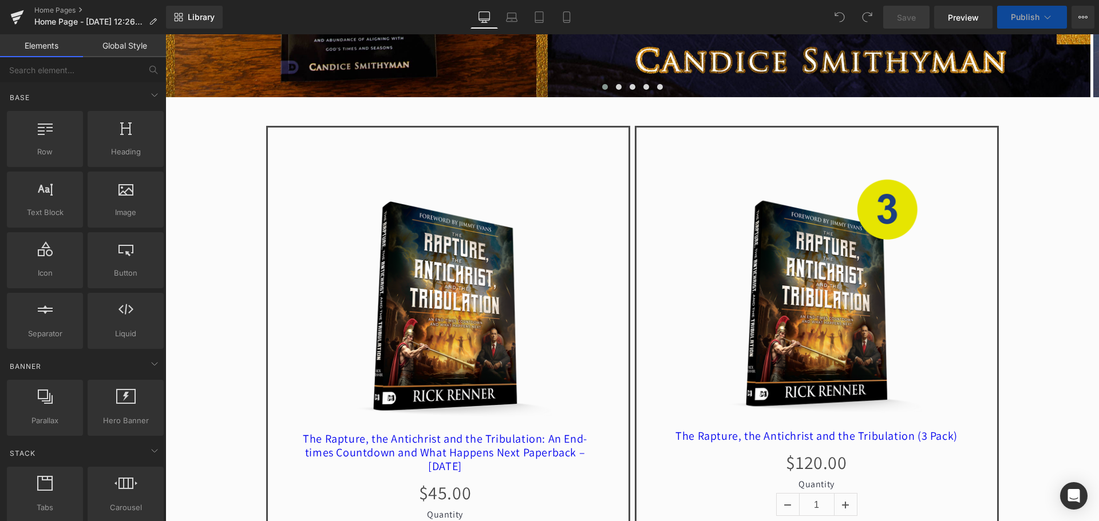
click at [329, 363] on div "Sale Off" at bounding box center [445, 289] width 355 height 288
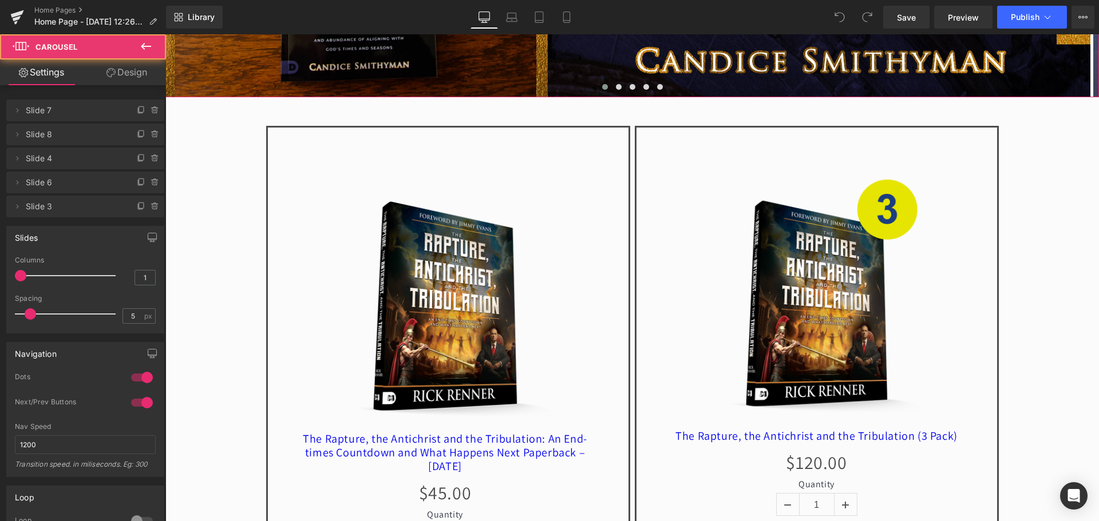
click at [312, 83] on div at bounding box center [631, 89] width 933 height 17
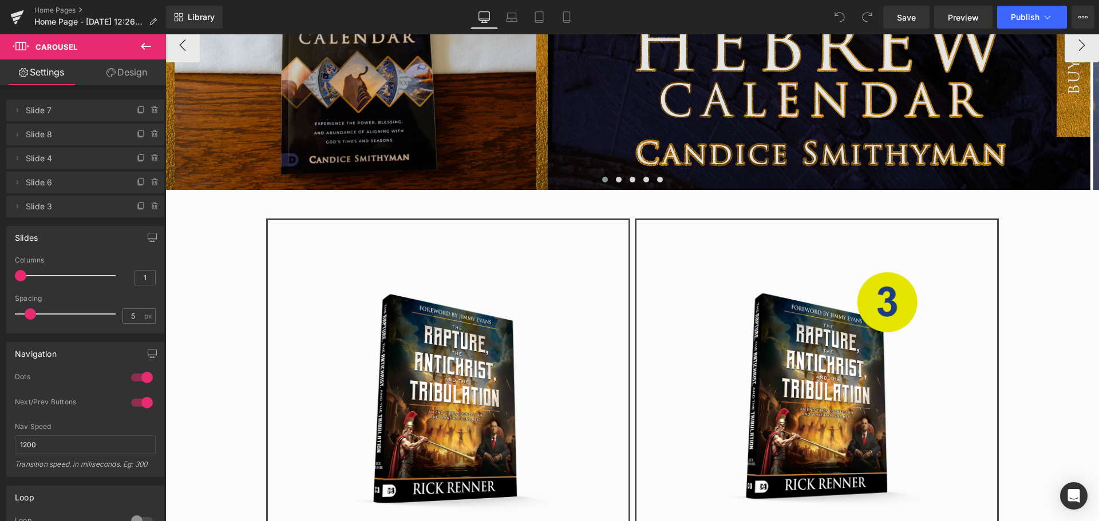
scroll to position [401, 0]
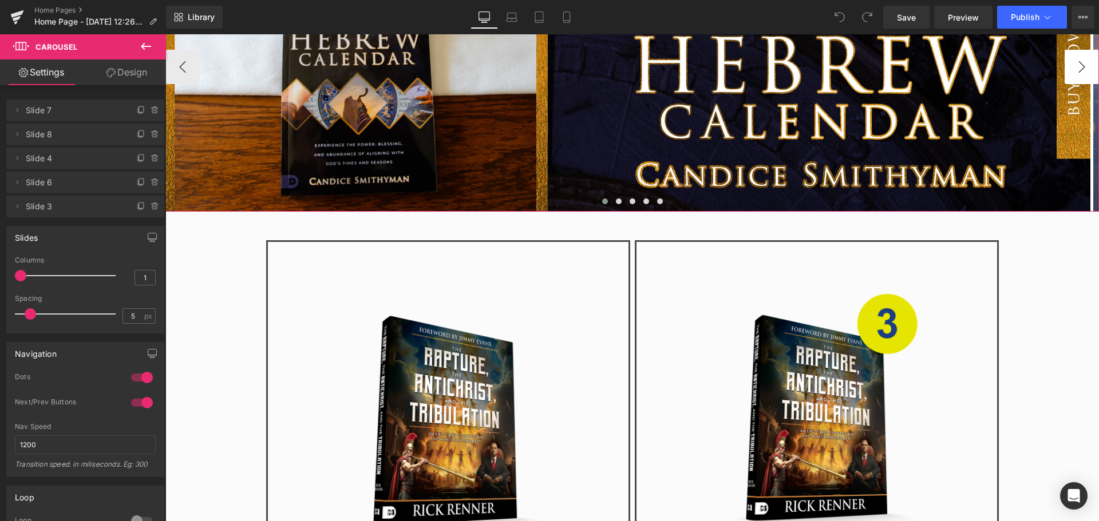
click at [1077, 76] on button "›" at bounding box center [1082, 67] width 34 height 34
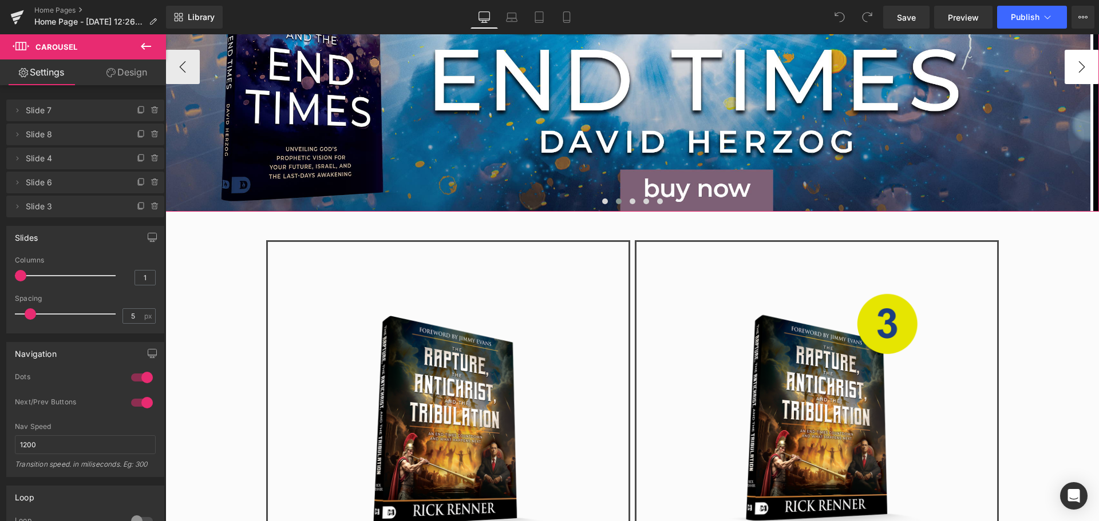
click at [1077, 76] on button "›" at bounding box center [1082, 67] width 34 height 34
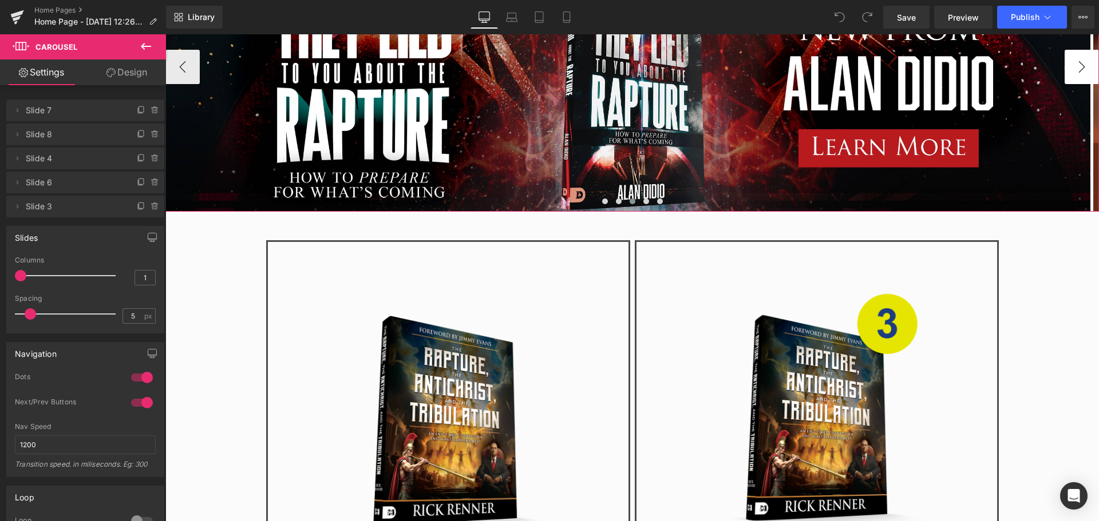
click at [1077, 76] on button "›" at bounding box center [1082, 67] width 34 height 34
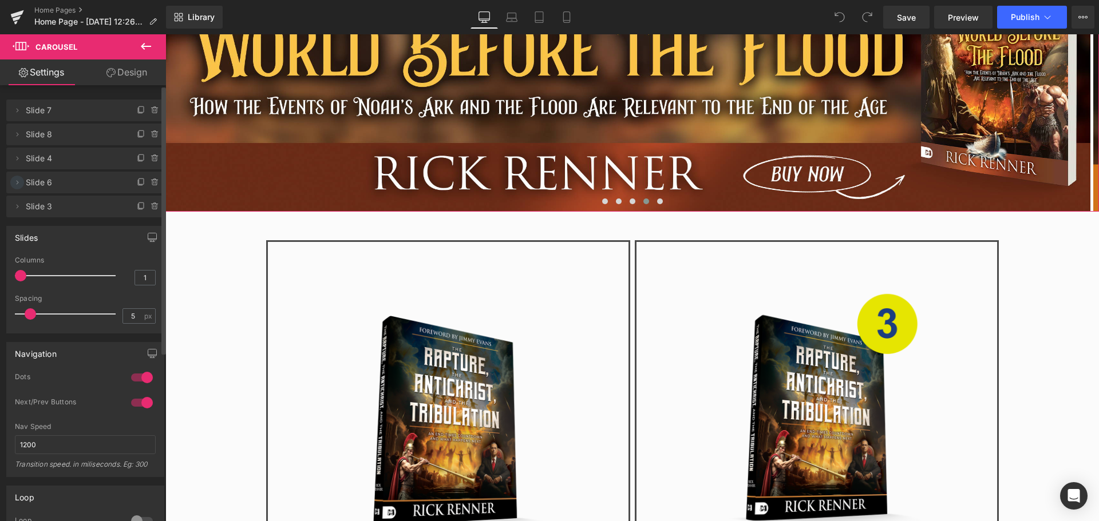
drag, startPoint x: 17, startPoint y: 182, endPoint x: 22, endPoint y: 178, distance: 7.0
click at [22, 178] on span at bounding box center [17, 183] width 14 height 14
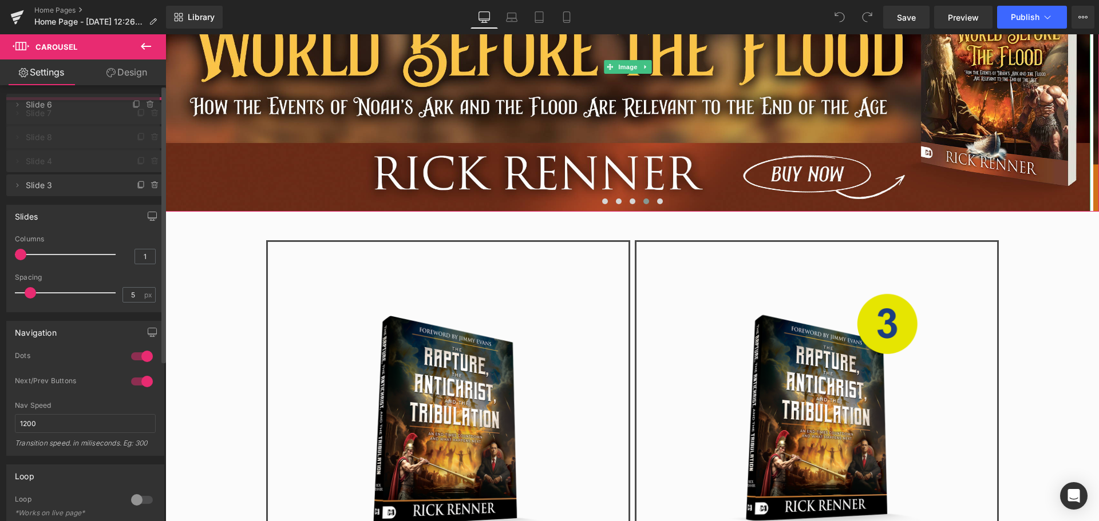
drag, startPoint x: 65, startPoint y: 182, endPoint x: 66, endPoint y: 104, distance: 77.8
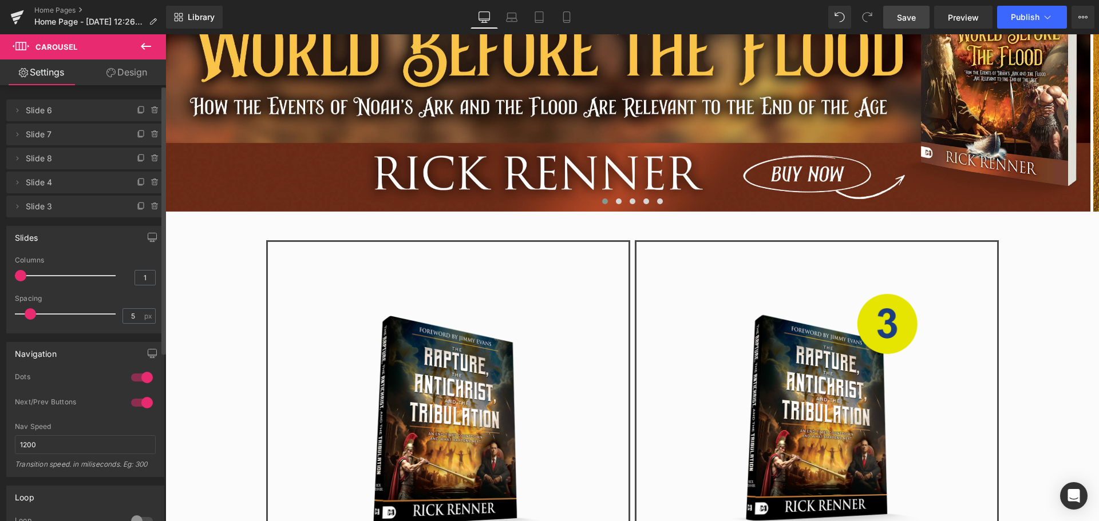
click at [915, 17] on span "Save" at bounding box center [906, 17] width 19 height 12
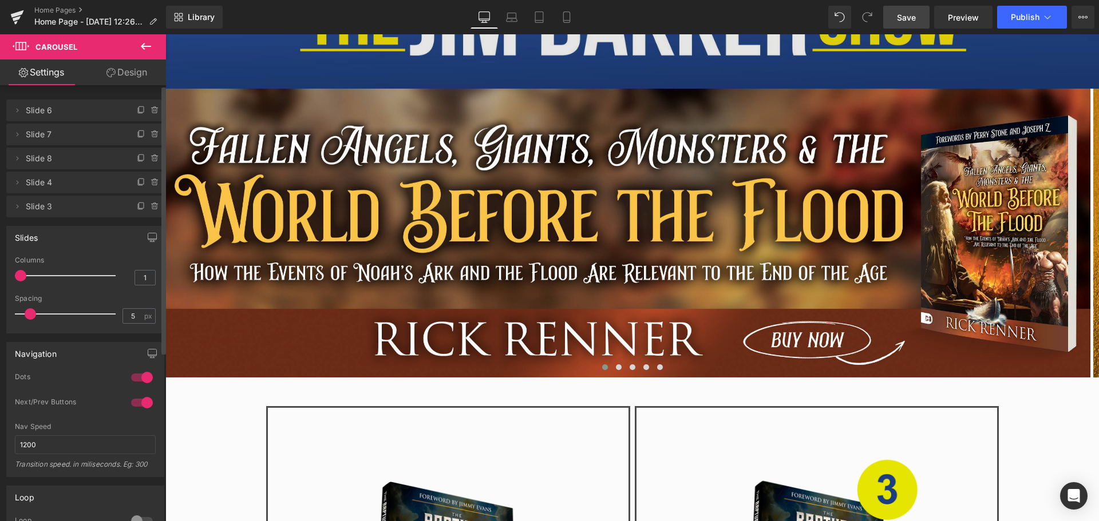
scroll to position [229, 0]
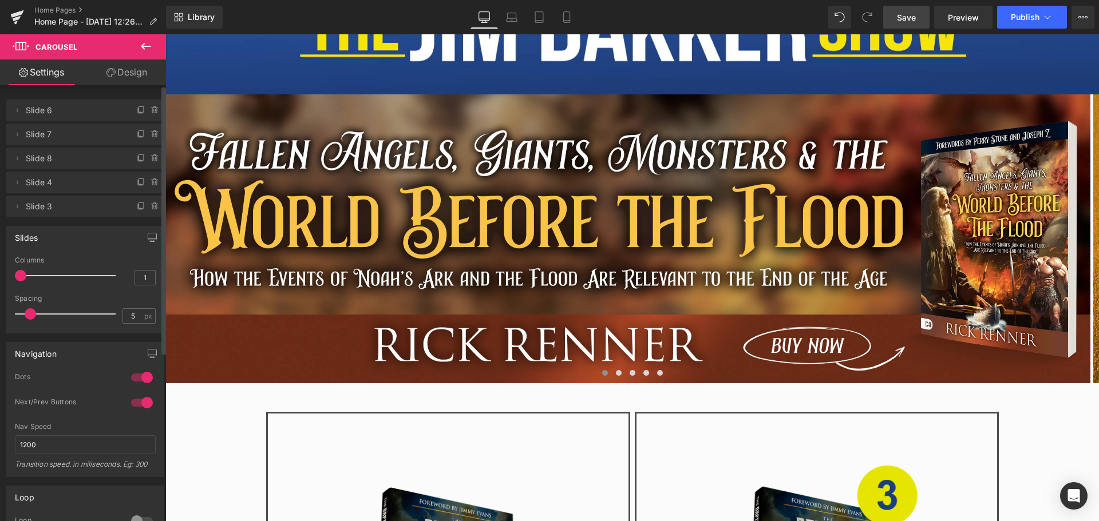
click at [901, 18] on span "Save" at bounding box center [906, 17] width 19 height 12
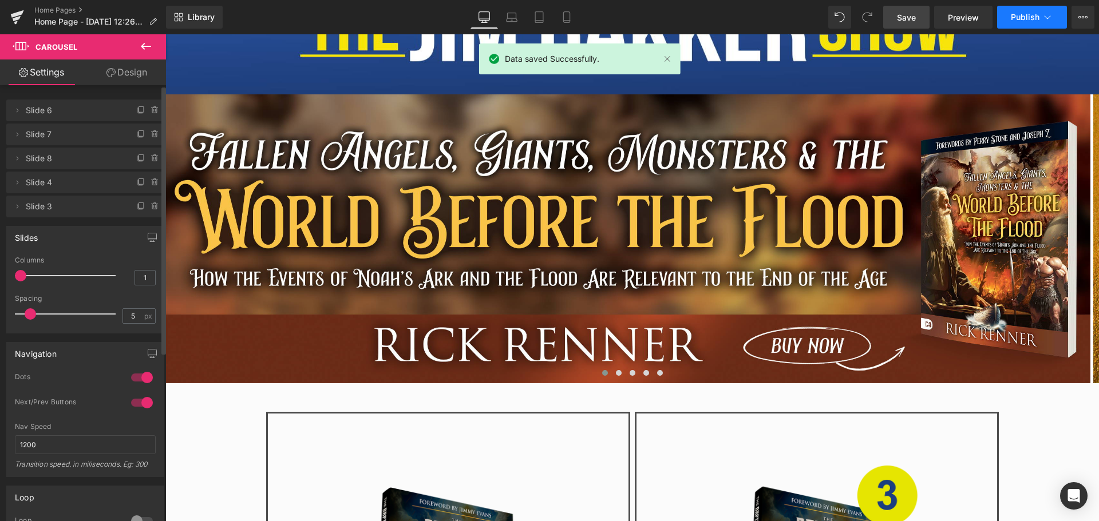
click at [1027, 15] on span "Publish" at bounding box center [1025, 17] width 29 height 9
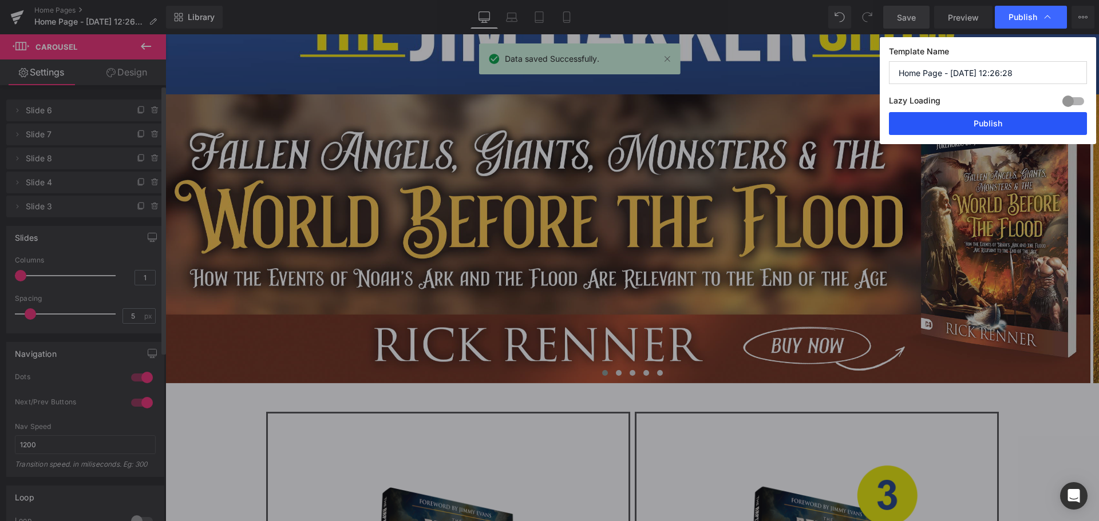
click at [1025, 121] on button "Publish" at bounding box center [988, 123] width 198 height 23
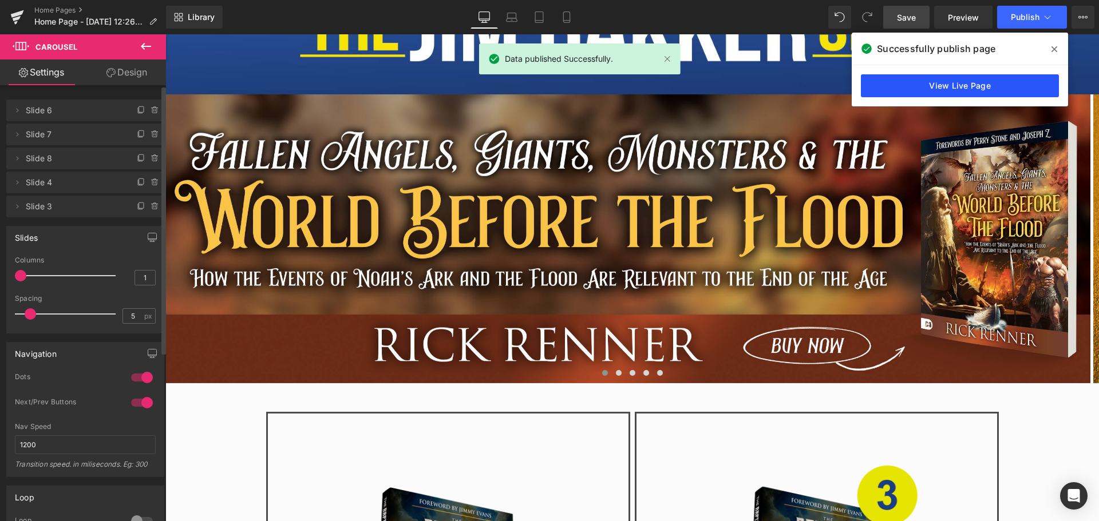
drag, startPoint x: 775, startPoint y: 50, endPoint x: 940, endPoint y: 85, distance: 168.9
click at [940, 85] on link "View Live Page" at bounding box center [960, 85] width 198 height 23
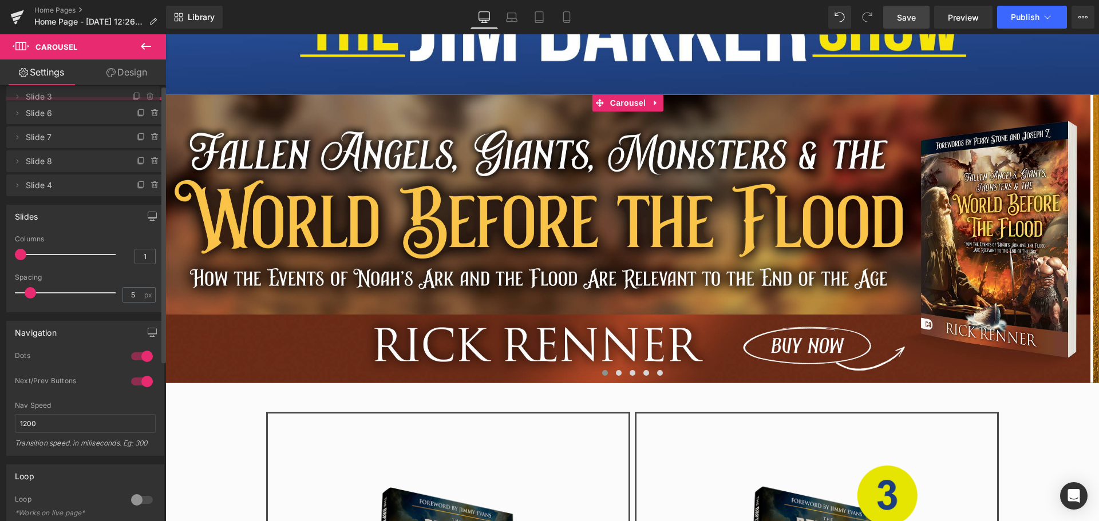
drag, startPoint x: 55, startPoint y: 207, endPoint x: 60, endPoint y: 97, distance: 110.0
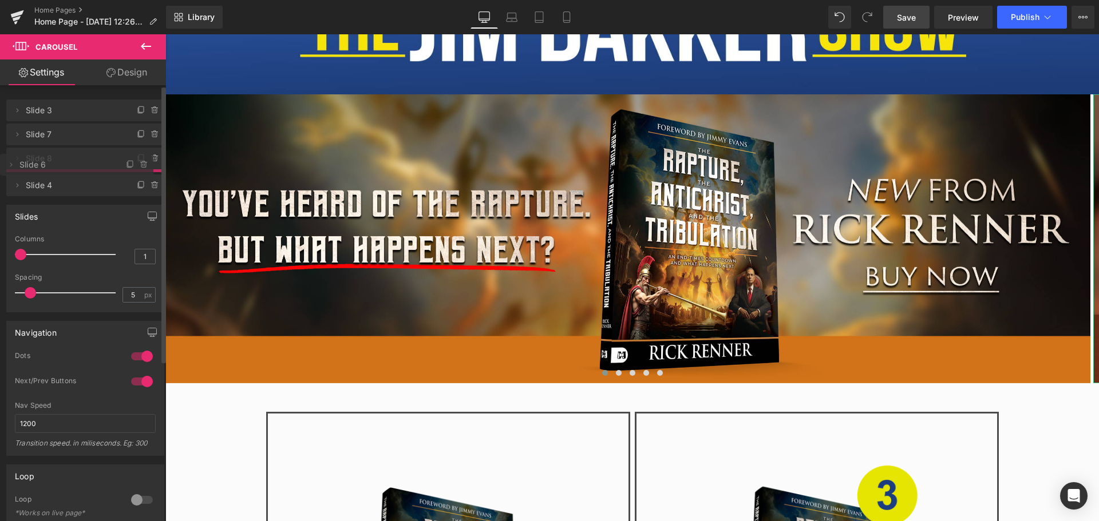
drag, startPoint x: 69, startPoint y: 131, endPoint x: 73, endPoint y: 161, distance: 30.6
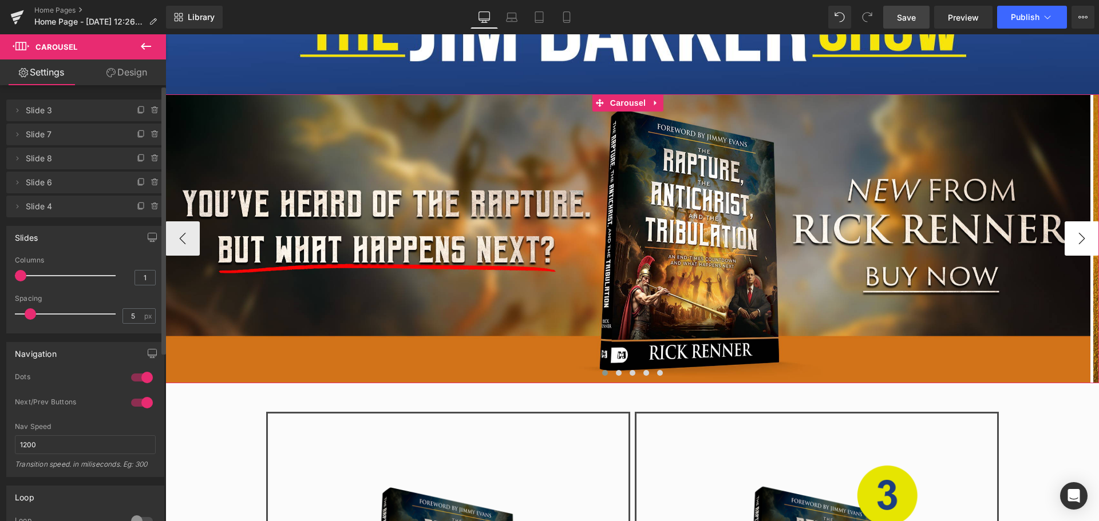
click at [1073, 231] on button "›" at bounding box center [1082, 238] width 34 height 34
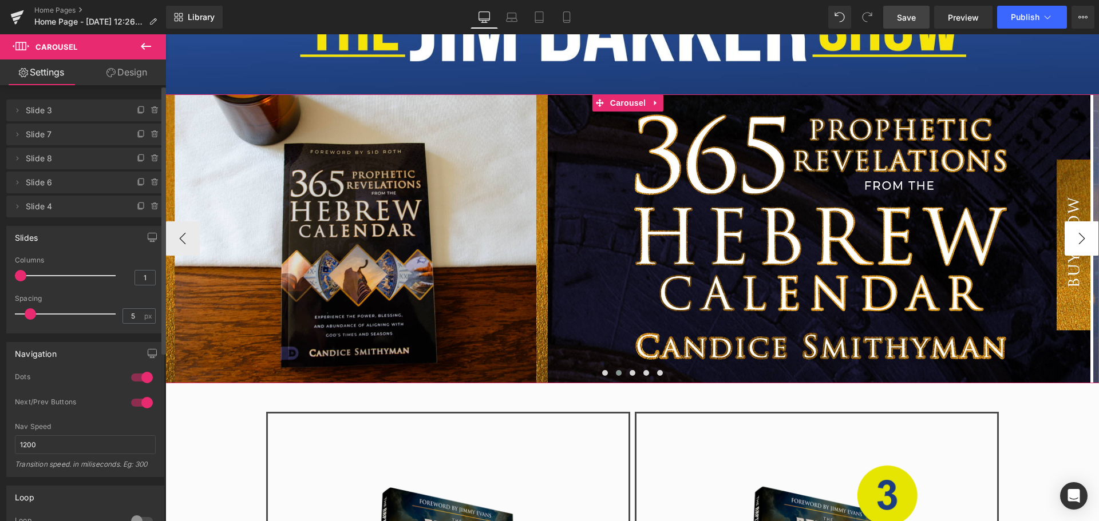
click at [1075, 231] on button "›" at bounding box center [1082, 238] width 34 height 34
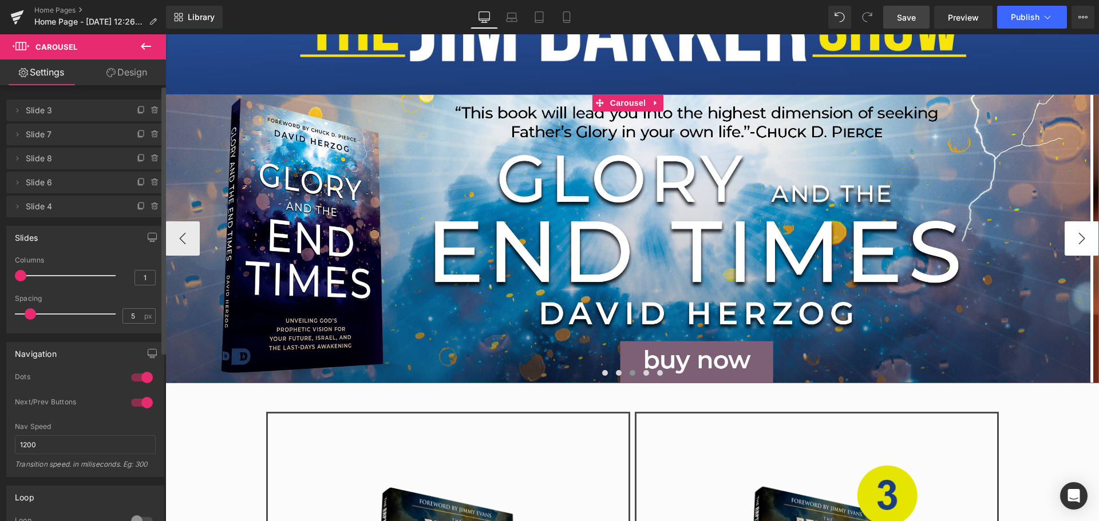
click at [1076, 231] on button "›" at bounding box center [1082, 238] width 34 height 34
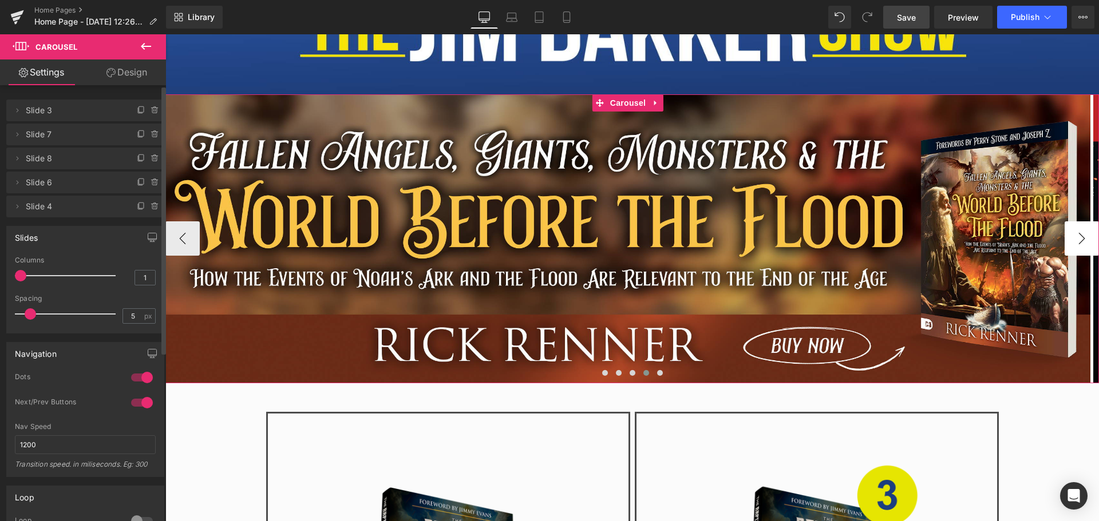
click at [1076, 231] on button "›" at bounding box center [1082, 238] width 34 height 34
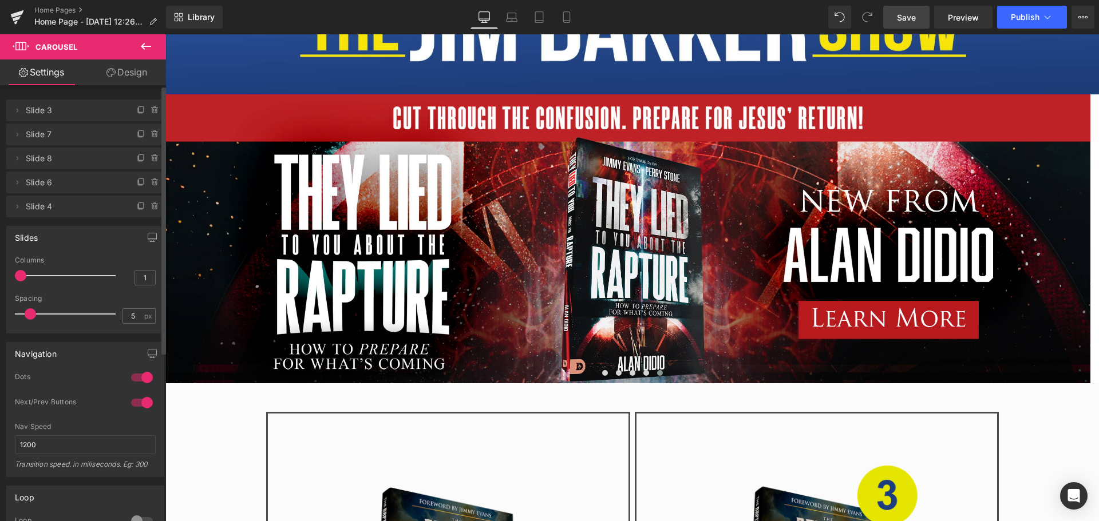
click at [909, 19] on span "Save" at bounding box center [906, 17] width 19 height 12
click at [1018, 15] on span "Publish" at bounding box center [1025, 17] width 29 height 9
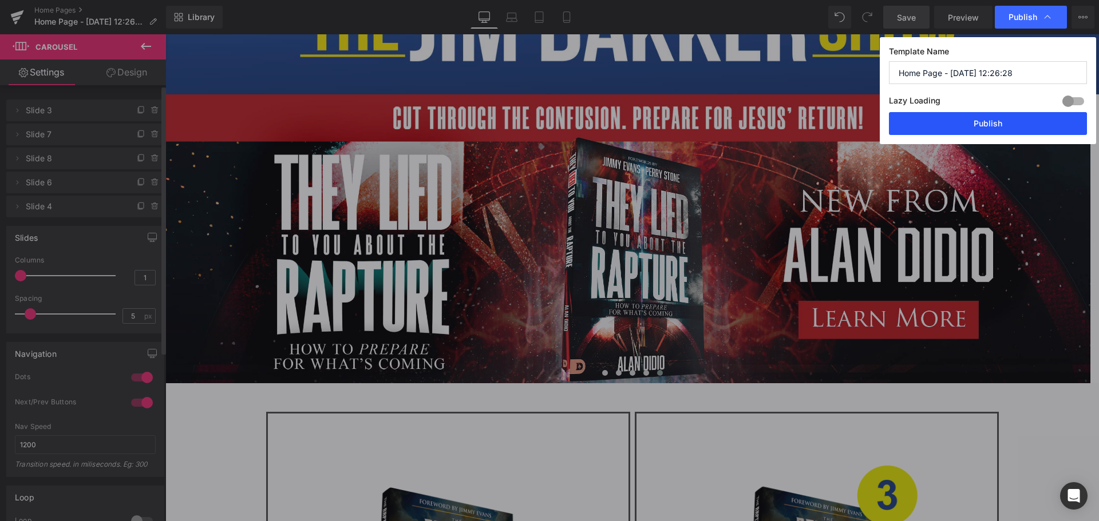
click at [1009, 128] on button "Publish" at bounding box center [988, 123] width 198 height 23
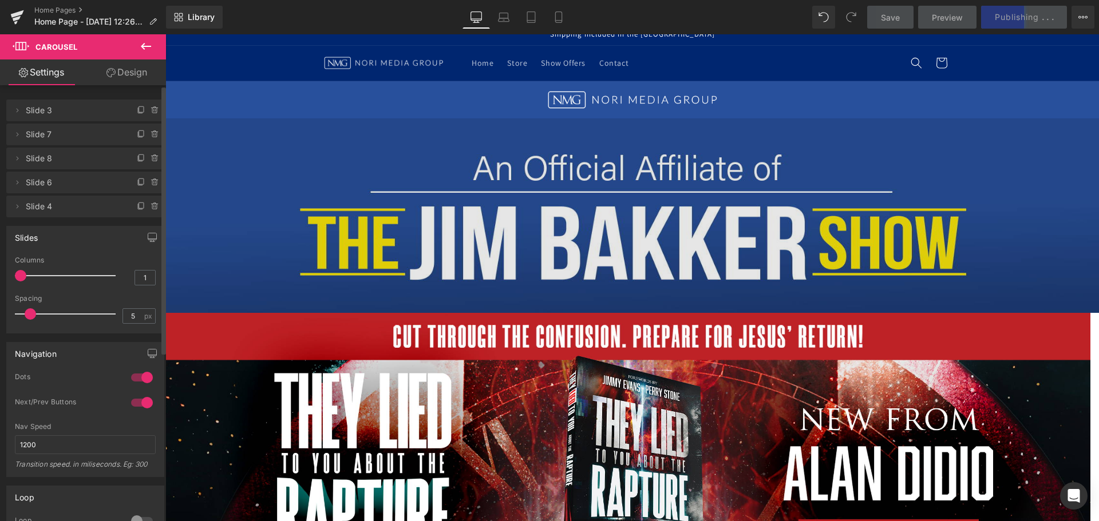
scroll to position [0, 0]
